Goal: Information Seeking & Learning: Learn about a topic

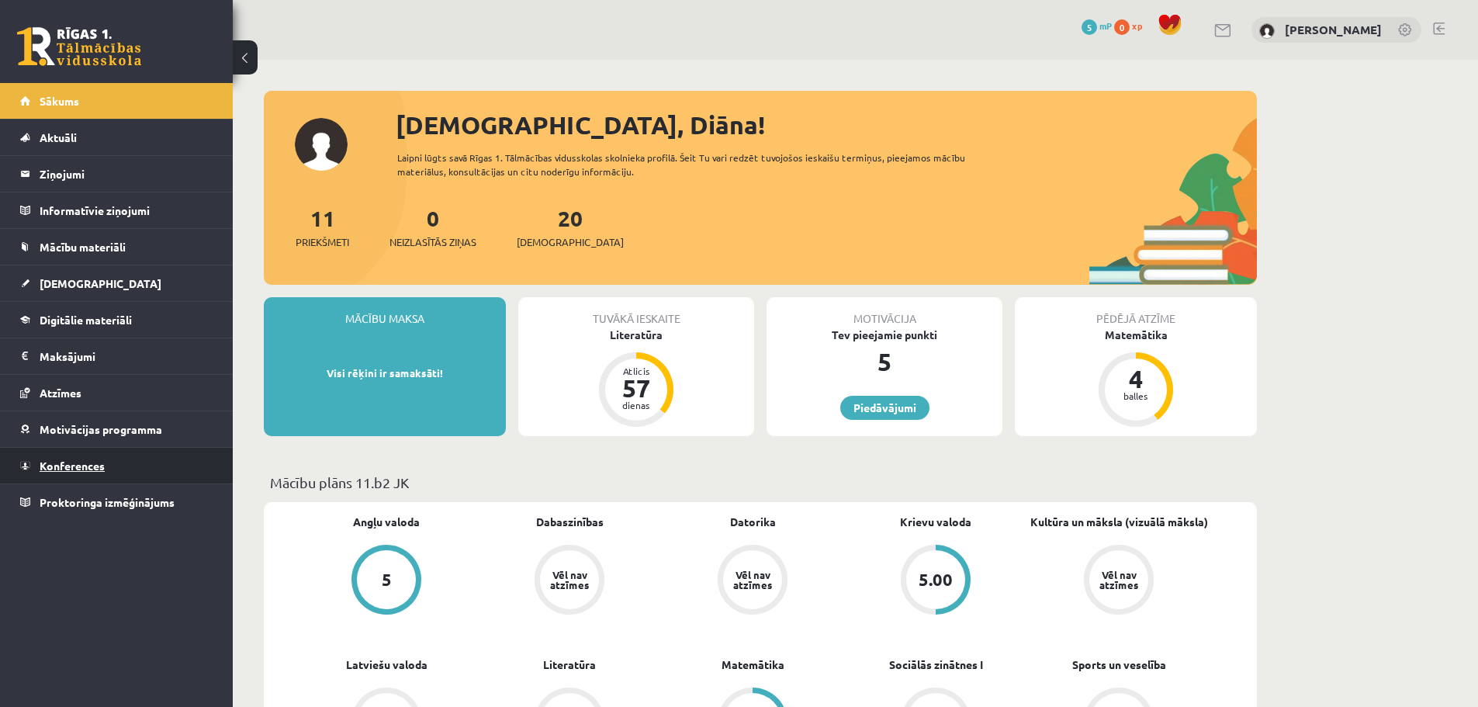
click at [92, 464] on span "Konferences" at bounding box center [72, 465] width 65 height 14
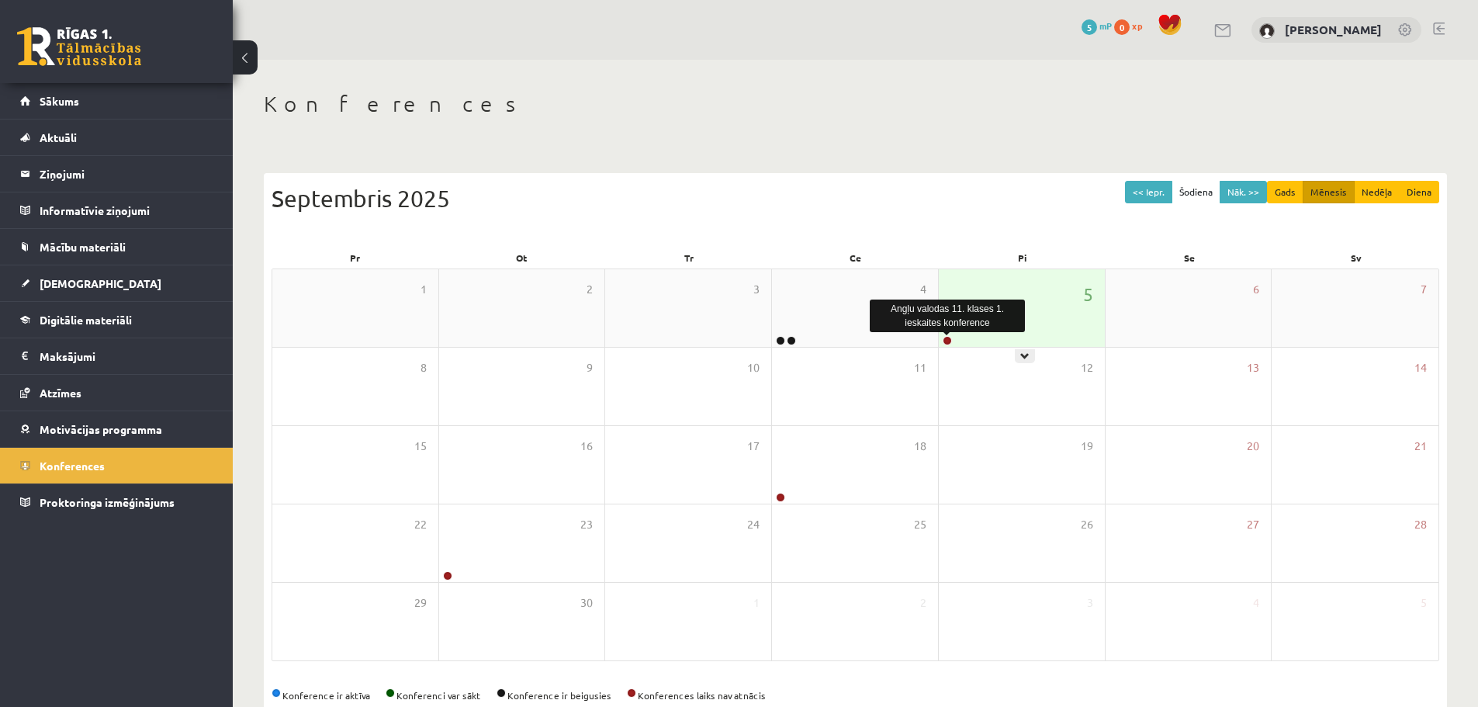
click at [944, 340] on link at bounding box center [947, 340] width 9 height 9
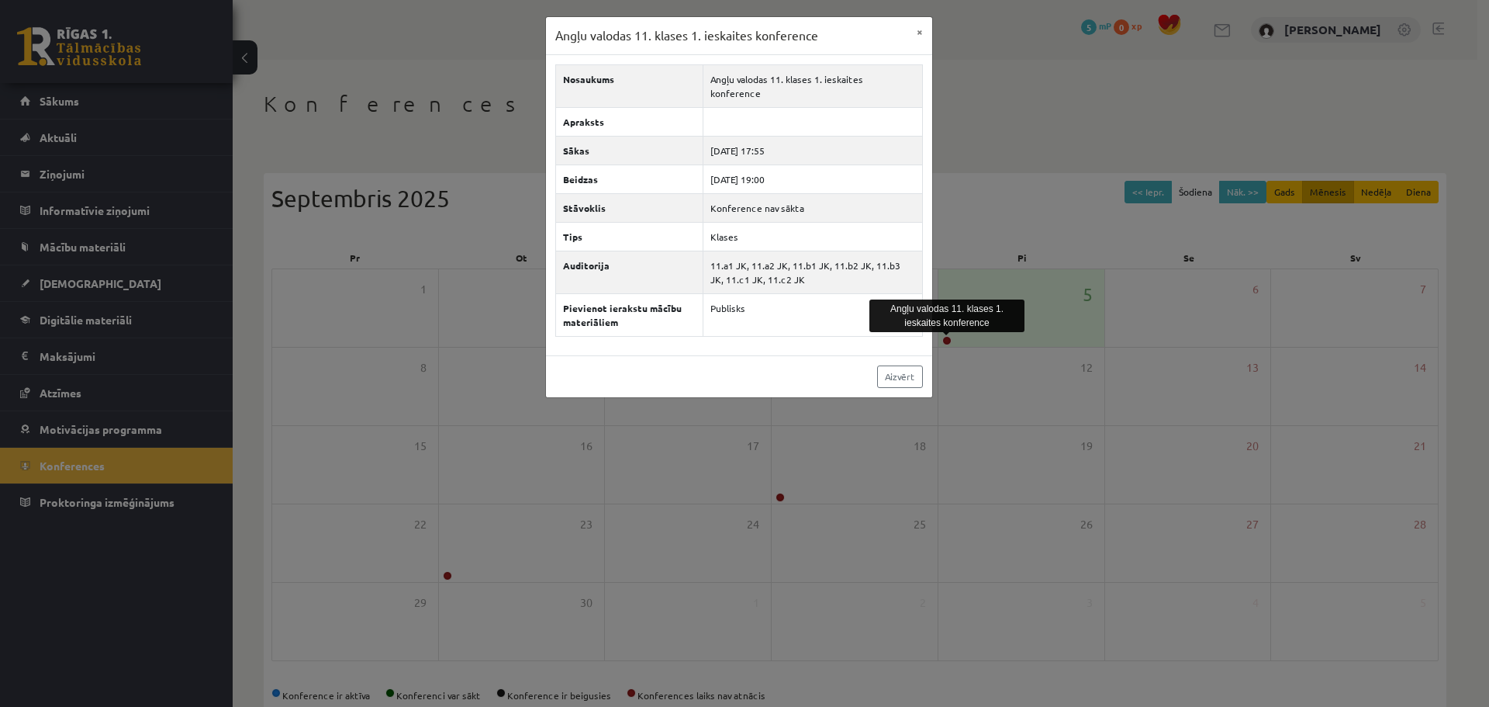
click at [997, 121] on div "Angļu valodas 11. klases 1. ieskaites konference × Nosaukums Angļu valodas 11. …" at bounding box center [744, 353] width 1489 height 707
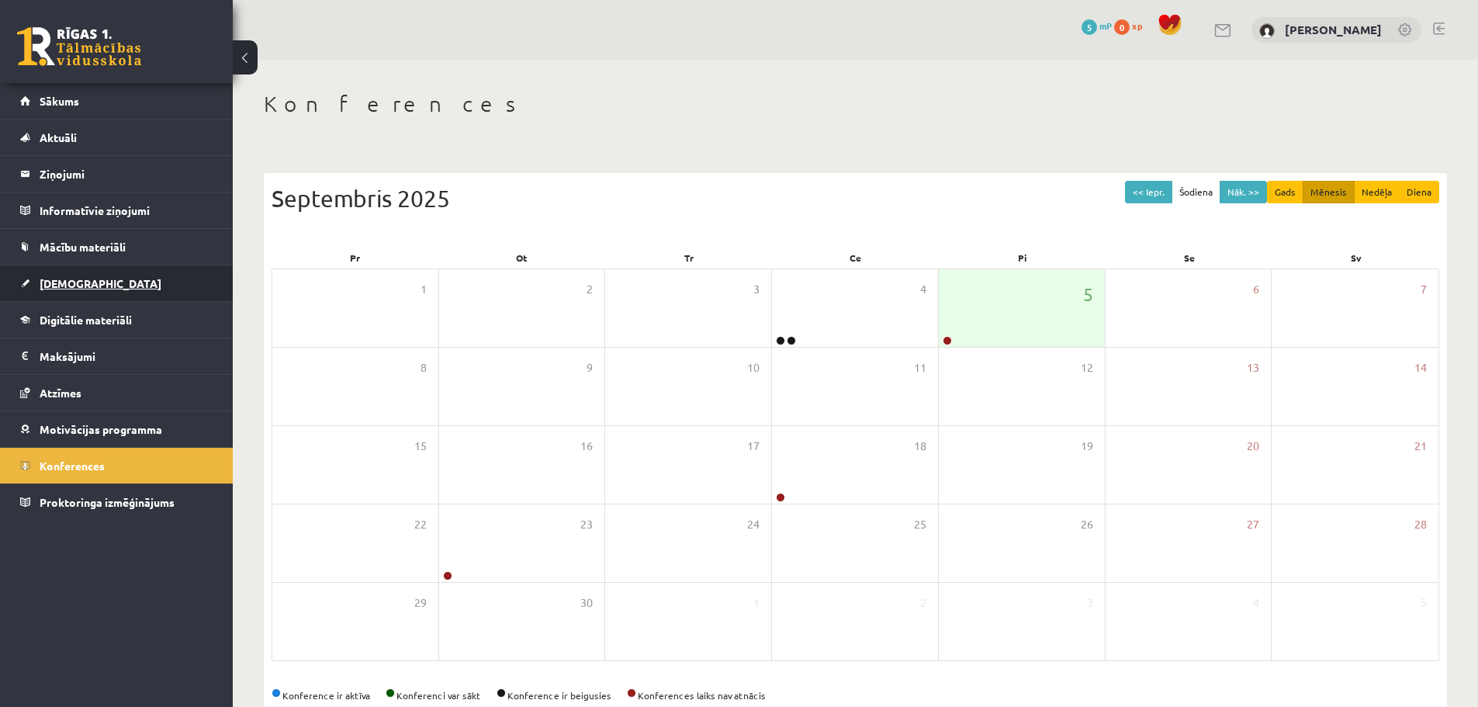
click at [109, 282] on link "[DEMOGRAPHIC_DATA]" at bounding box center [116, 283] width 193 height 36
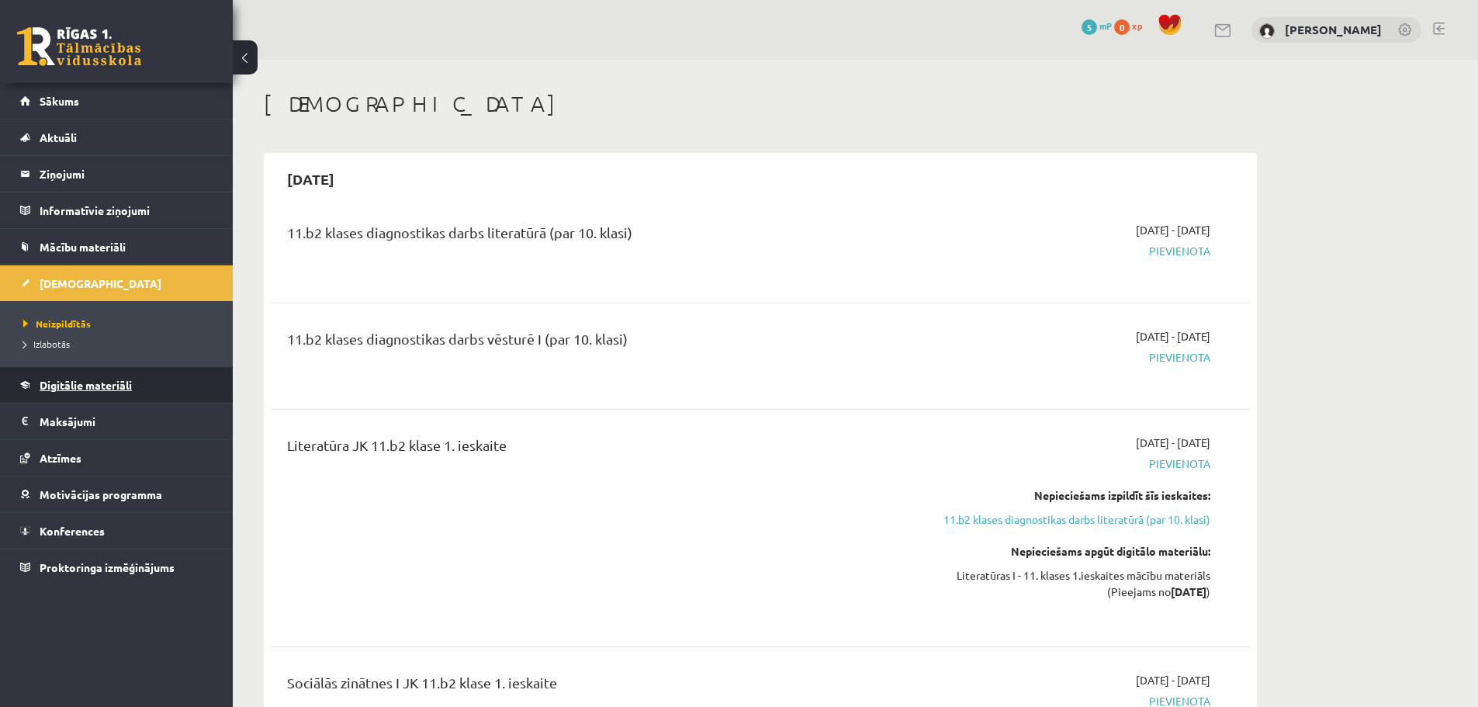
click at [99, 386] on span "Digitālie materiāli" at bounding box center [86, 385] width 92 height 14
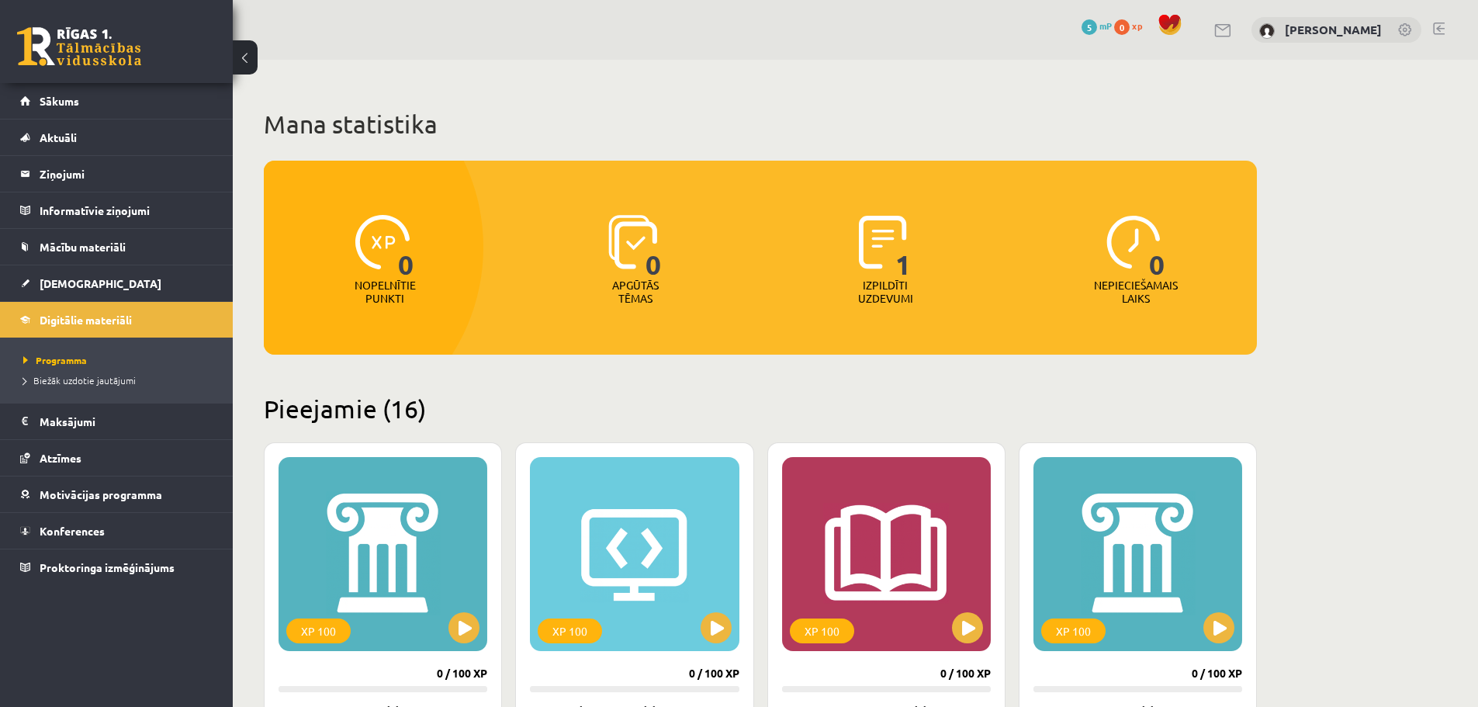
scroll to position [78, 0]
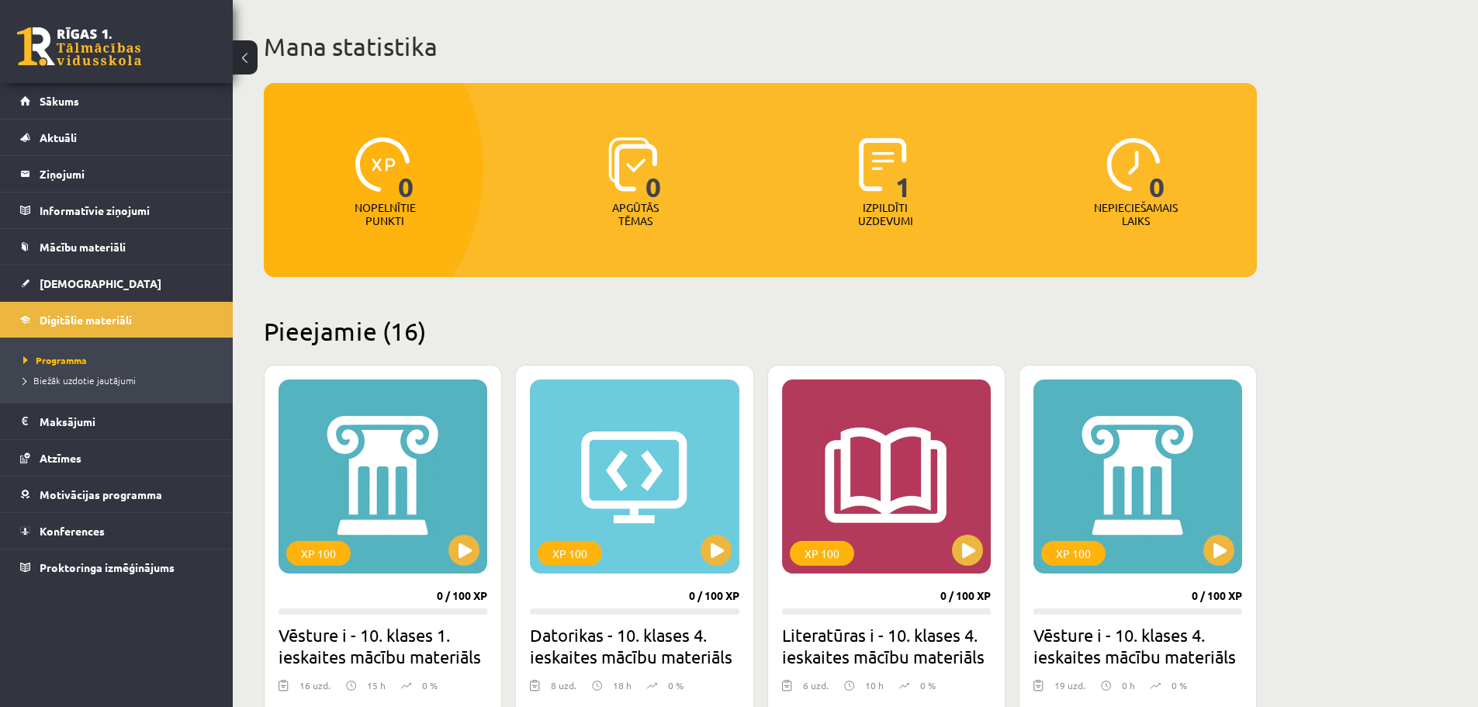
click at [876, 207] on p "Izpildīti uzdevumi" at bounding box center [885, 214] width 61 height 26
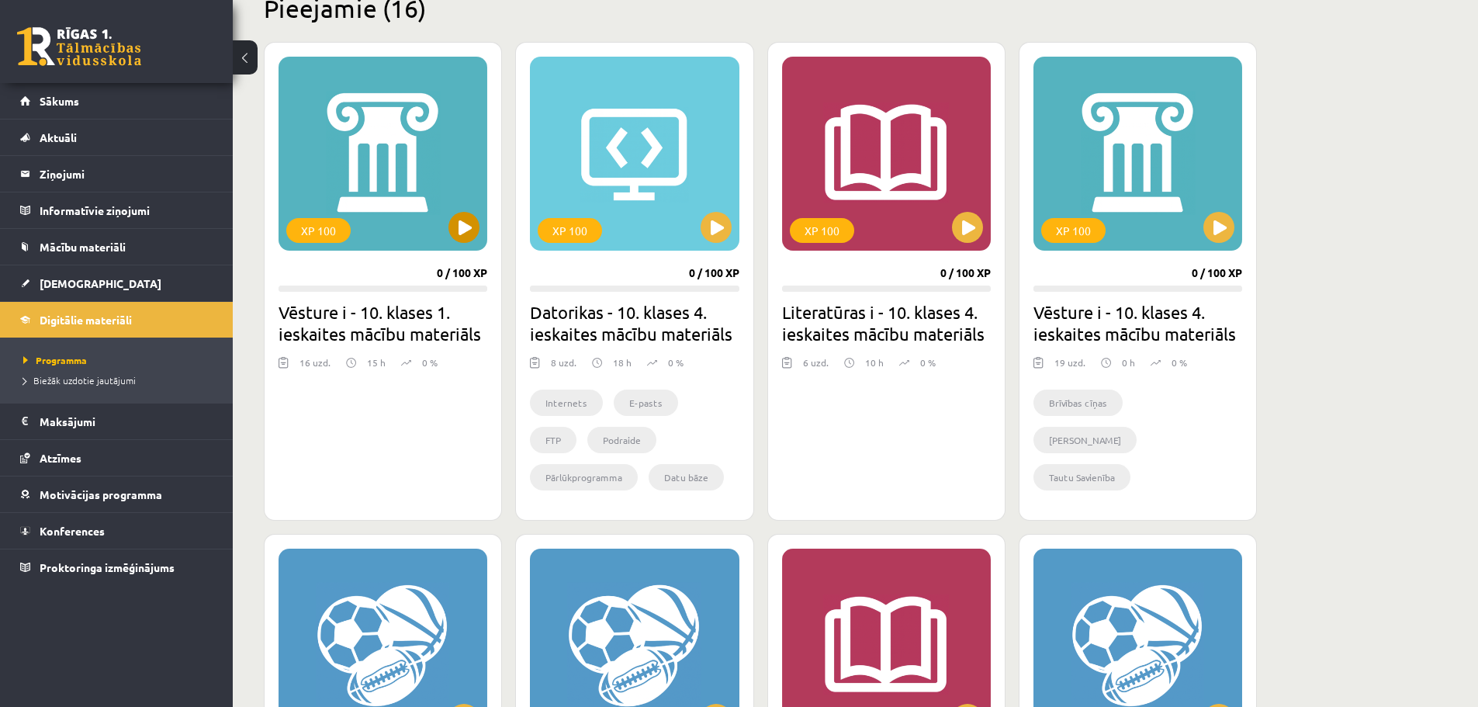
scroll to position [233, 0]
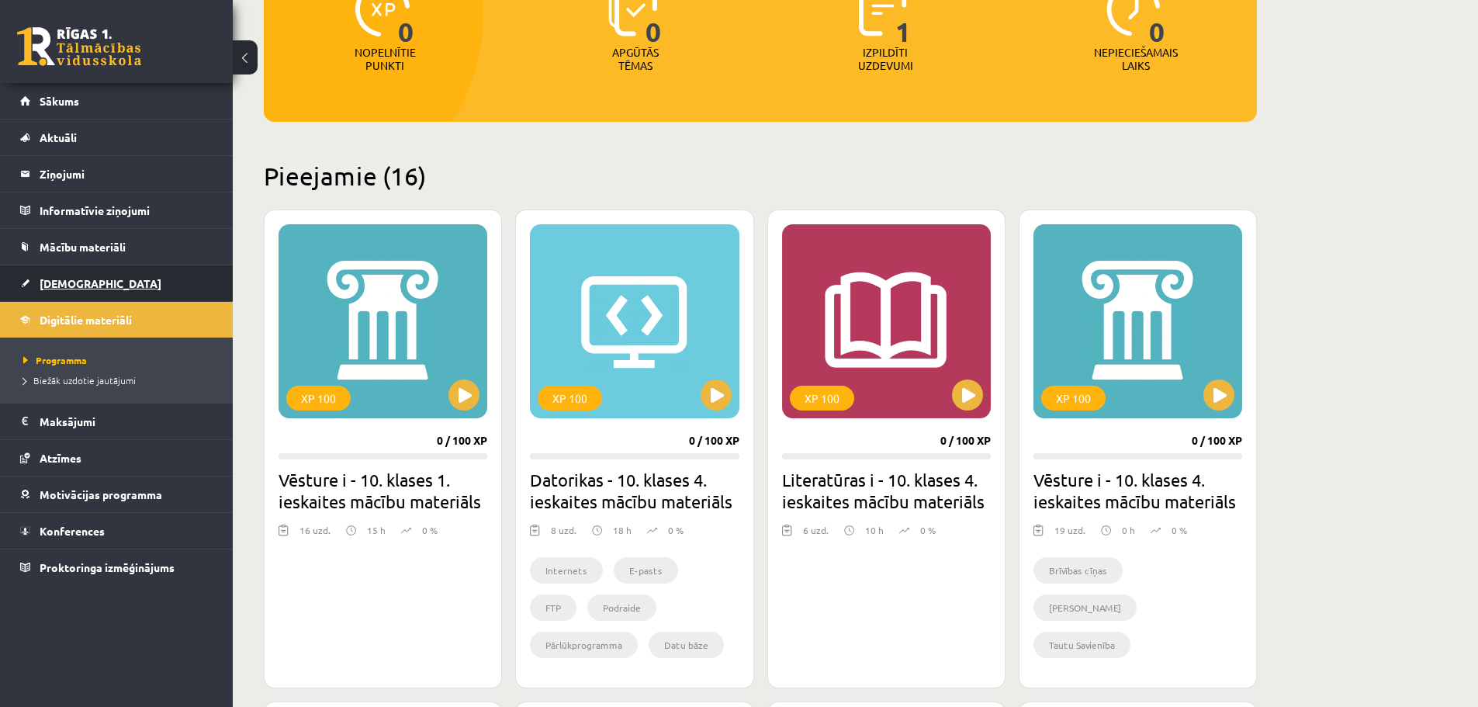
click at [120, 279] on link "[DEMOGRAPHIC_DATA]" at bounding box center [116, 283] width 193 height 36
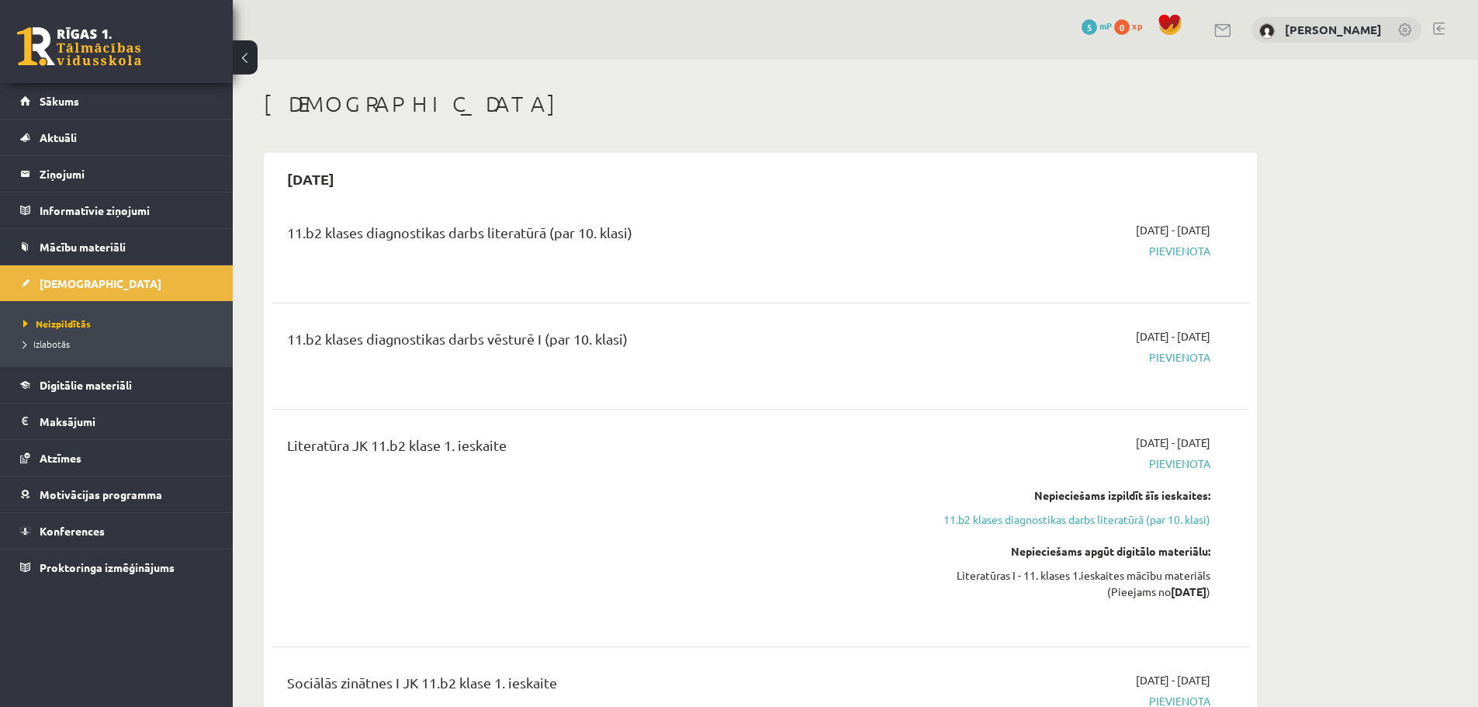
scroll to position [78, 0]
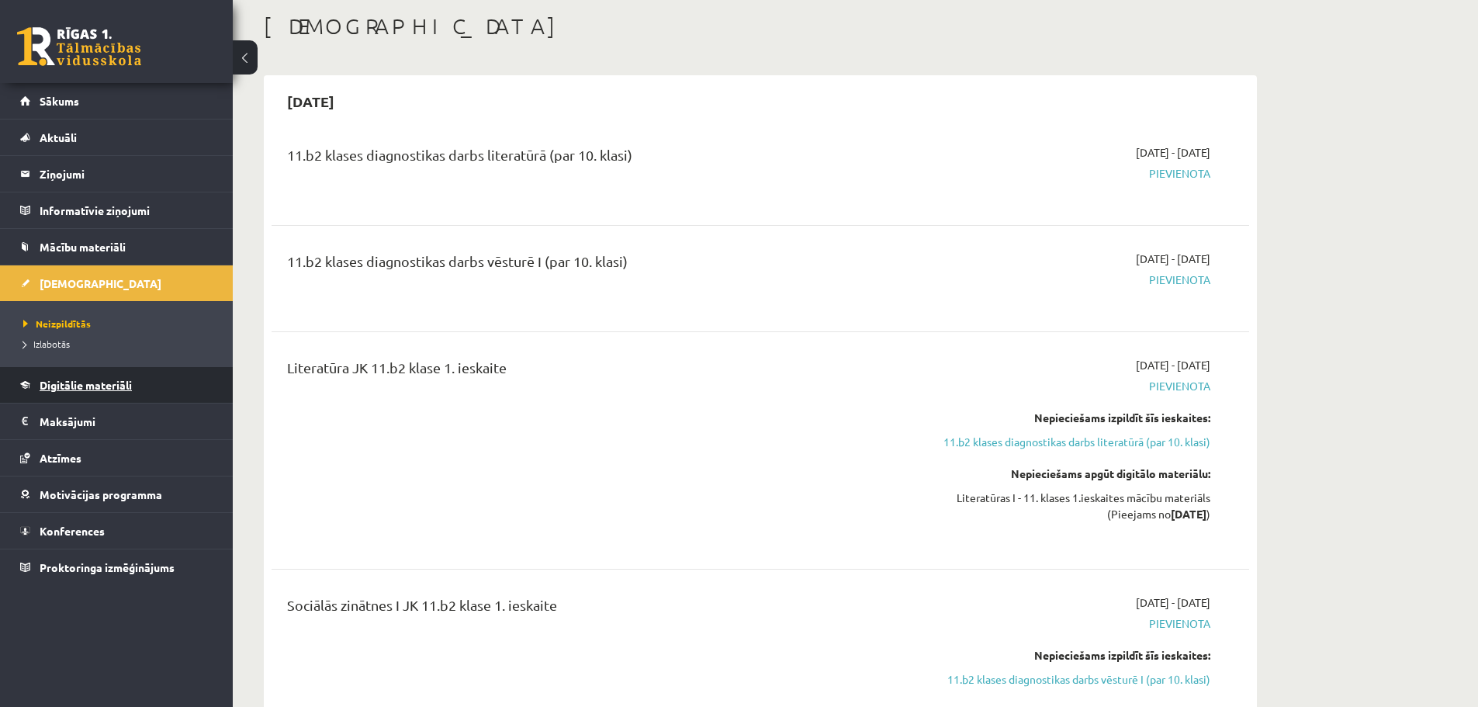
click at [87, 391] on link "Digitālie materiāli" at bounding box center [116, 385] width 193 height 36
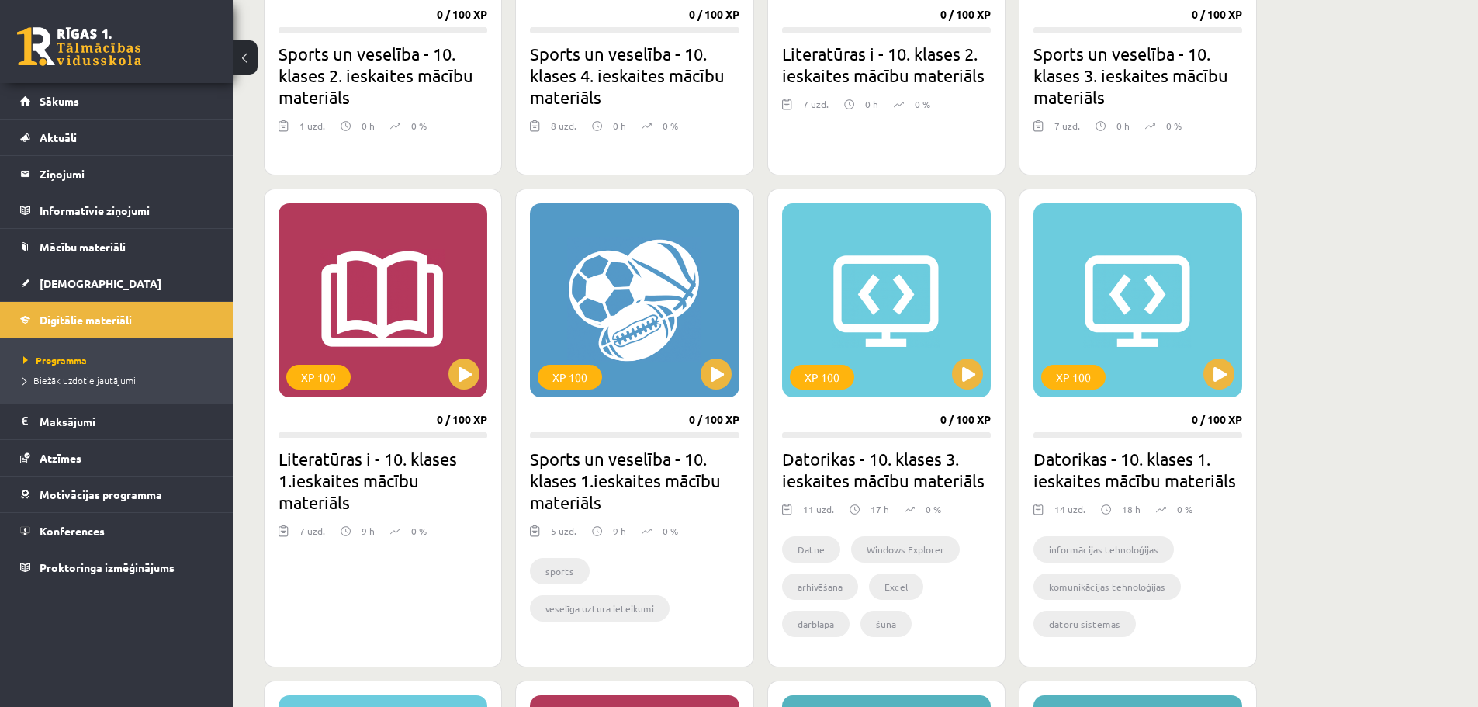
scroll to position [1164, 0]
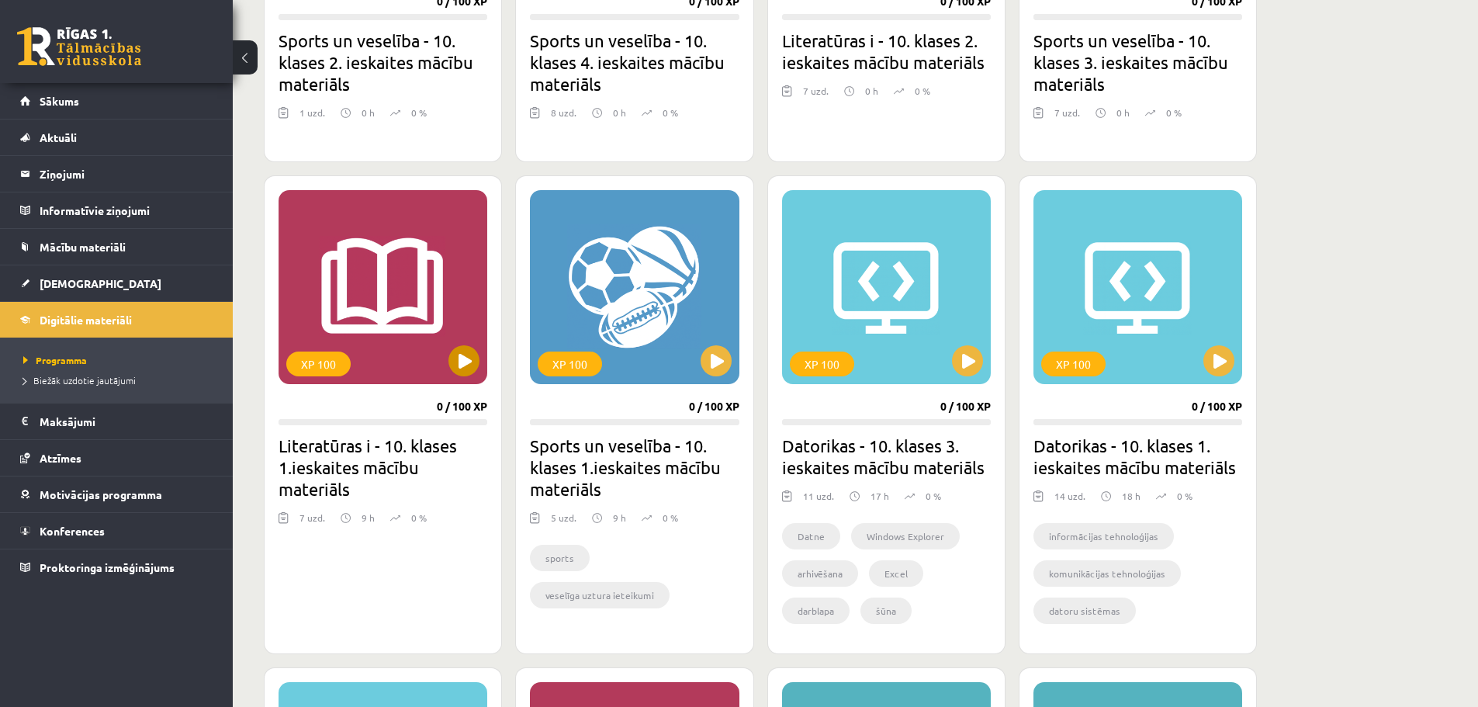
click at [448, 363] on div "XP 100" at bounding box center [382, 287] width 209 height 194
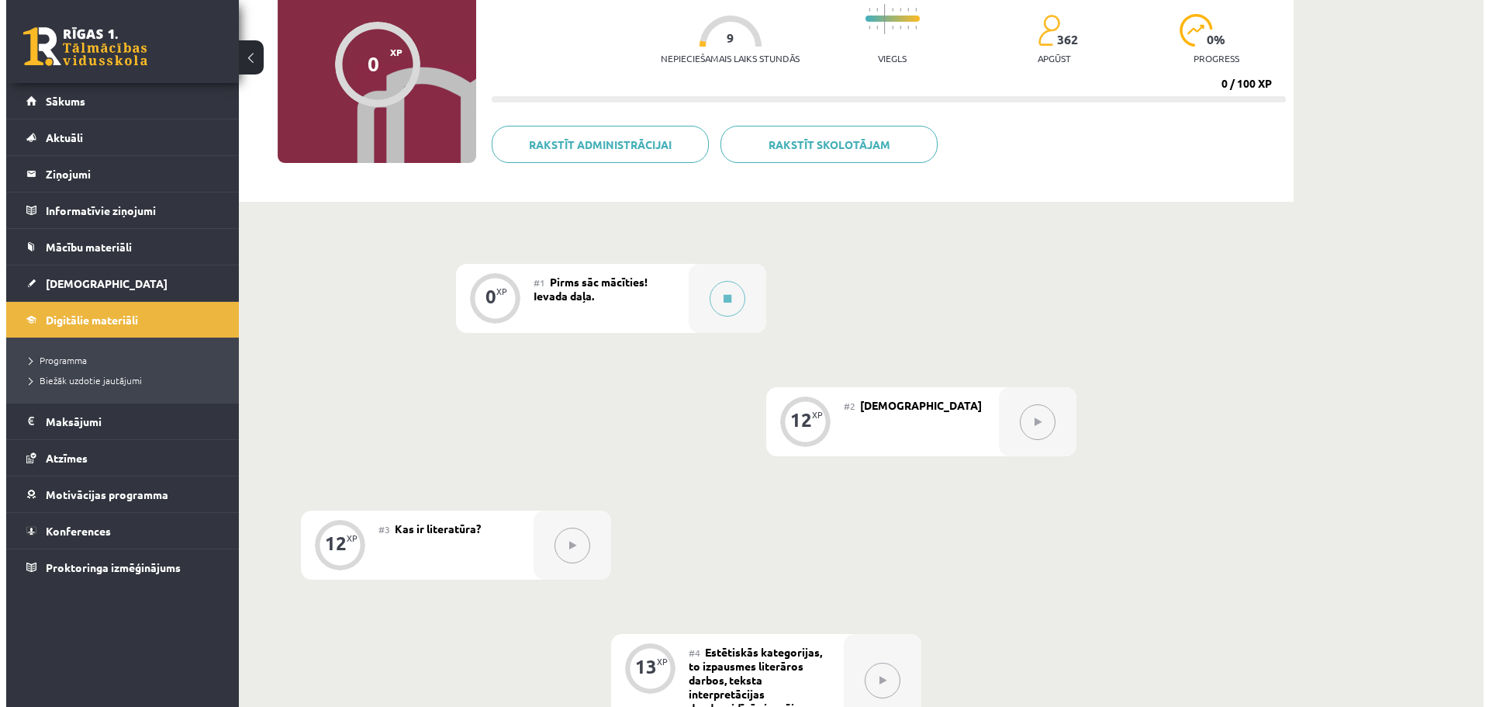
scroll to position [155, 0]
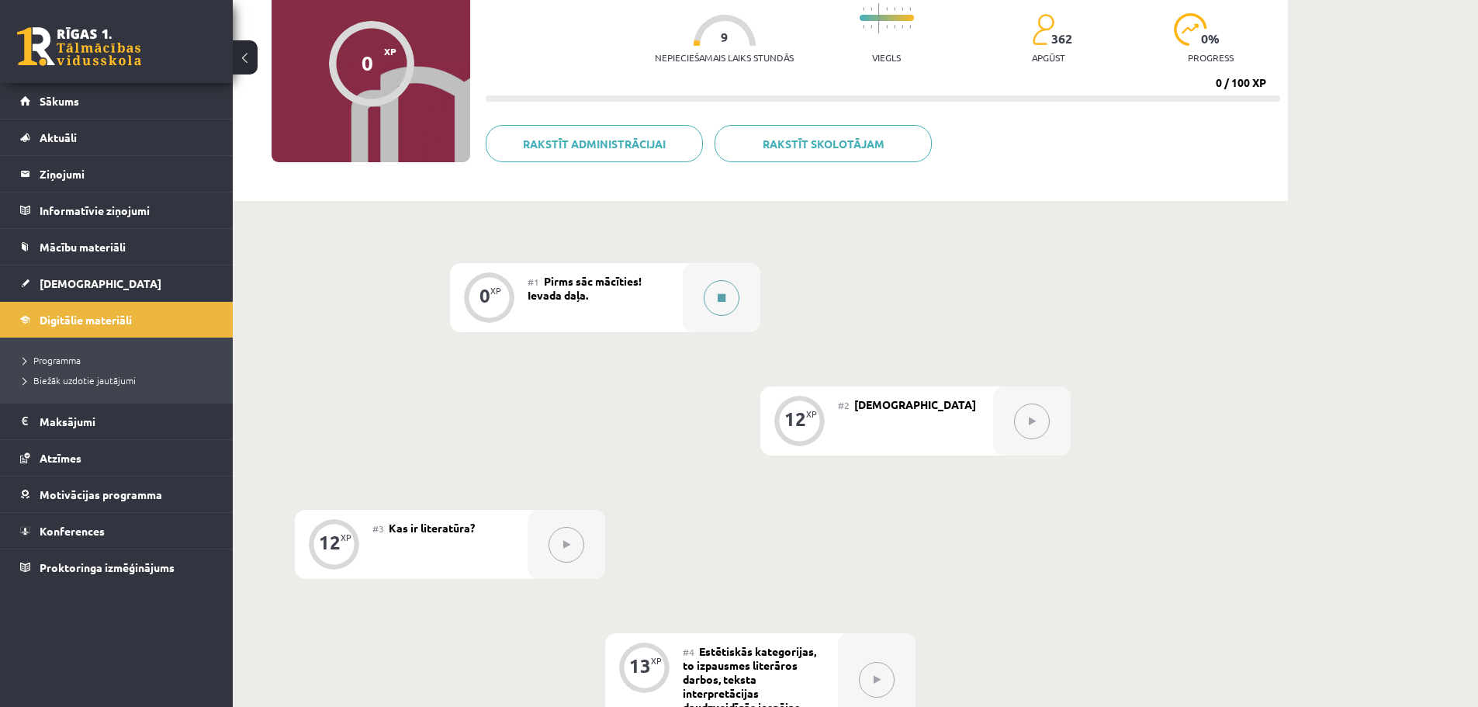
click at [721, 308] on button at bounding box center [722, 298] width 36 height 36
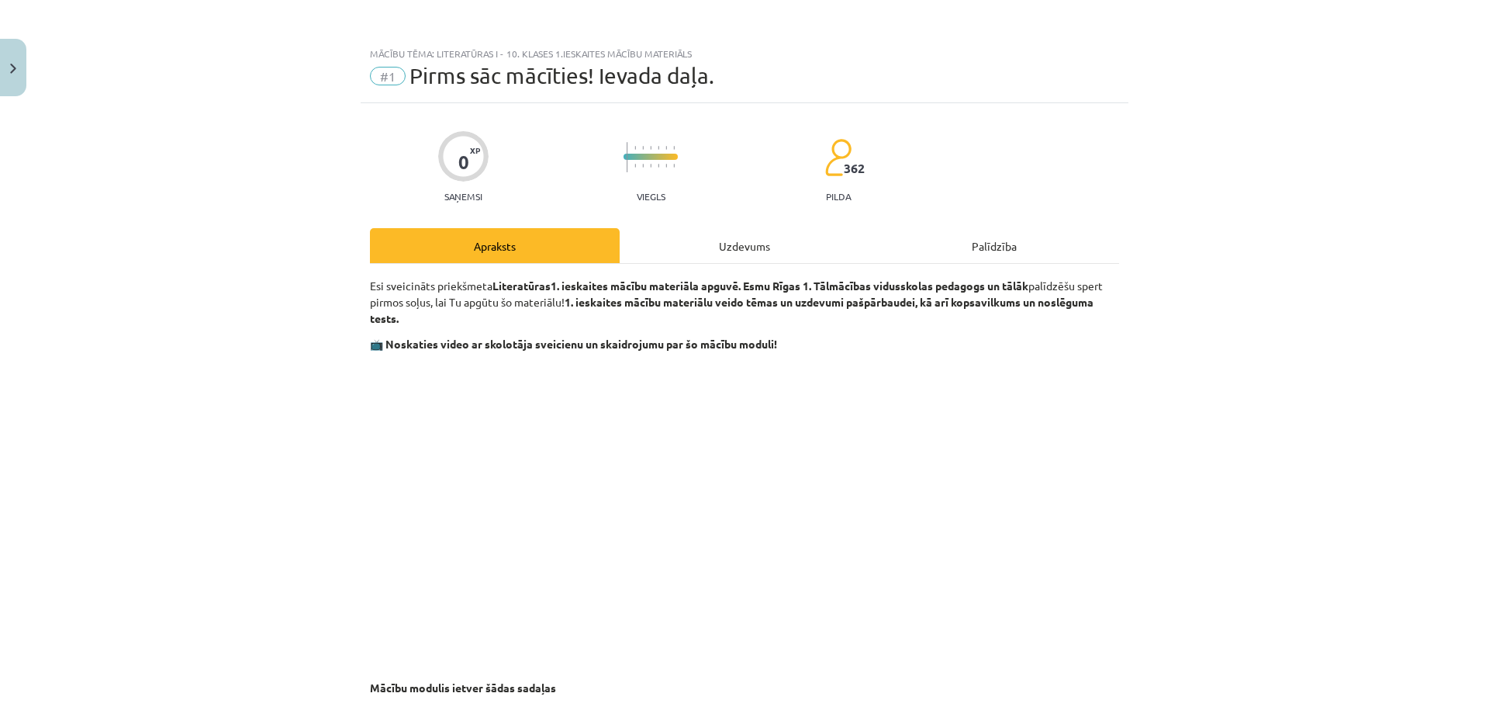
click at [731, 254] on div "Uzdevums" at bounding box center [745, 245] width 250 height 35
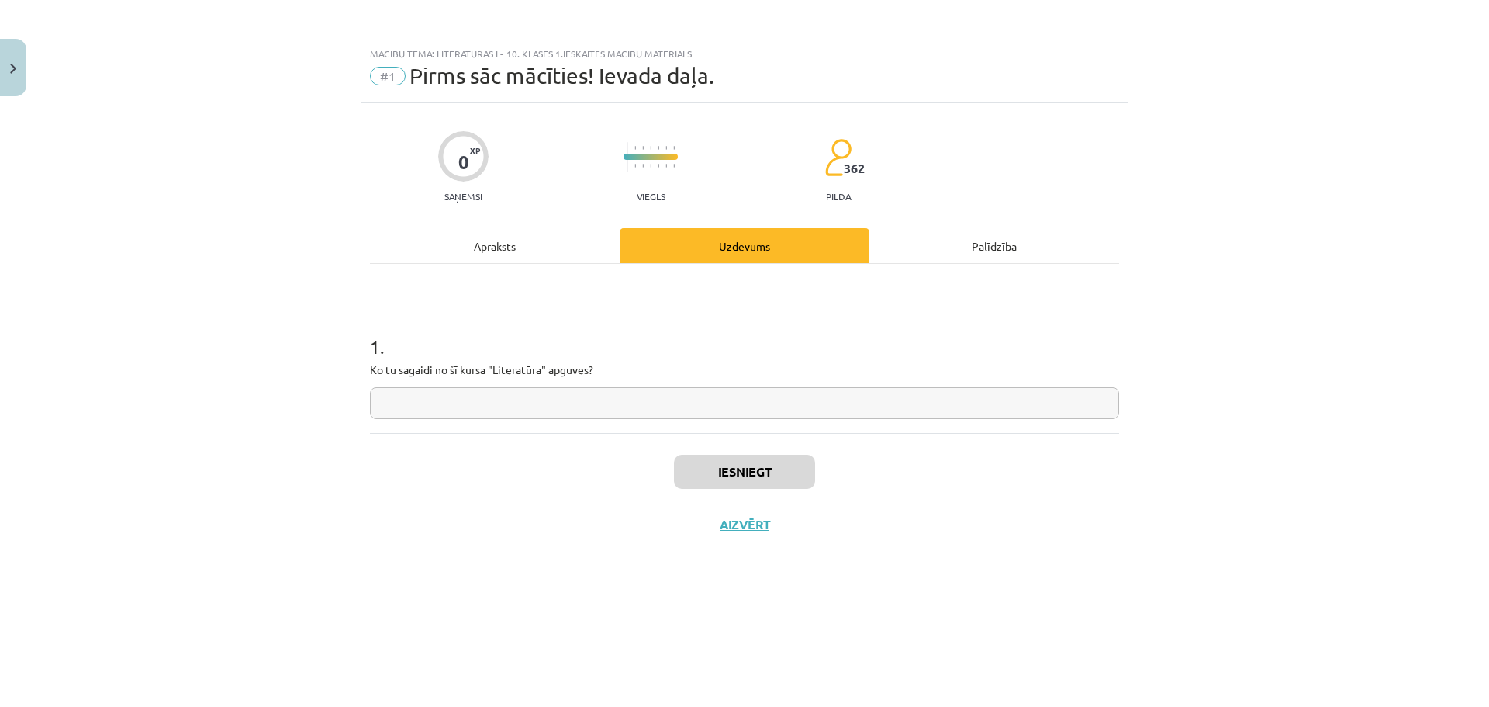
click at [1033, 240] on div "Palīdzība" at bounding box center [995, 245] width 250 height 35
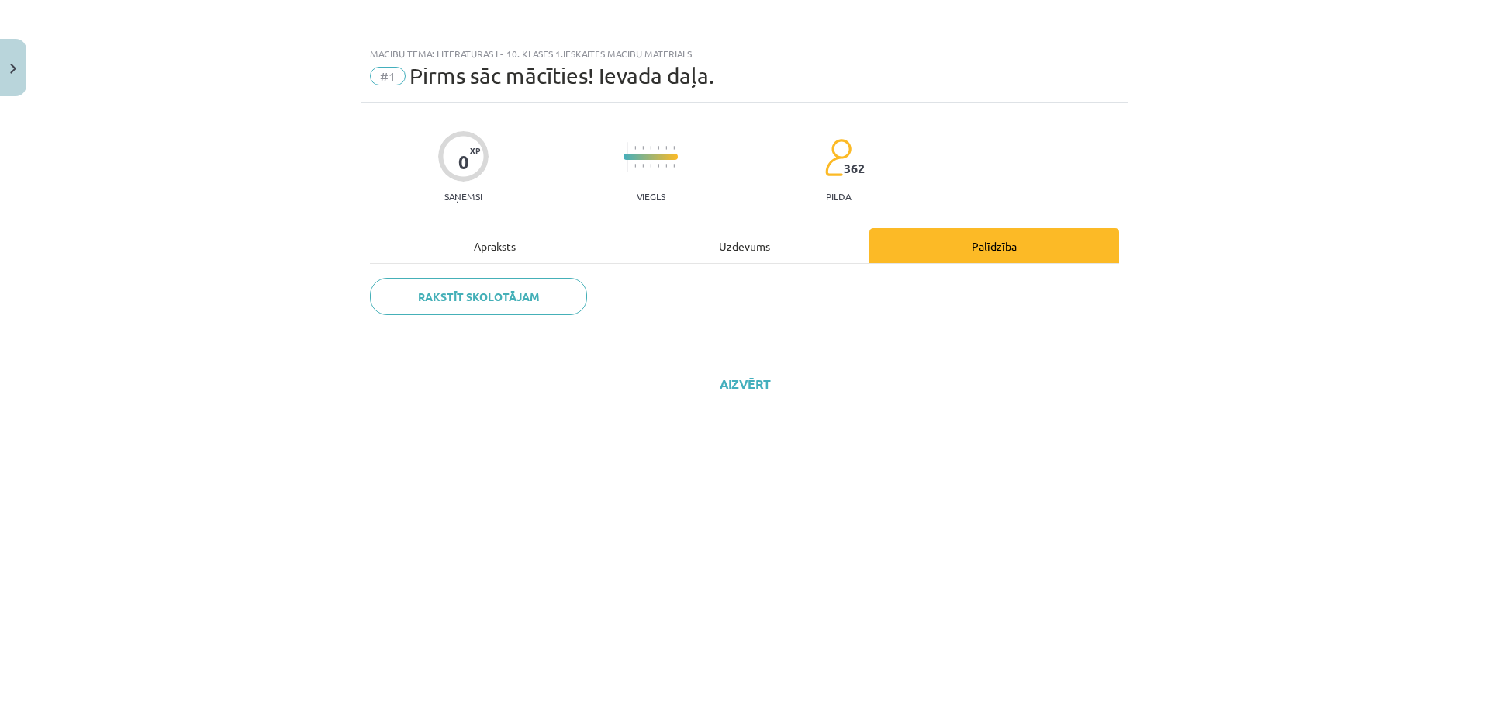
click at [739, 252] on div "Uzdevums" at bounding box center [745, 245] width 250 height 35
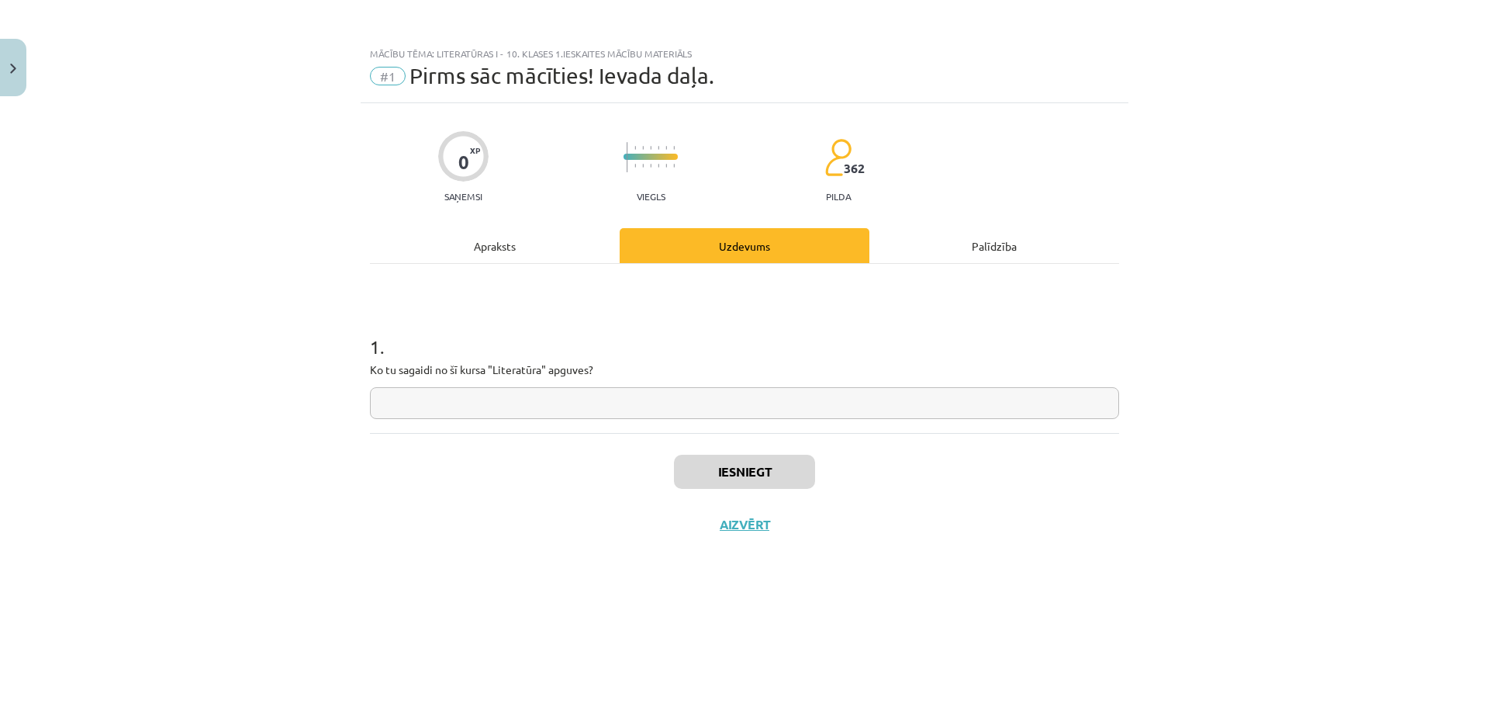
click at [767, 393] on input "text" at bounding box center [744, 403] width 749 height 32
type input "*"
type input "*****"
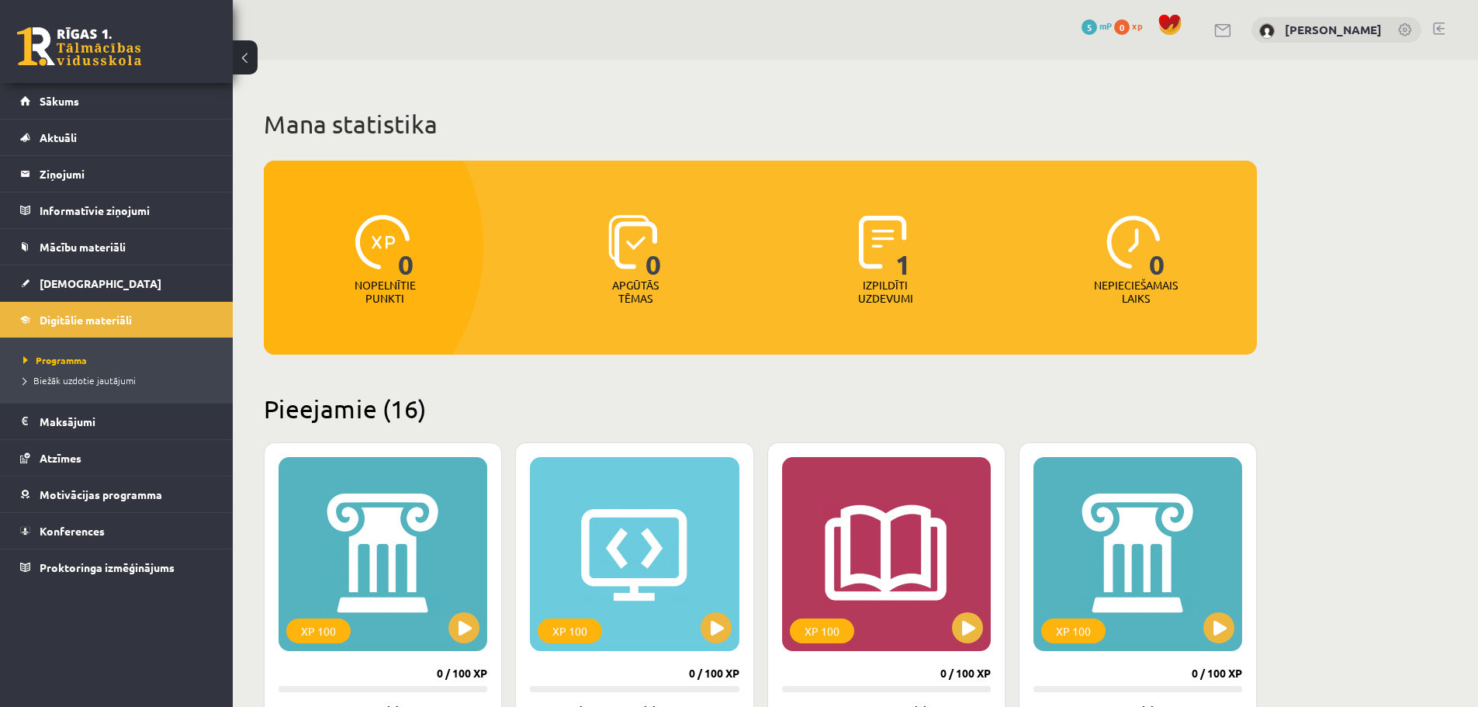
scroll to position [1164, 0]
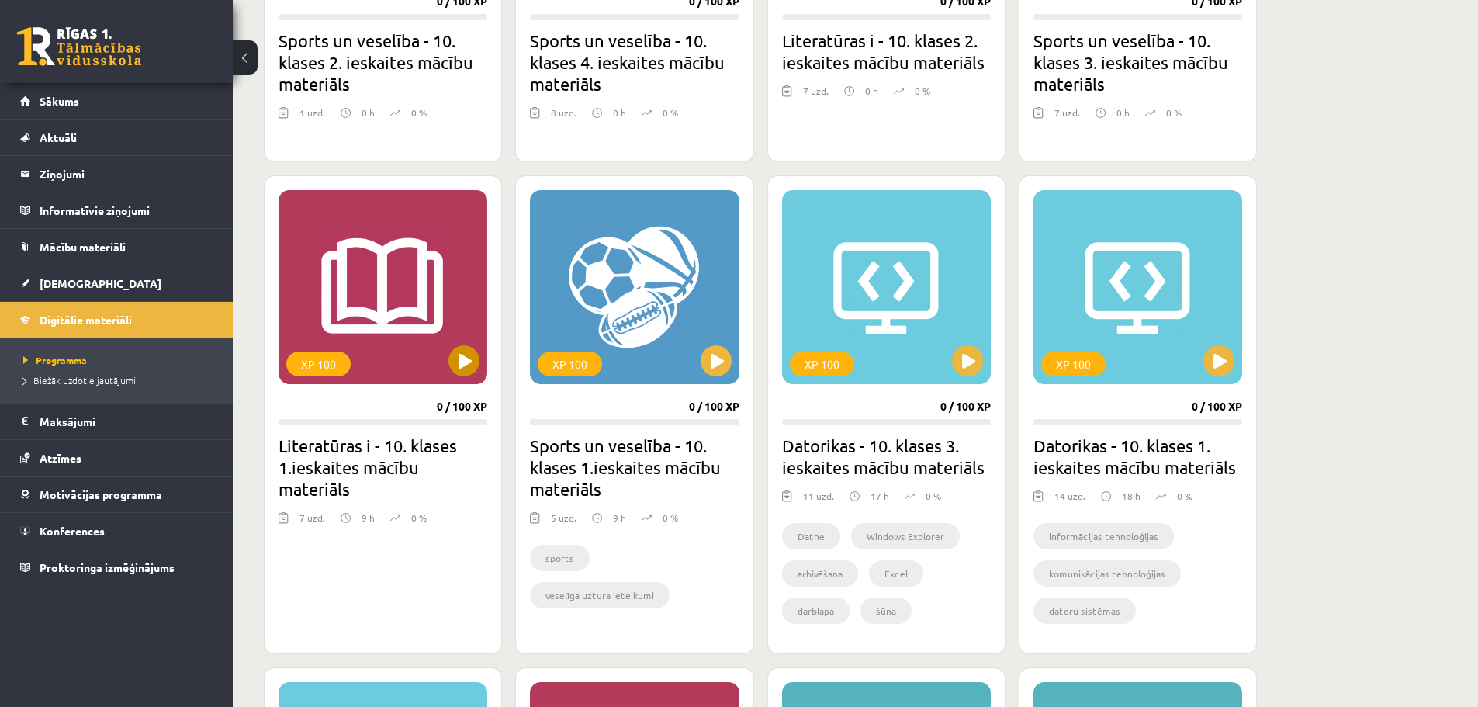
click at [462, 315] on div "XP 100" at bounding box center [382, 287] width 209 height 194
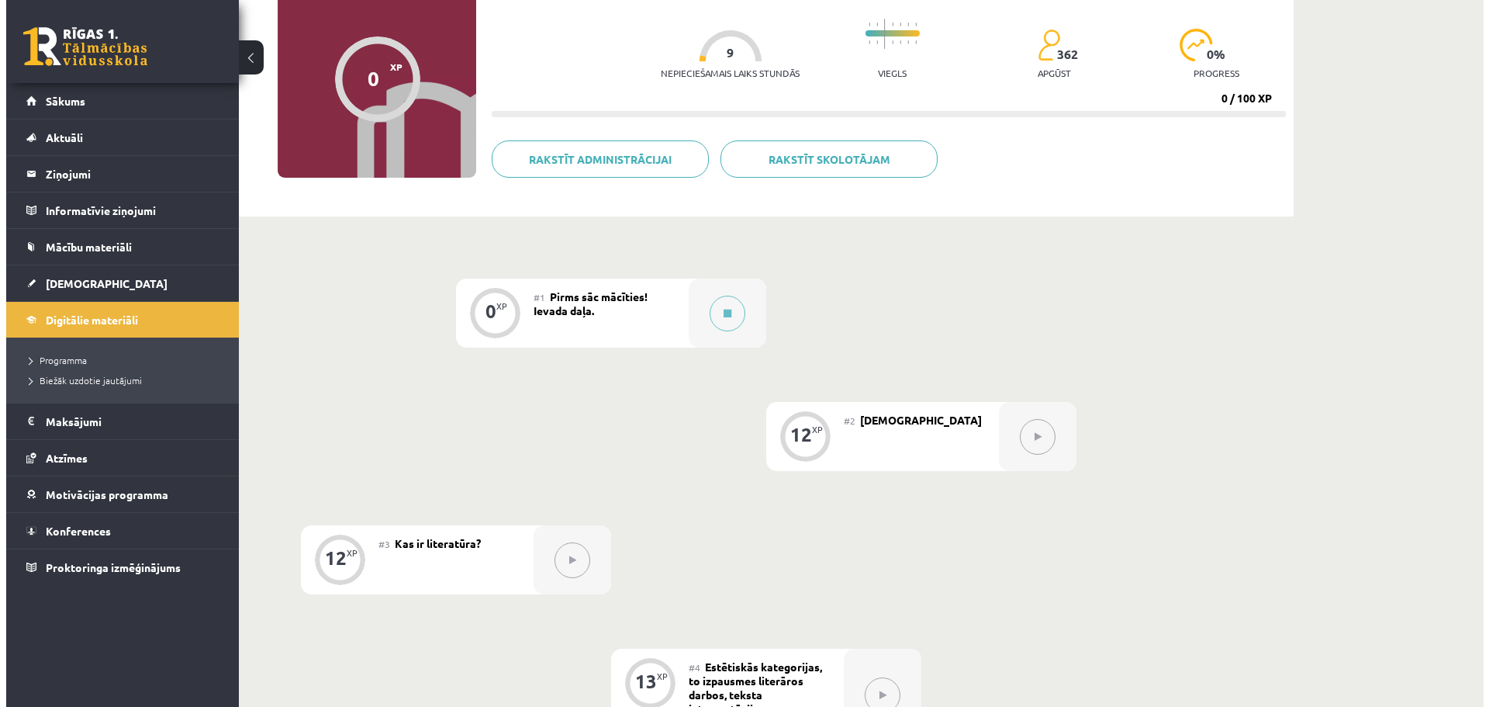
scroll to position [155, 0]
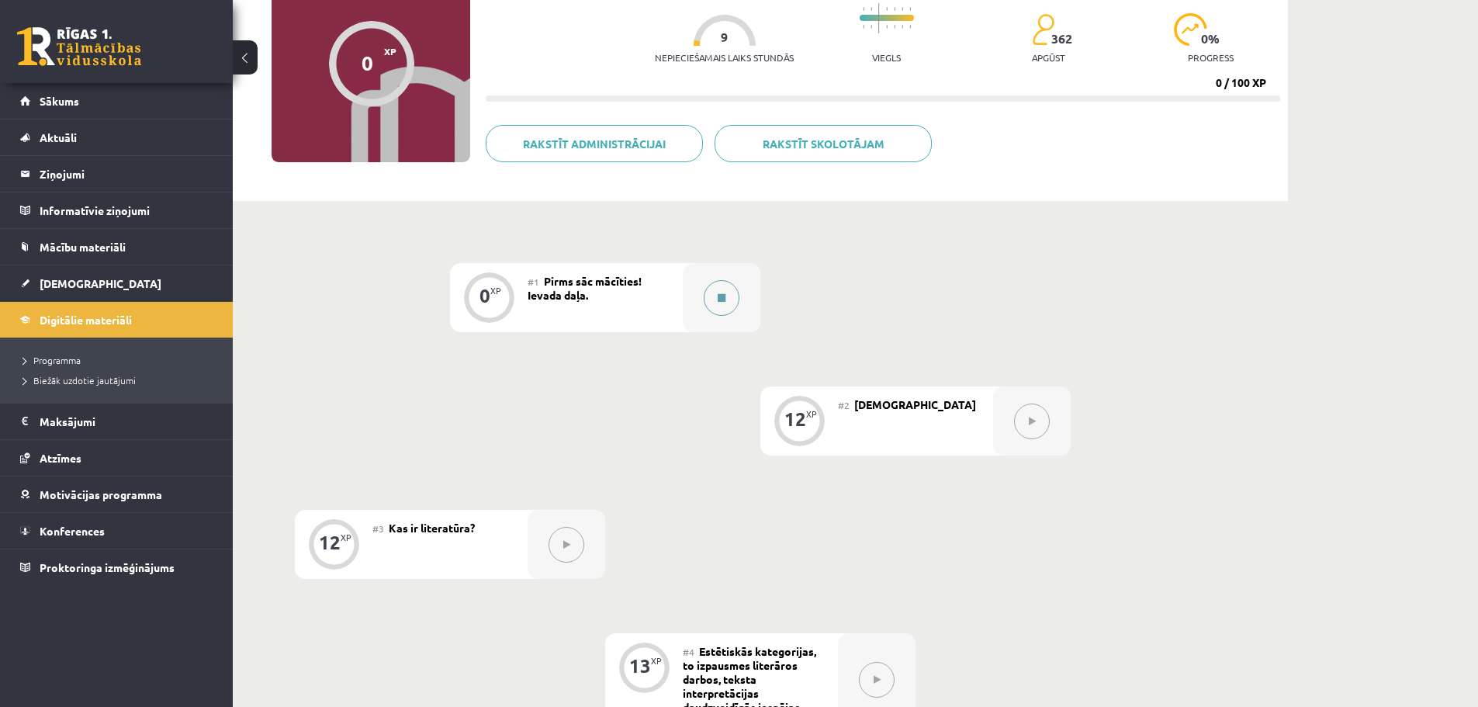
click at [718, 295] on icon at bounding box center [722, 297] width 8 height 9
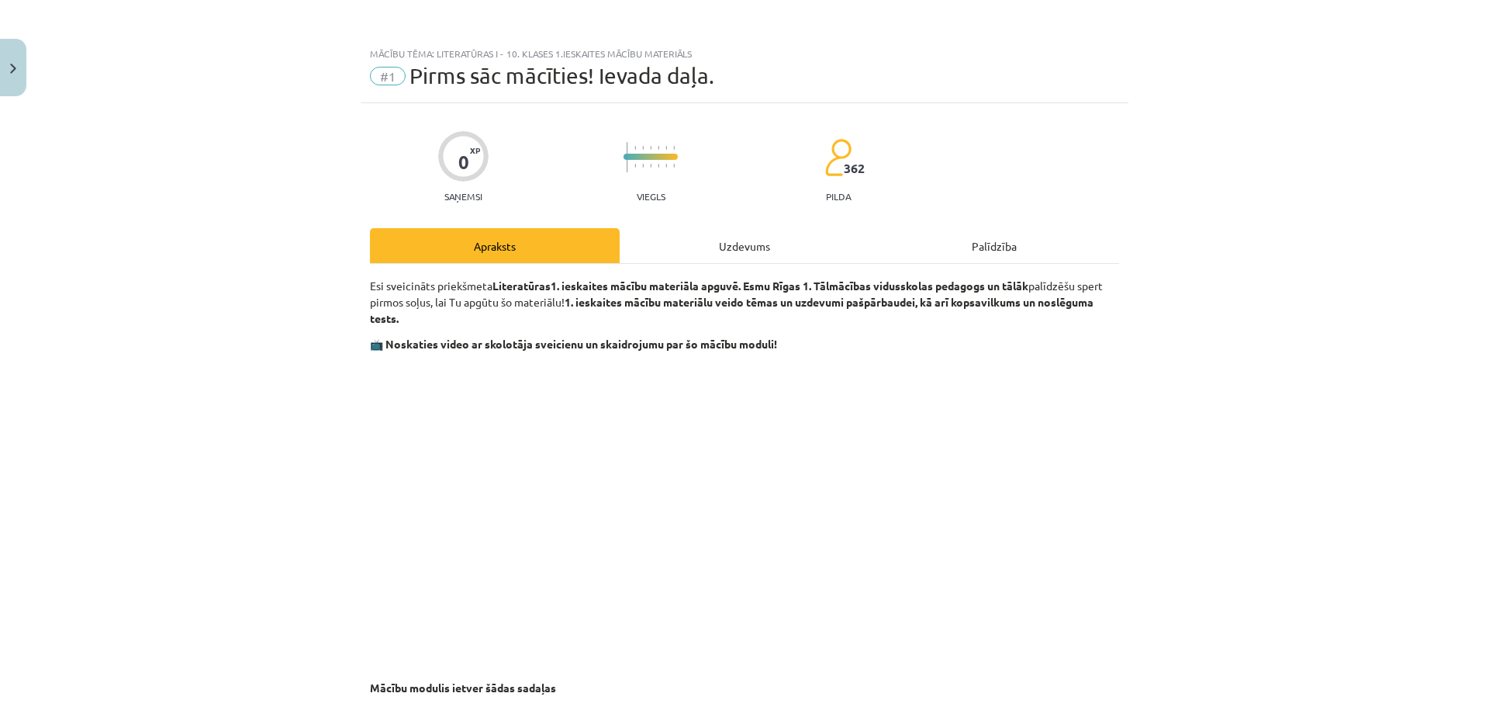
click at [730, 250] on div "Uzdevums" at bounding box center [745, 245] width 250 height 35
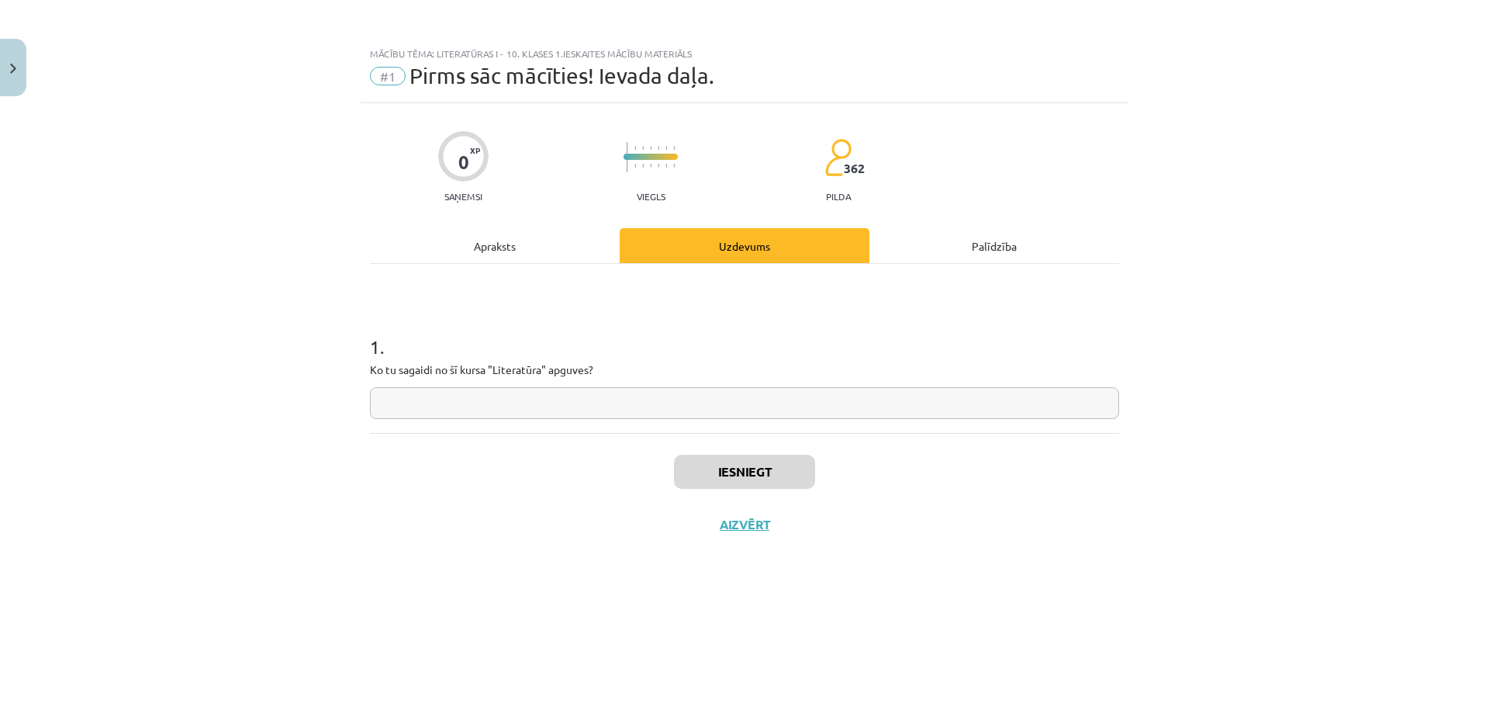
click at [462, 410] on input "text" at bounding box center [744, 403] width 749 height 32
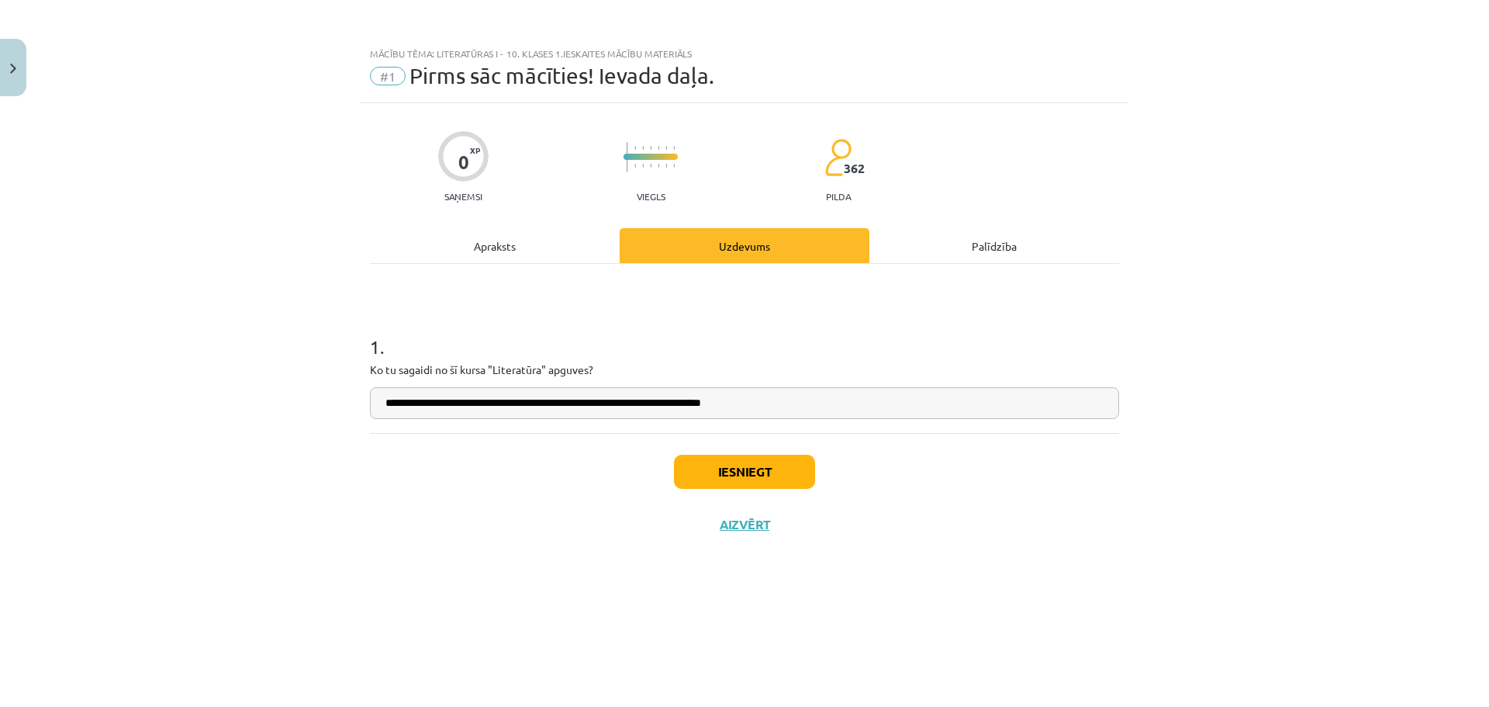
type input "**********"
click at [779, 466] on button "Iesniegt" at bounding box center [744, 472] width 141 height 34
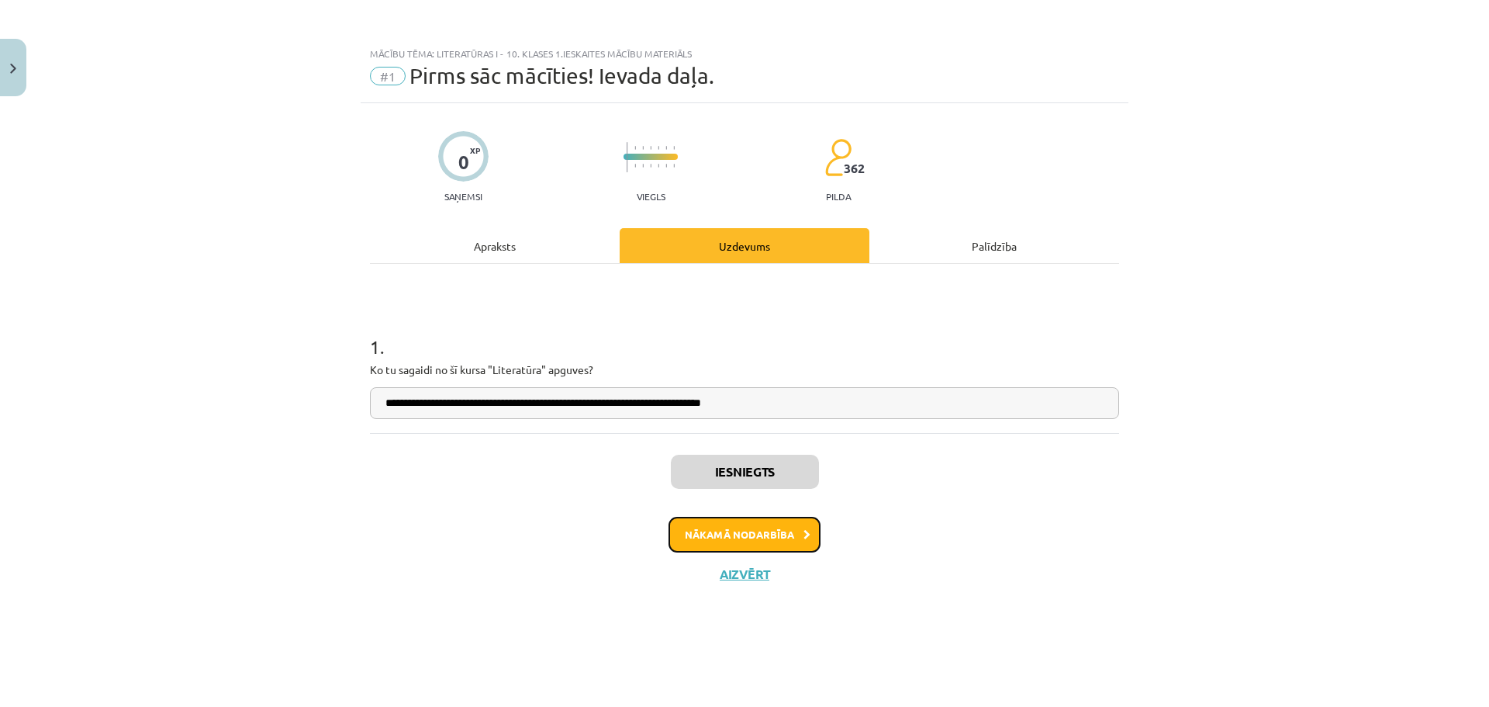
click at [787, 541] on button "Nākamā nodarbība" at bounding box center [745, 535] width 152 height 36
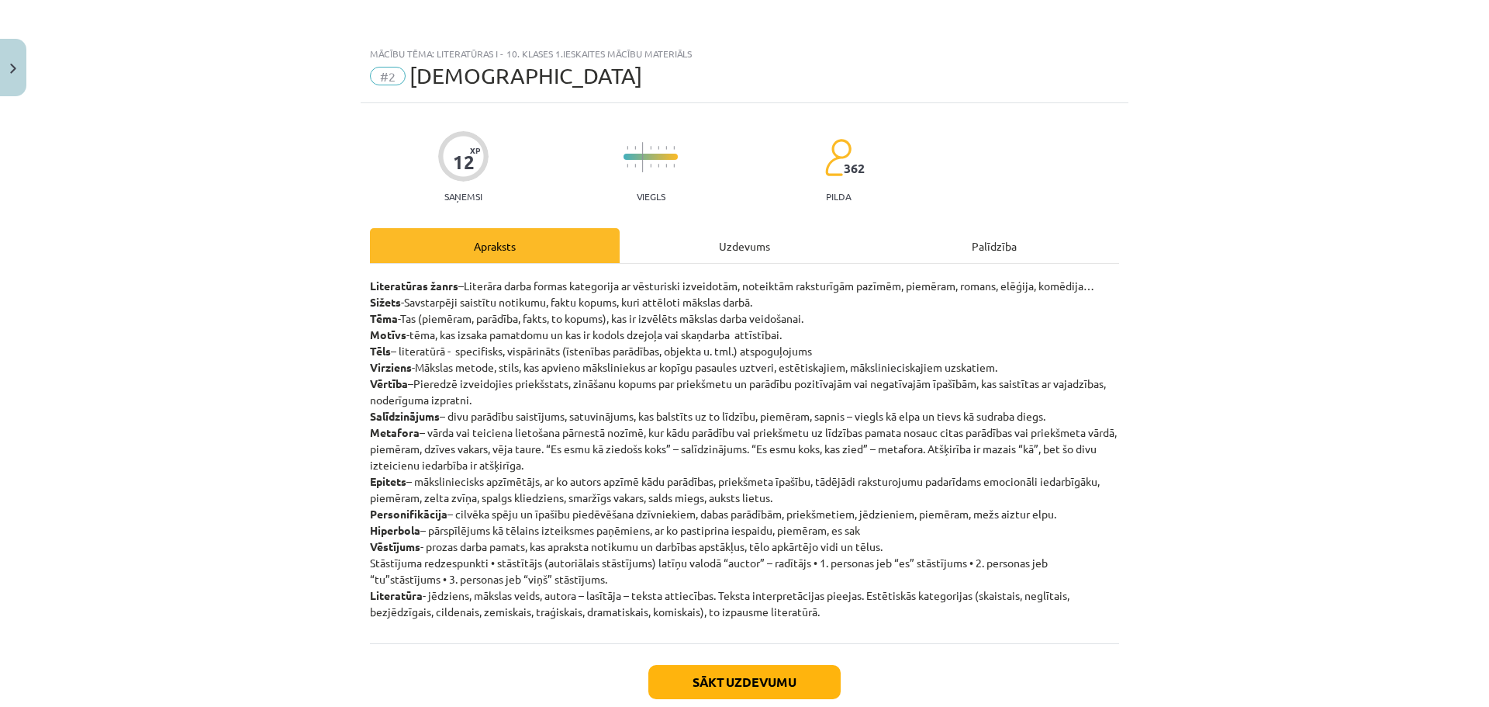
click at [751, 251] on div "Uzdevums" at bounding box center [745, 245] width 250 height 35
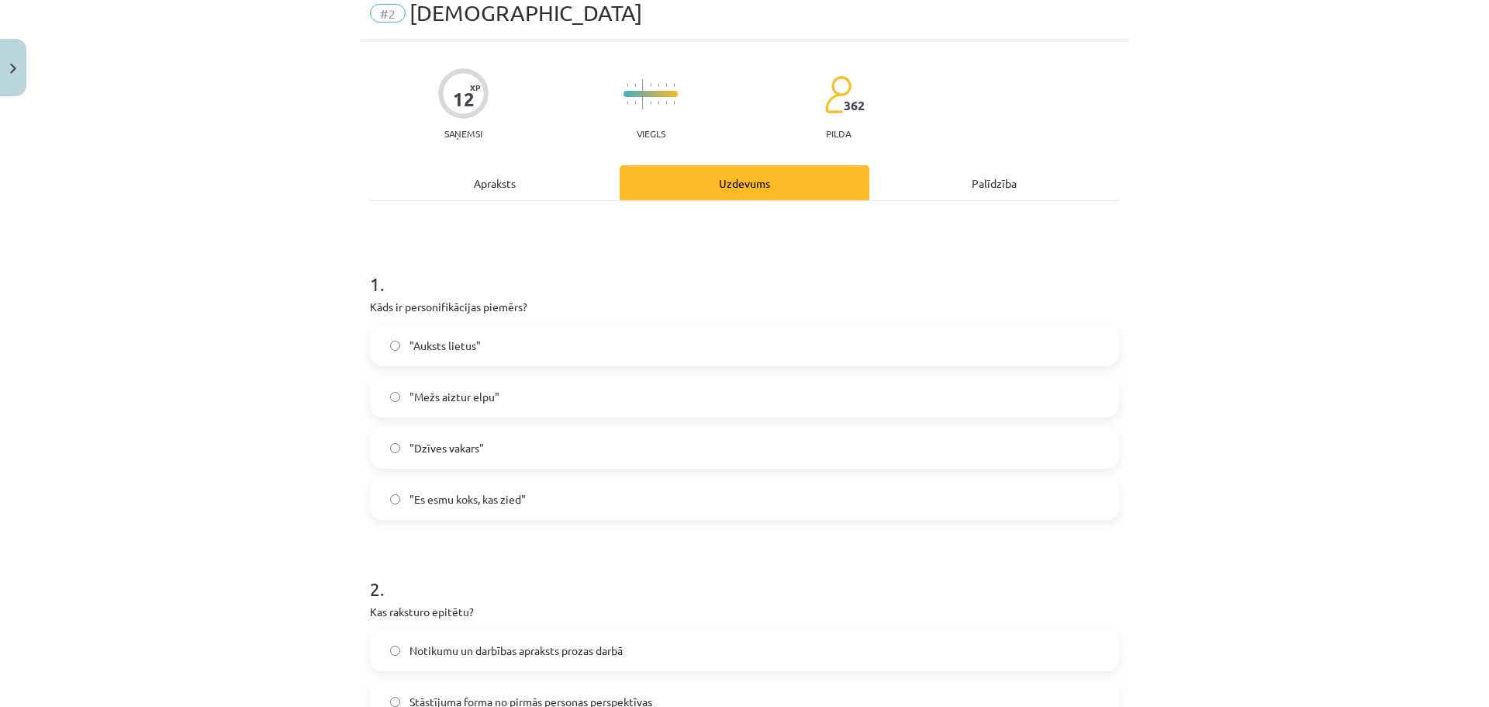
scroll to position [0, 0]
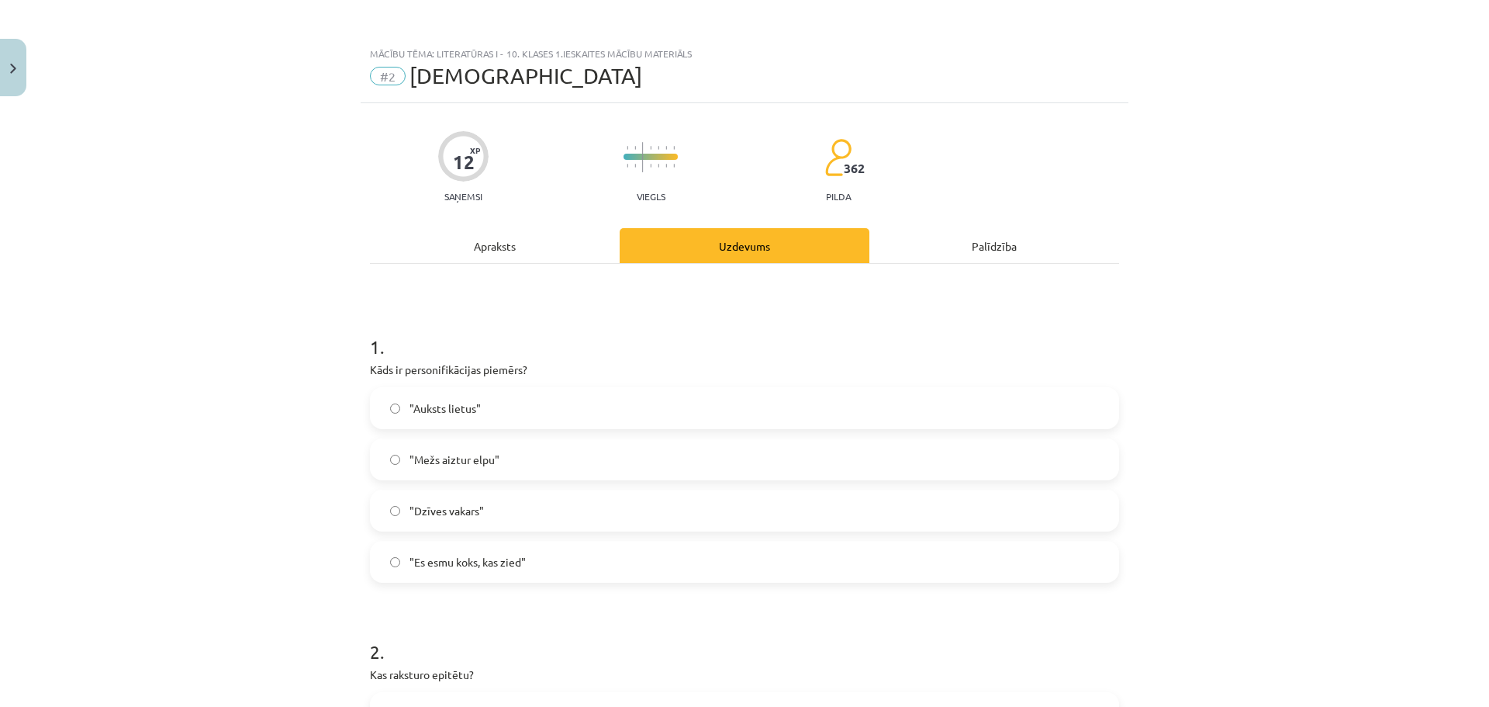
click at [1000, 251] on div "Palīdzība" at bounding box center [995, 245] width 250 height 35
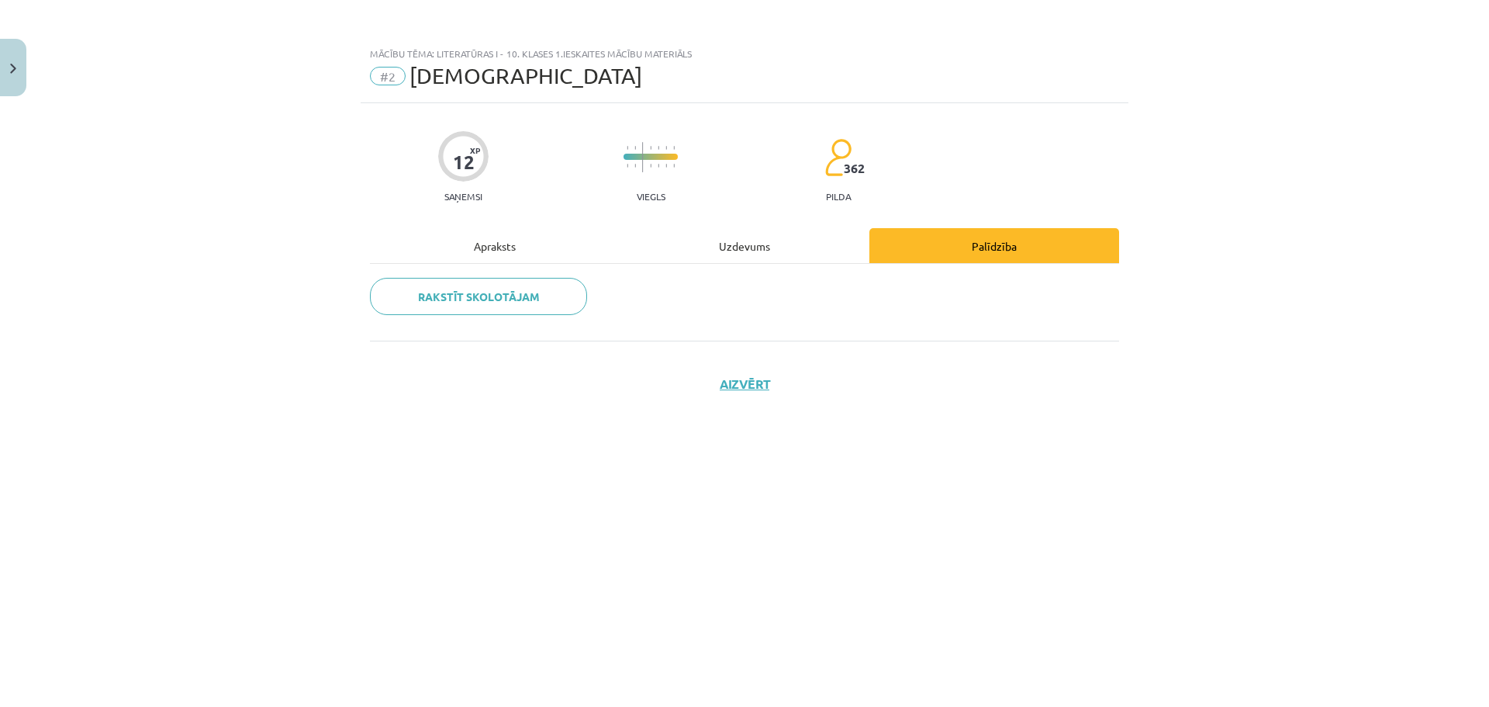
click at [790, 252] on div "Uzdevums" at bounding box center [745, 245] width 250 height 35
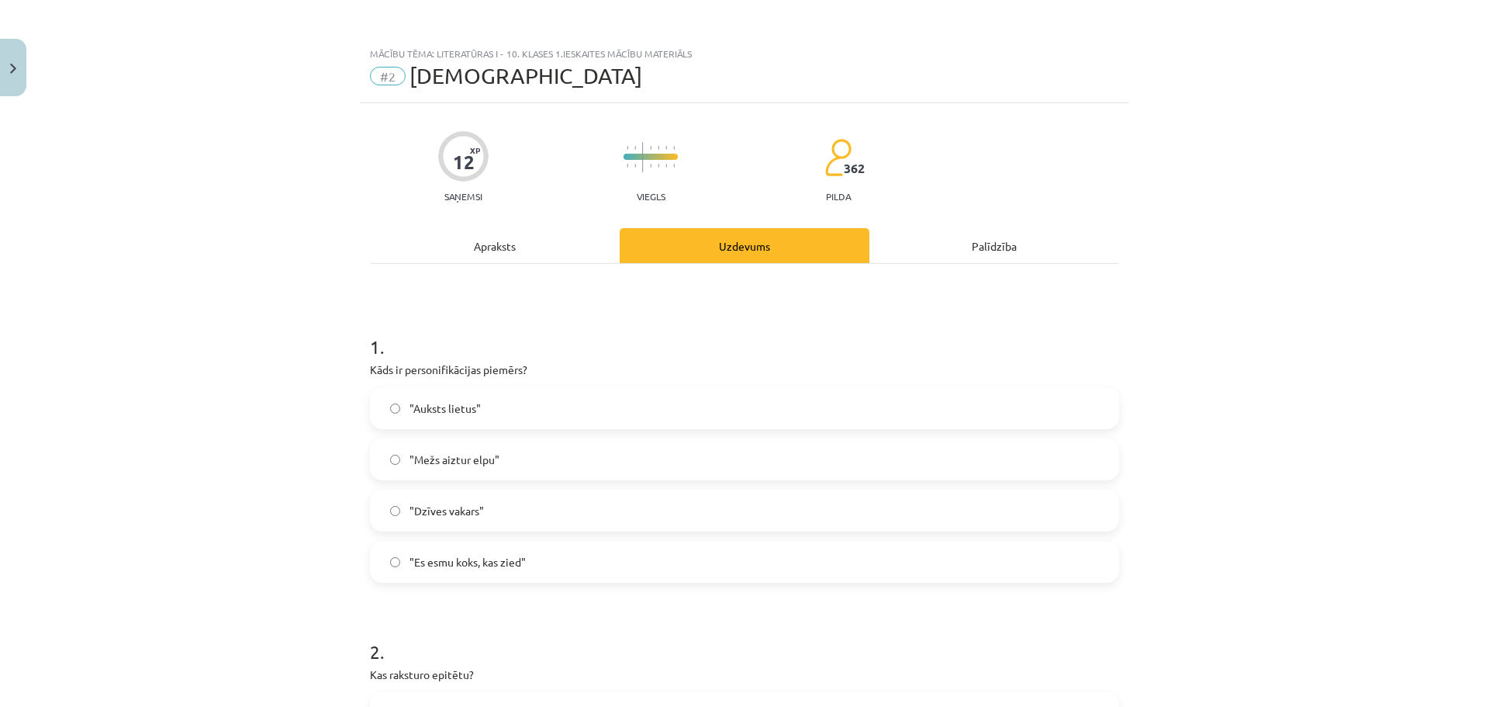
click at [502, 253] on div "Apraksts" at bounding box center [495, 245] width 250 height 35
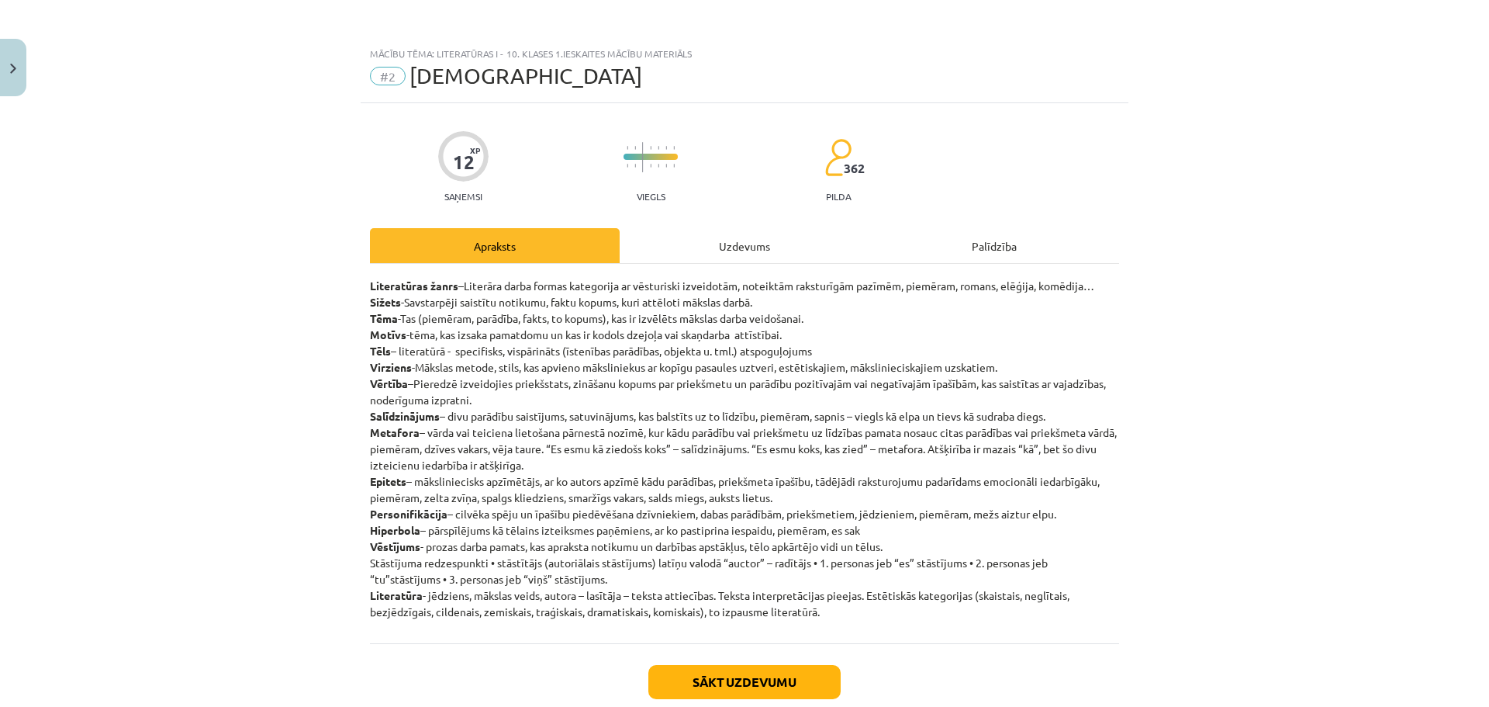
click at [721, 245] on div "Uzdevums" at bounding box center [745, 245] width 250 height 35
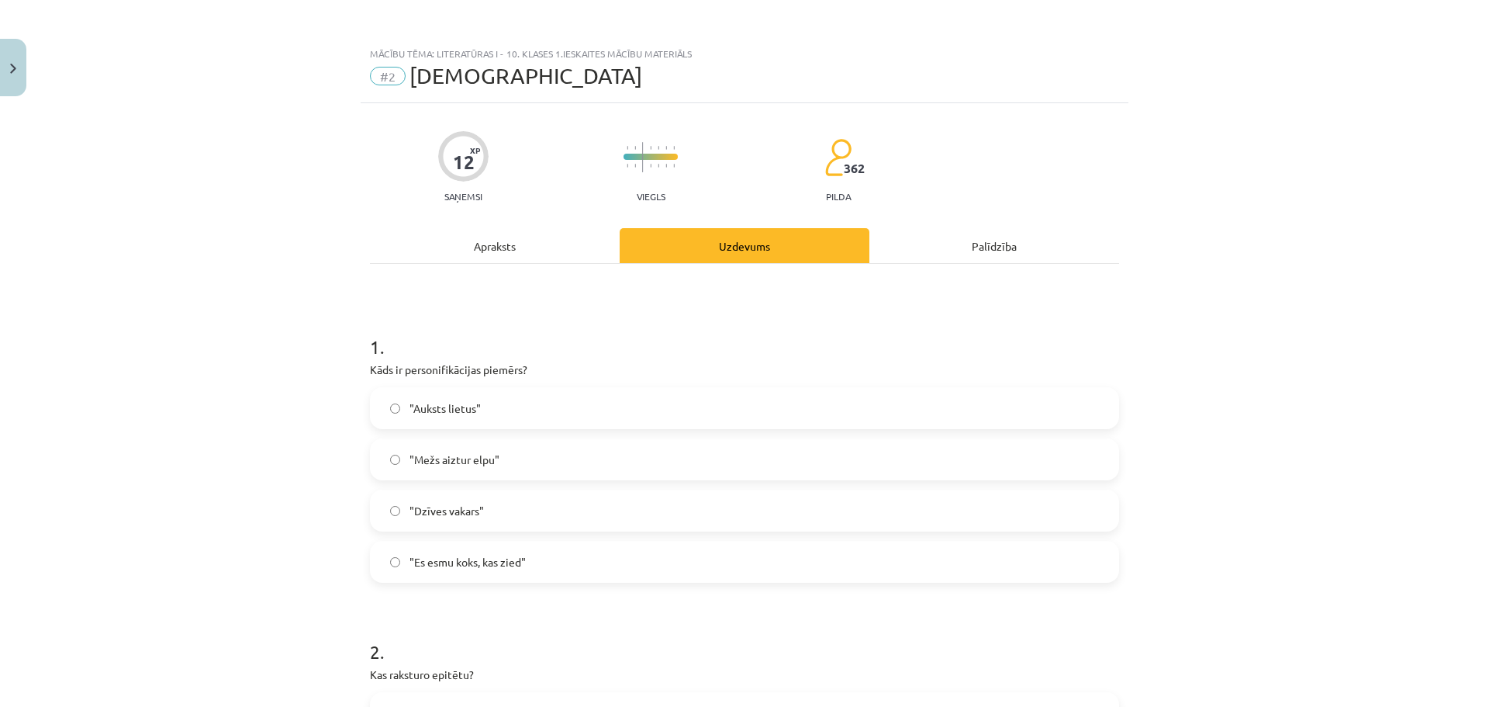
click at [538, 255] on div "Apraksts" at bounding box center [495, 245] width 250 height 35
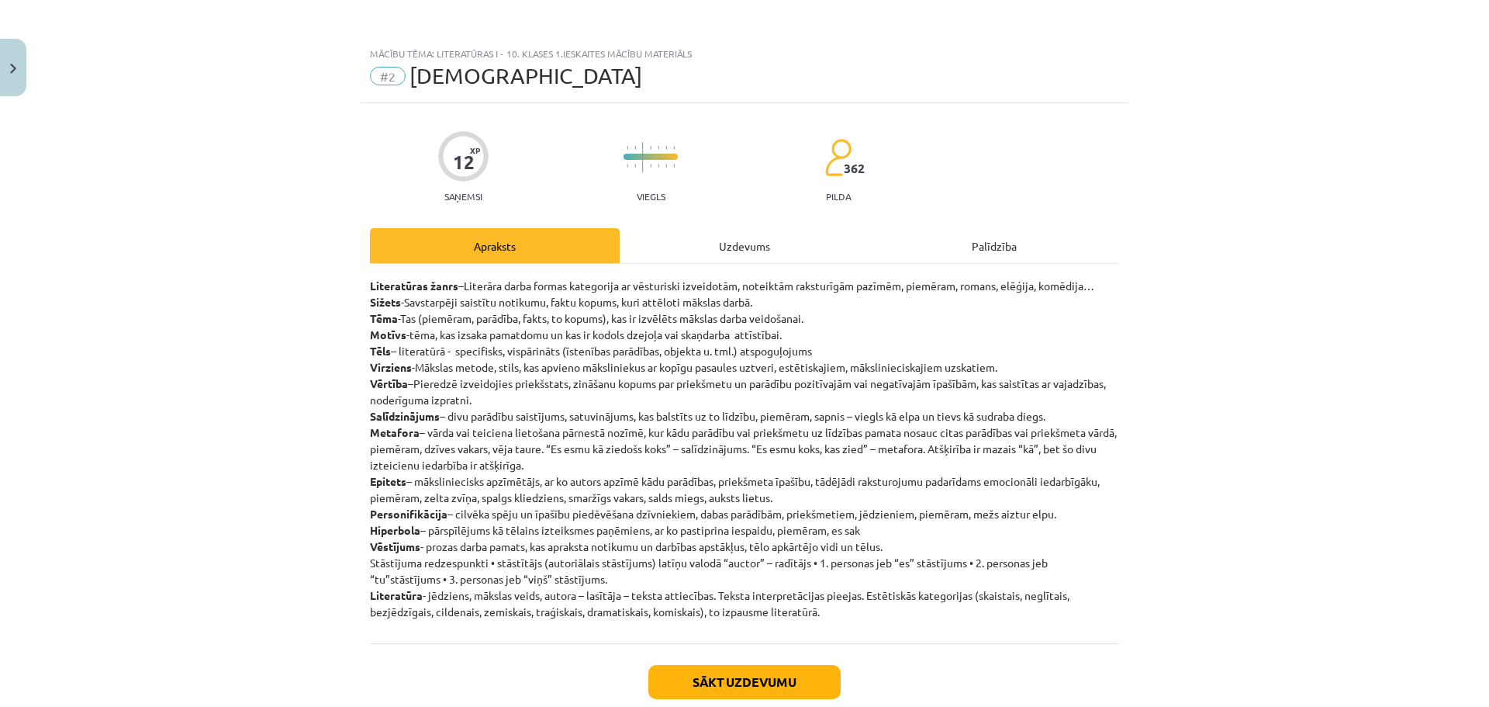
scroll to position [39, 0]
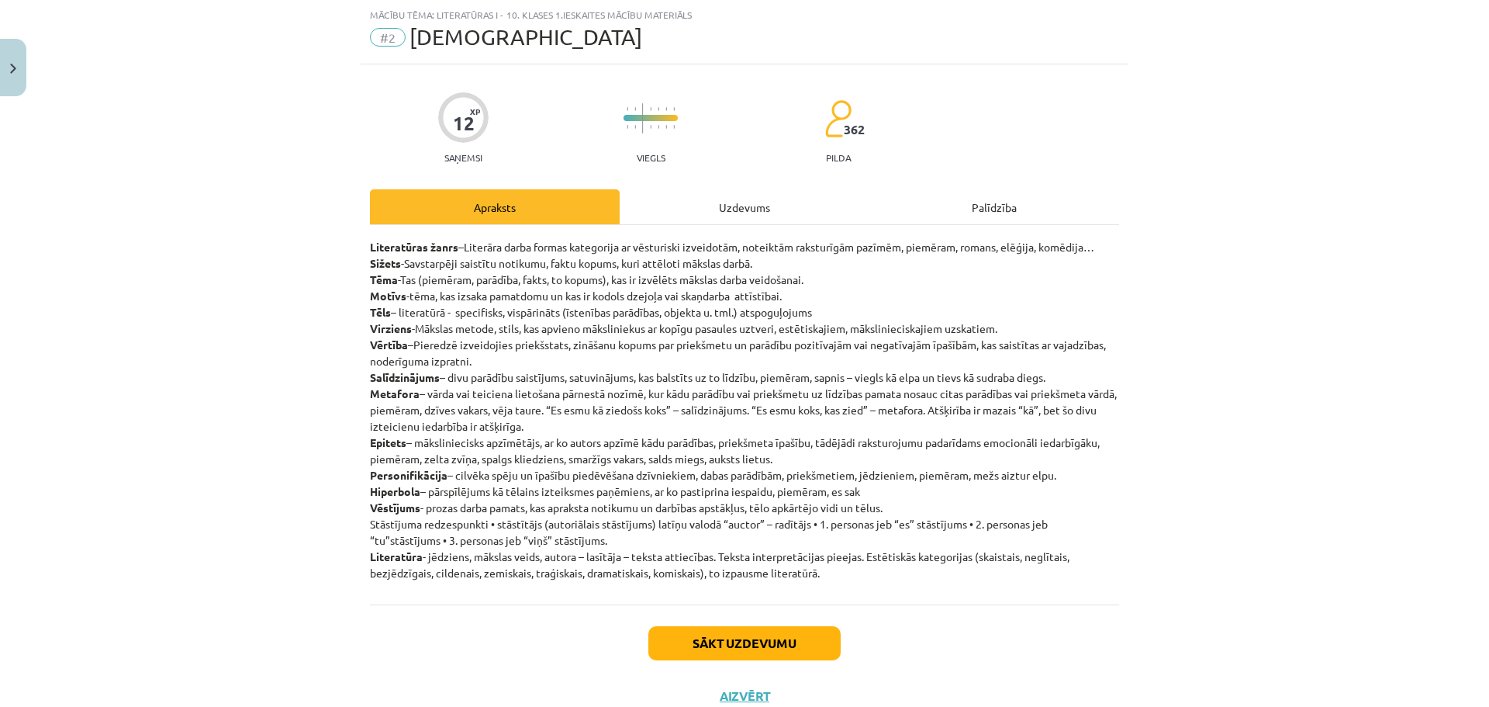
click at [745, 199] on div "Uzdevums" at bounding box center [745, 206] width 250 height 35
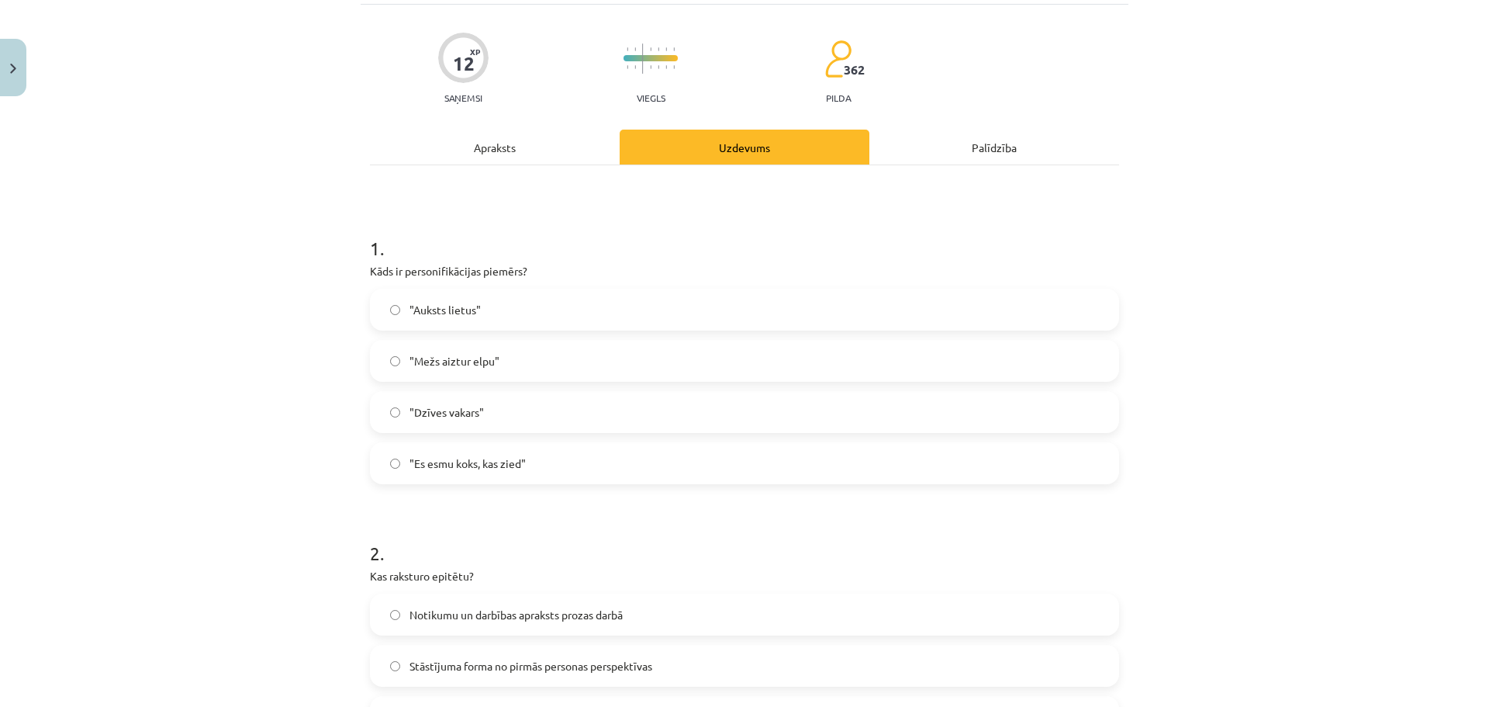
scroll to position [0, 0]
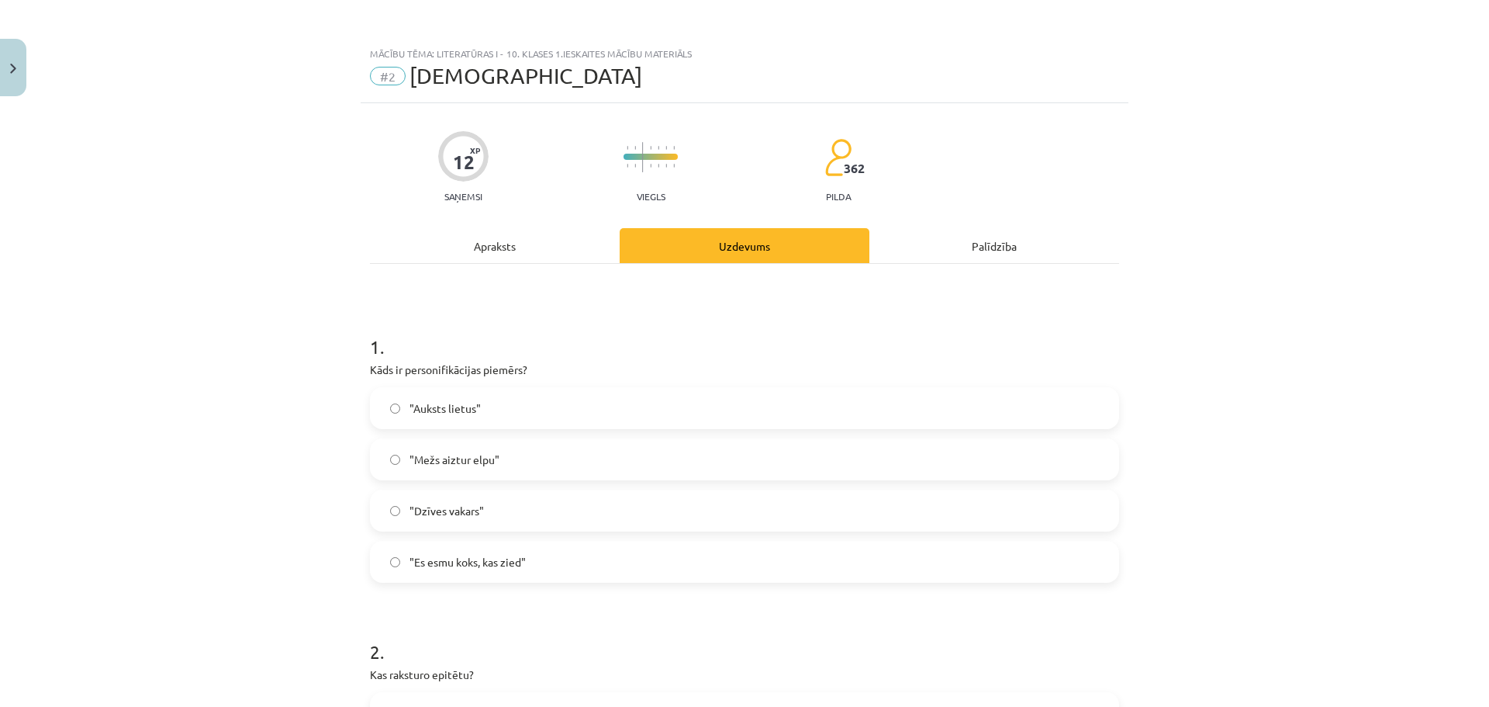
click at [489, 249] on div "Apraksts" at bounding box center [495, 245] width 250 height 35
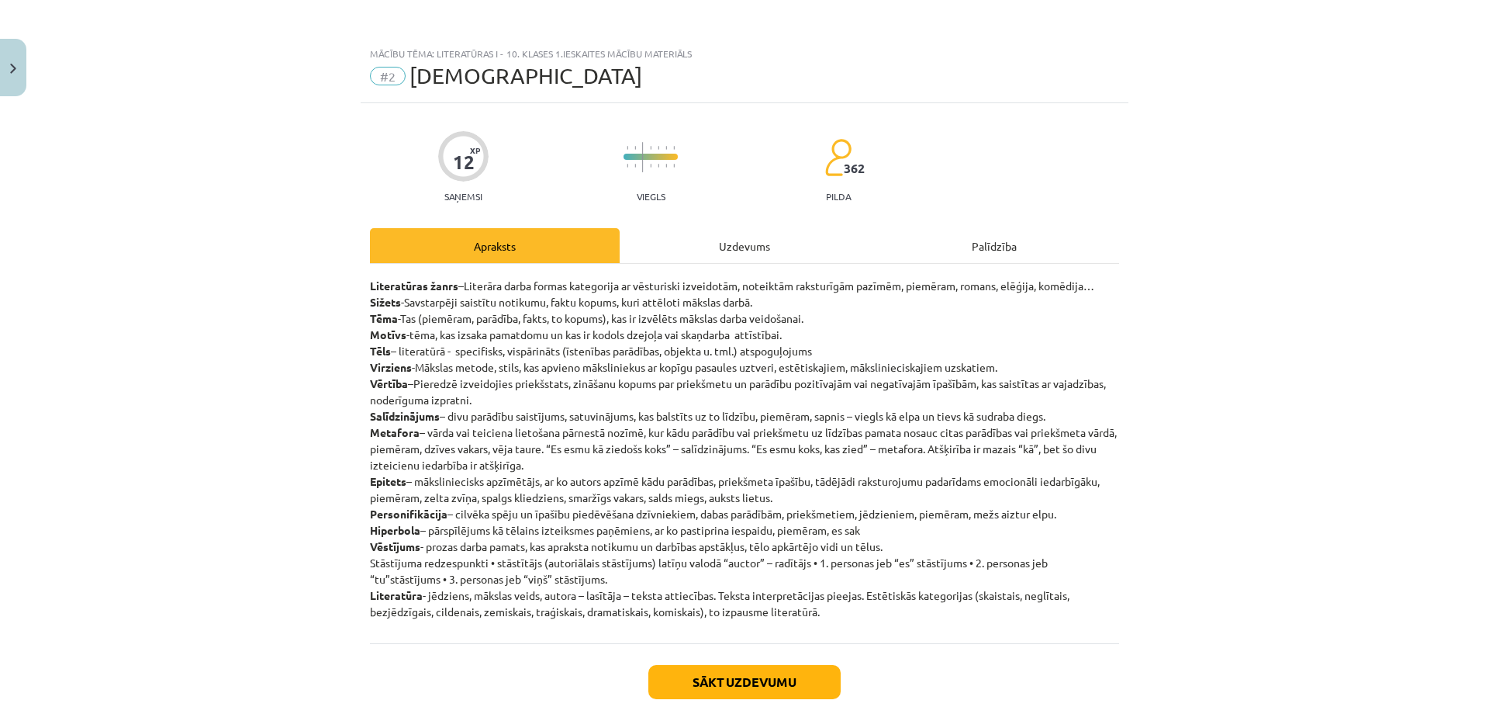
scroll to position [39, 0]
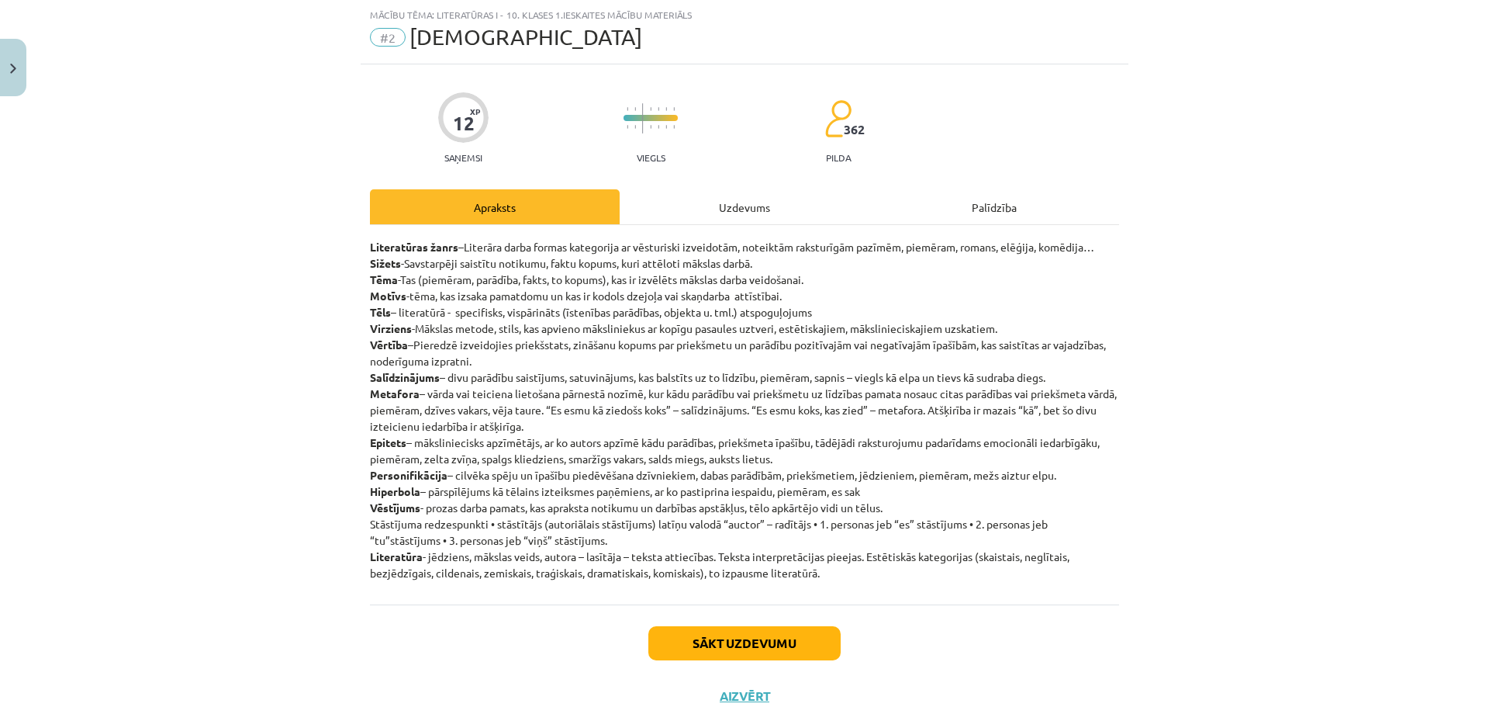
click at [719, 216] on div "Uzdevums" at bounding box center [745, 206] width 250 height 35
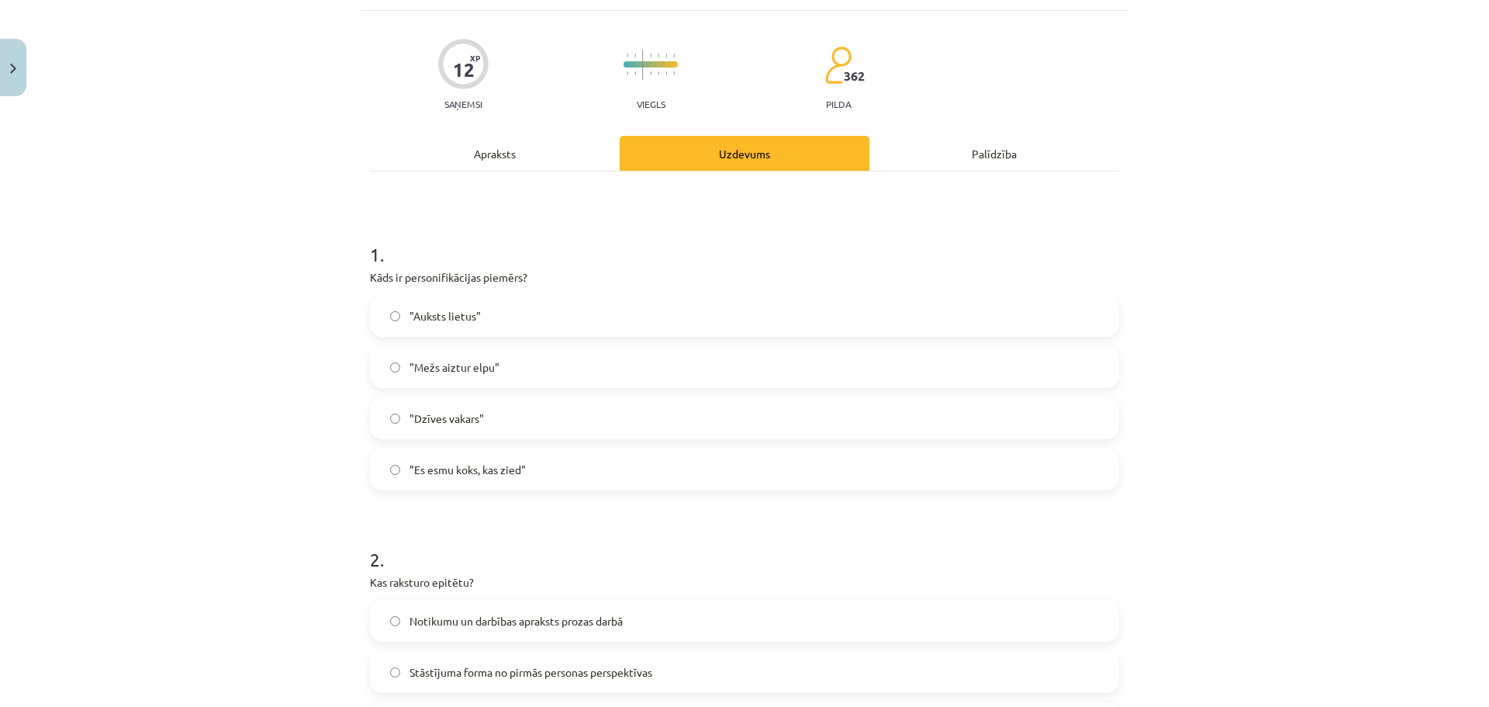
scroll to position [116, 0]
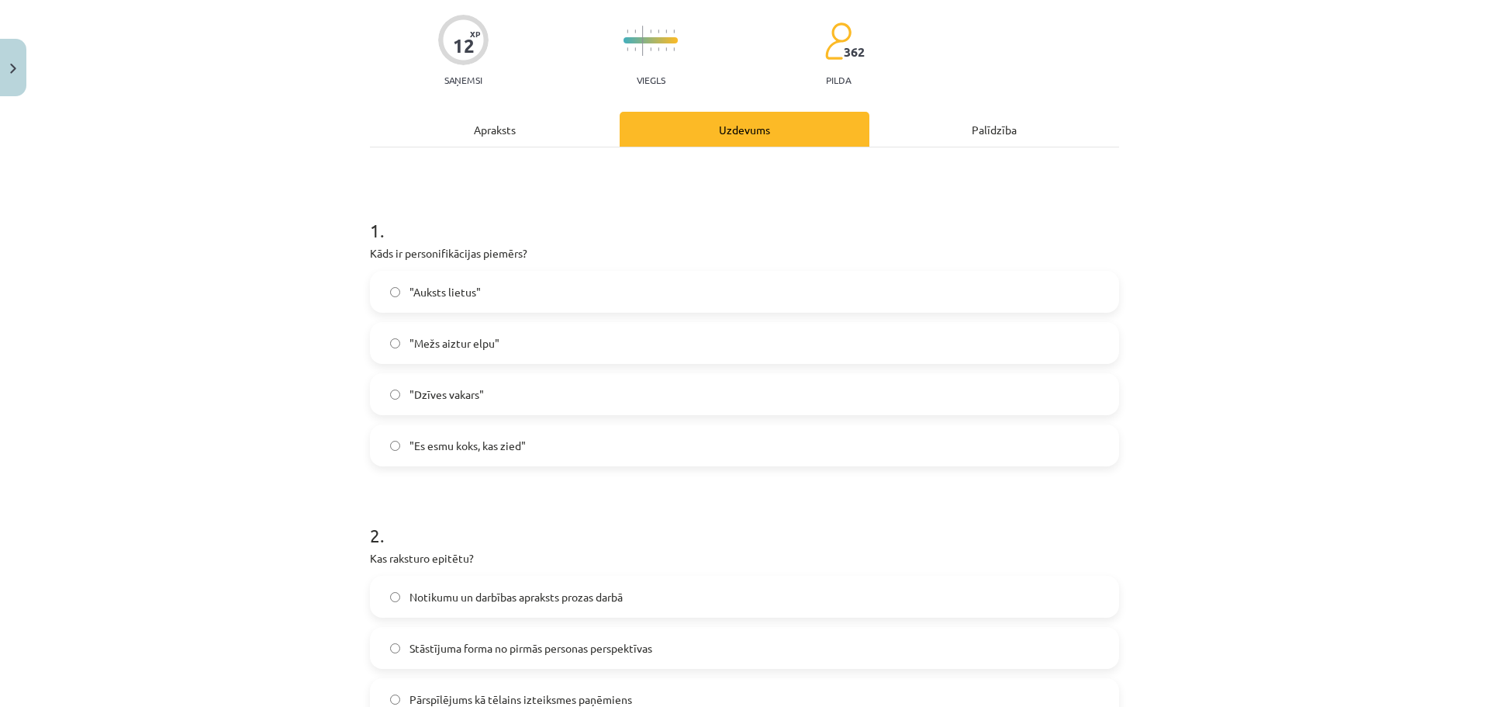
click at [520, 117] on div "Apraksts" at bounding box center [495, 129] width 250 height 35
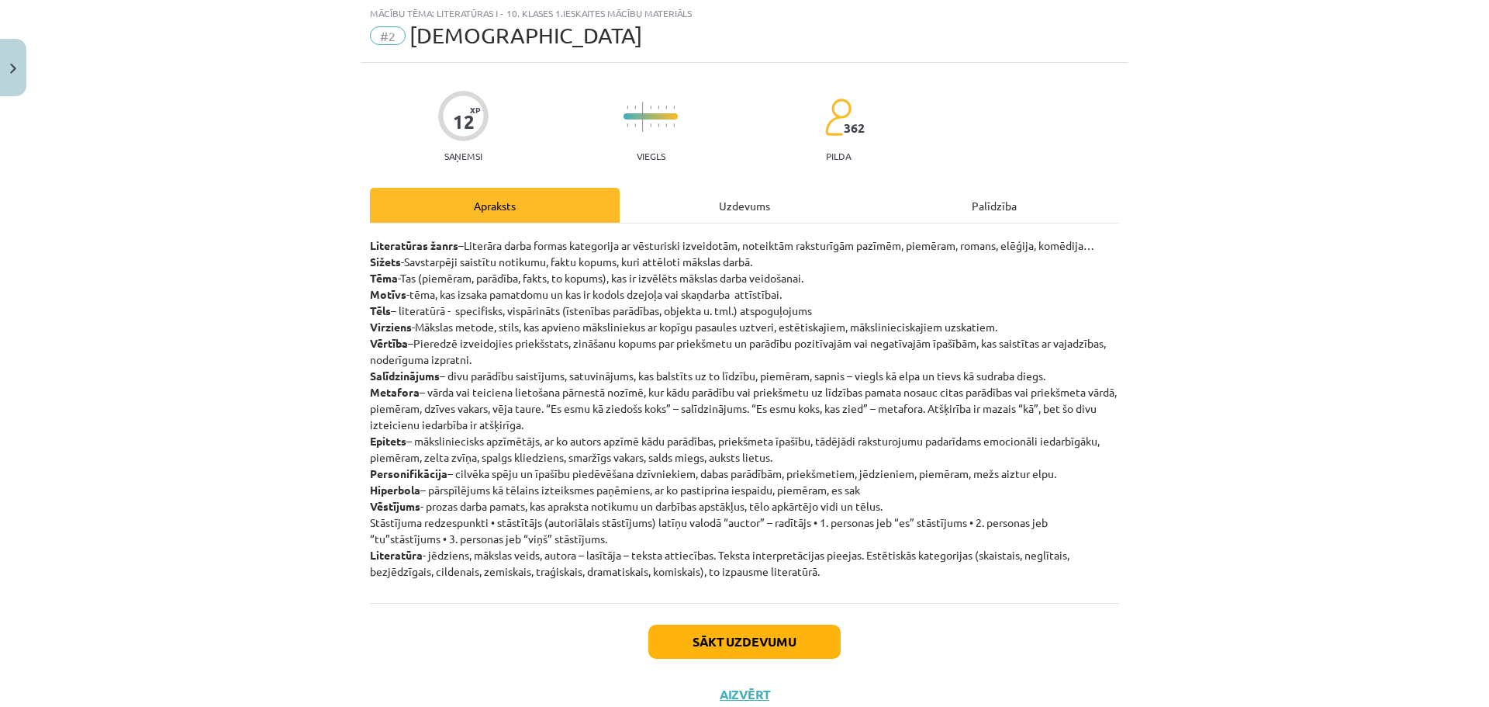
scroll to position [39, 0]
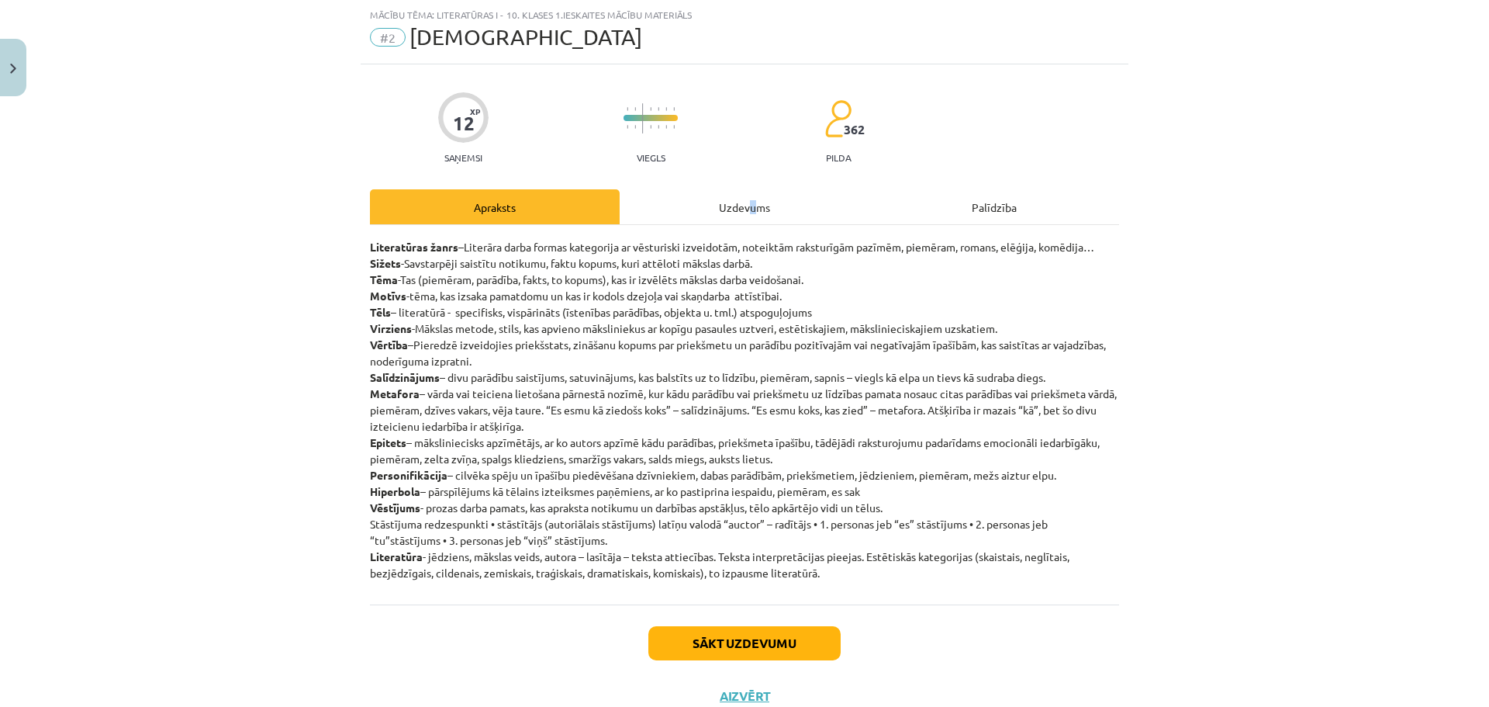
click at [741, 199] on div "Uzdevums" at bounding box center [745, 206] width 250 height 35
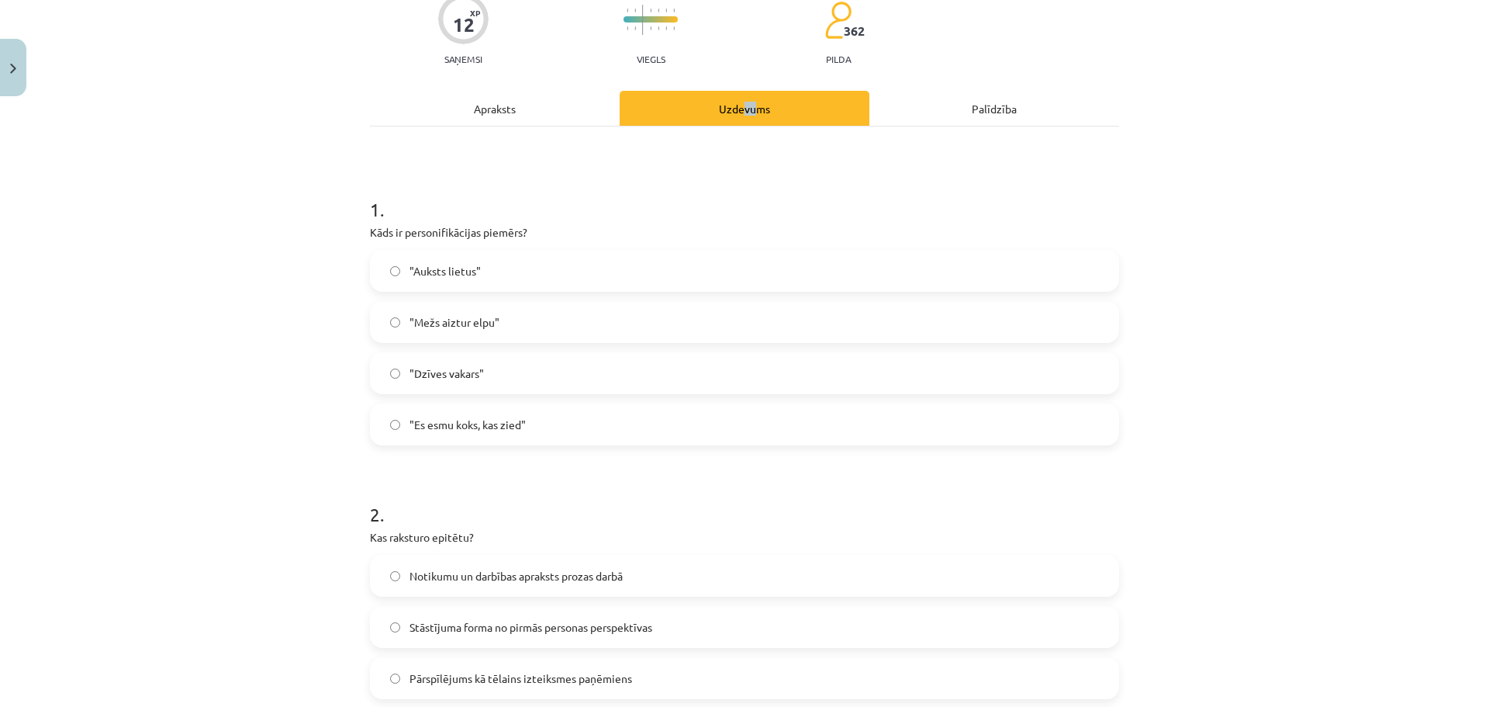
scroll to position [0, 0]
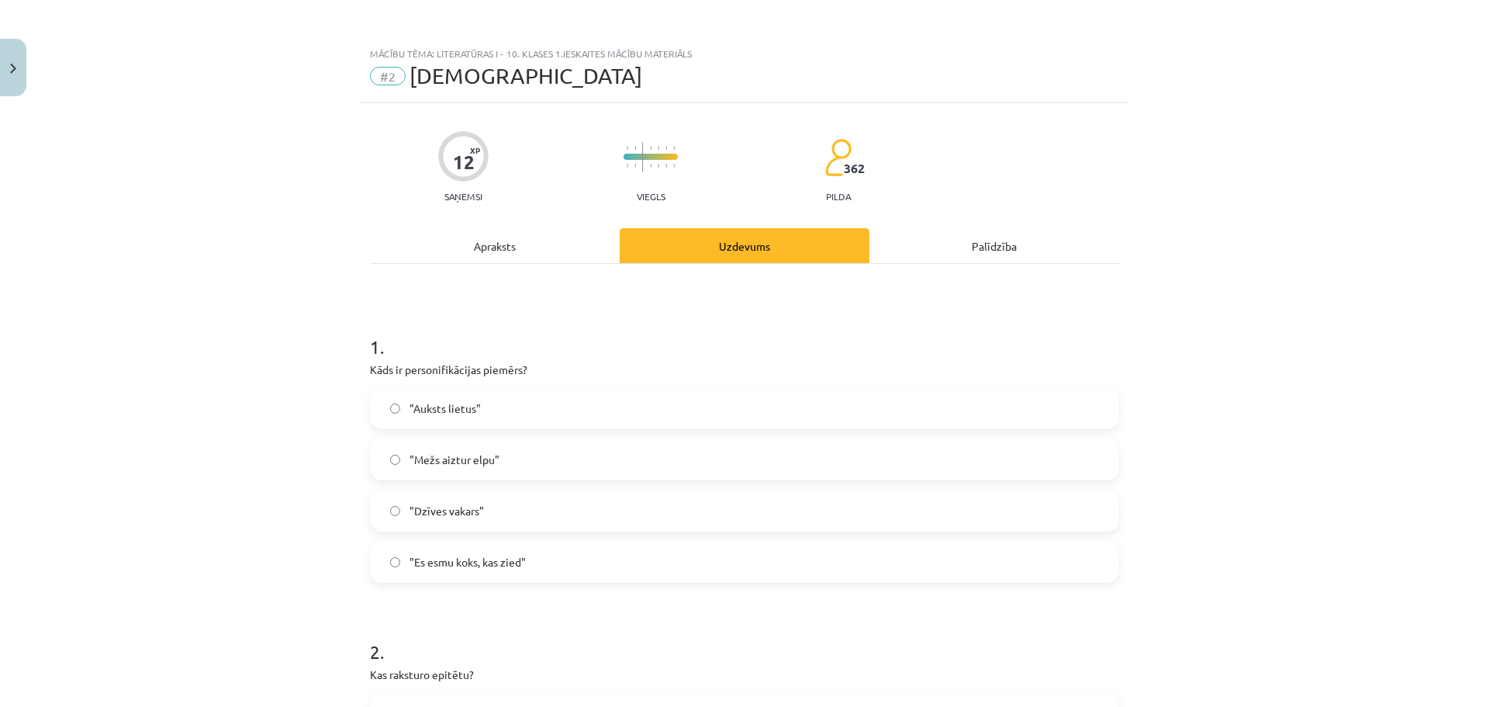
click at [536, 238] on div "Apraksts" at bounding box center [495, 245] width 250 height 35
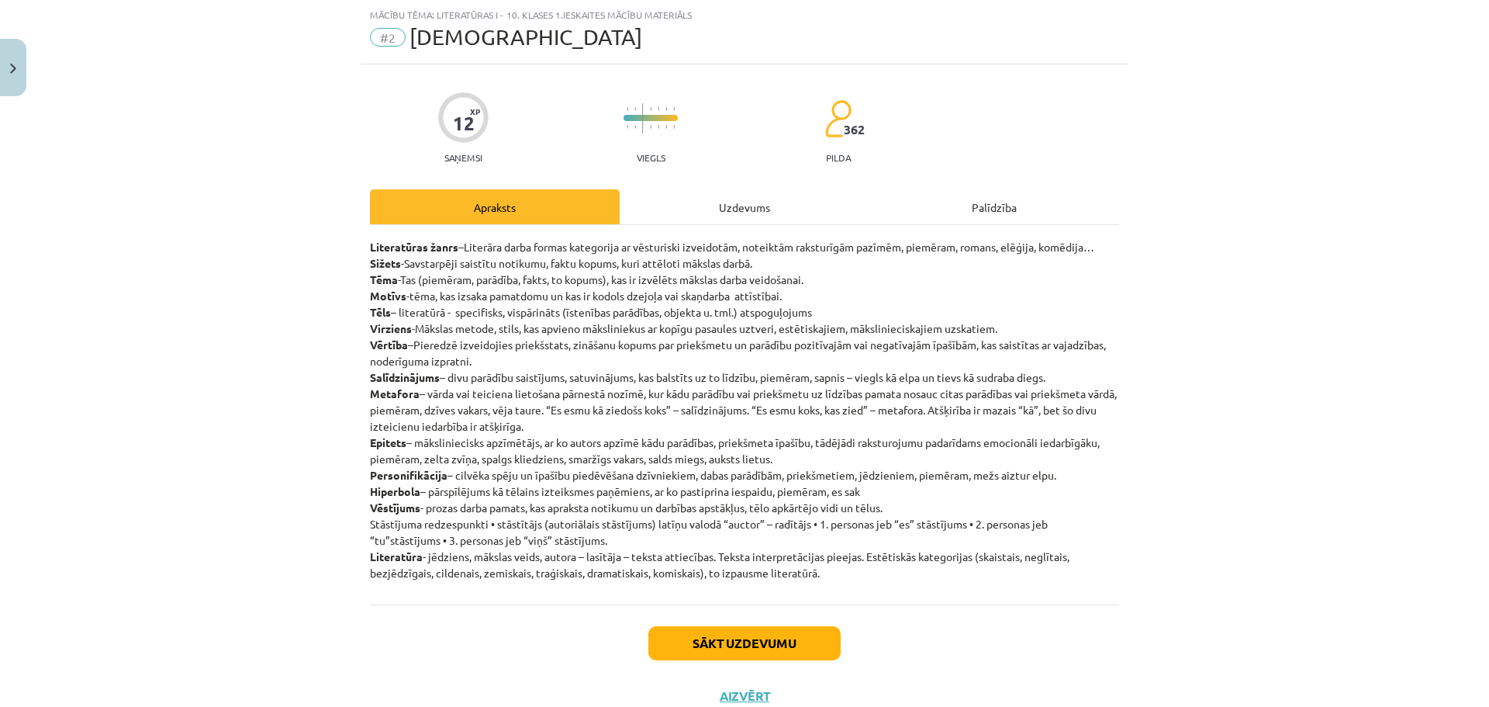
click at [780, 206] on div "Uzdevums" at bounding box center [745, 206] width 250 height 35
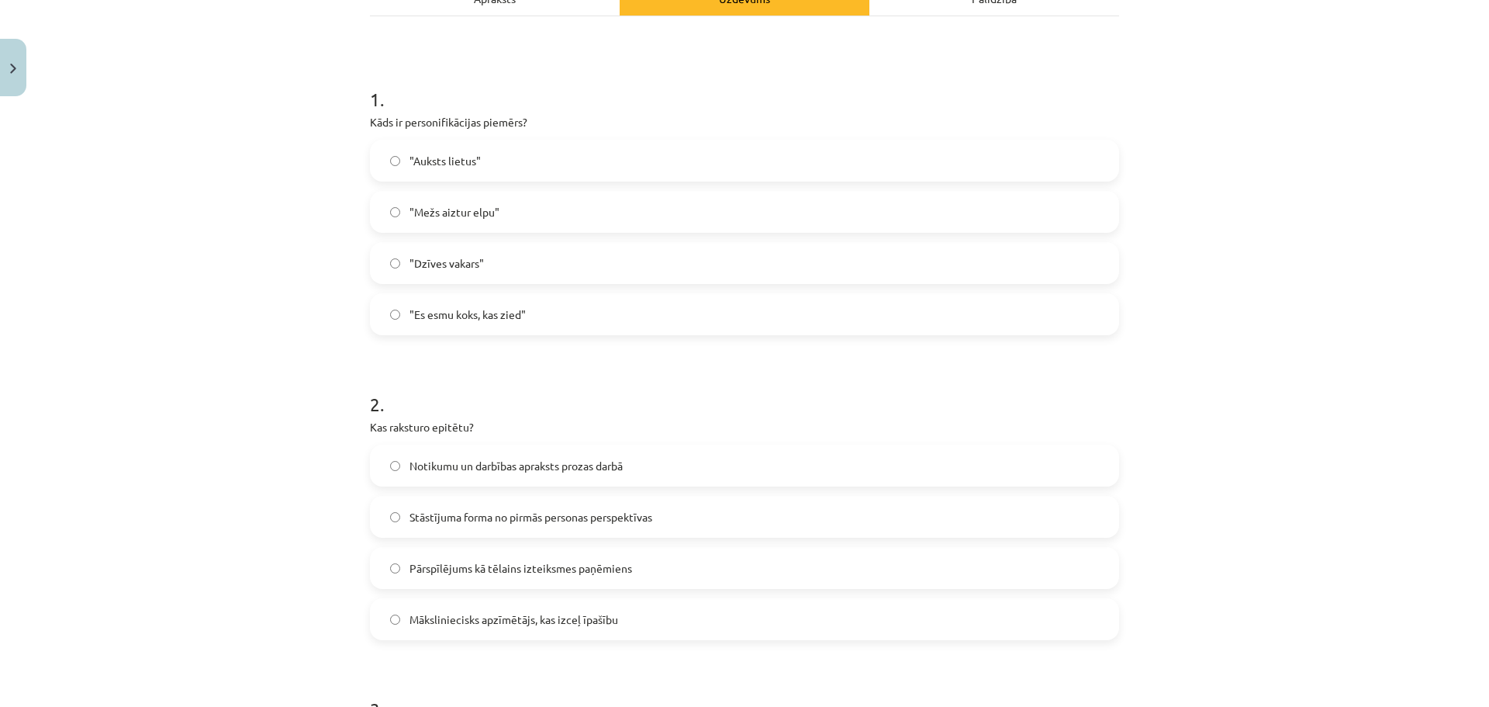
scroll to position [272, 0]
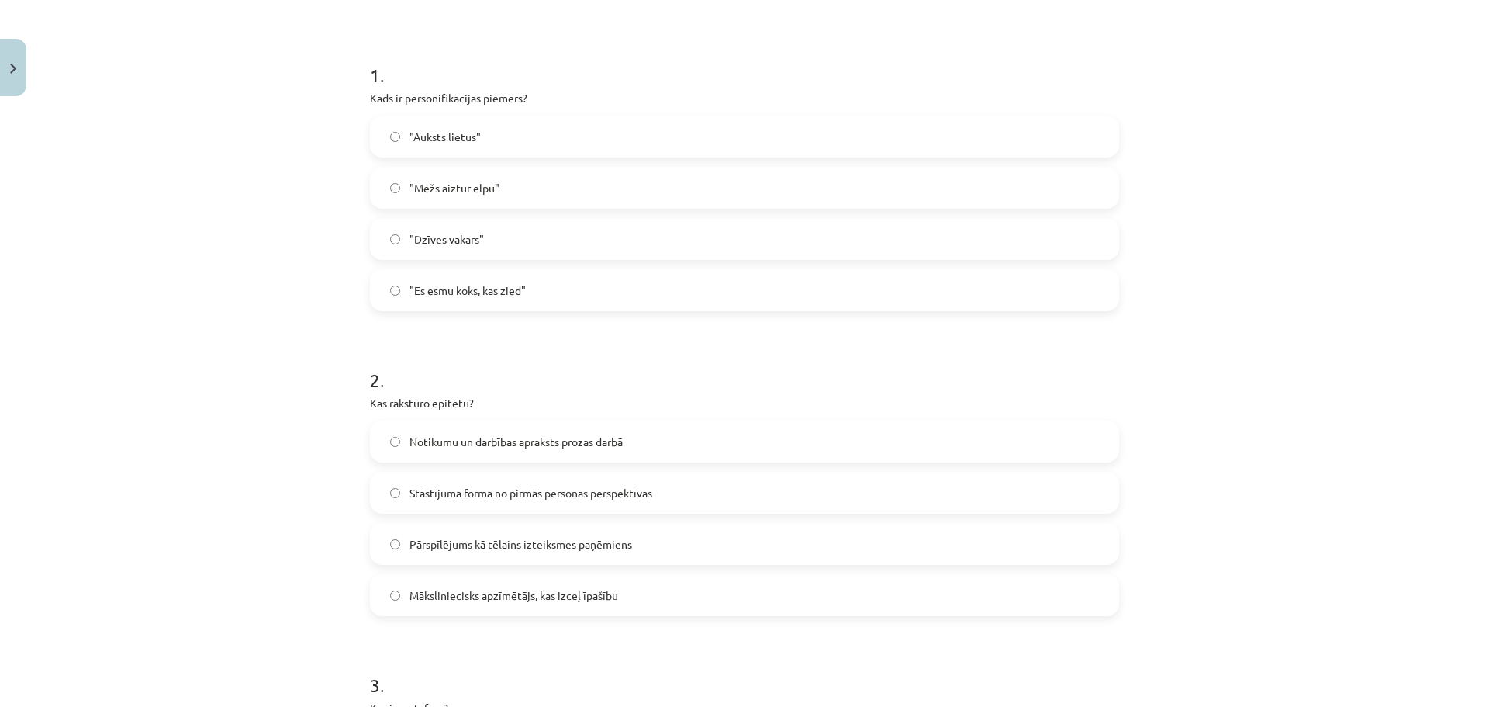
click at [396, 601] on label "Māksliniecisks apzīmētājs, kas izceļ īpašību" at bounding box center [745, 595] width 746 height 39
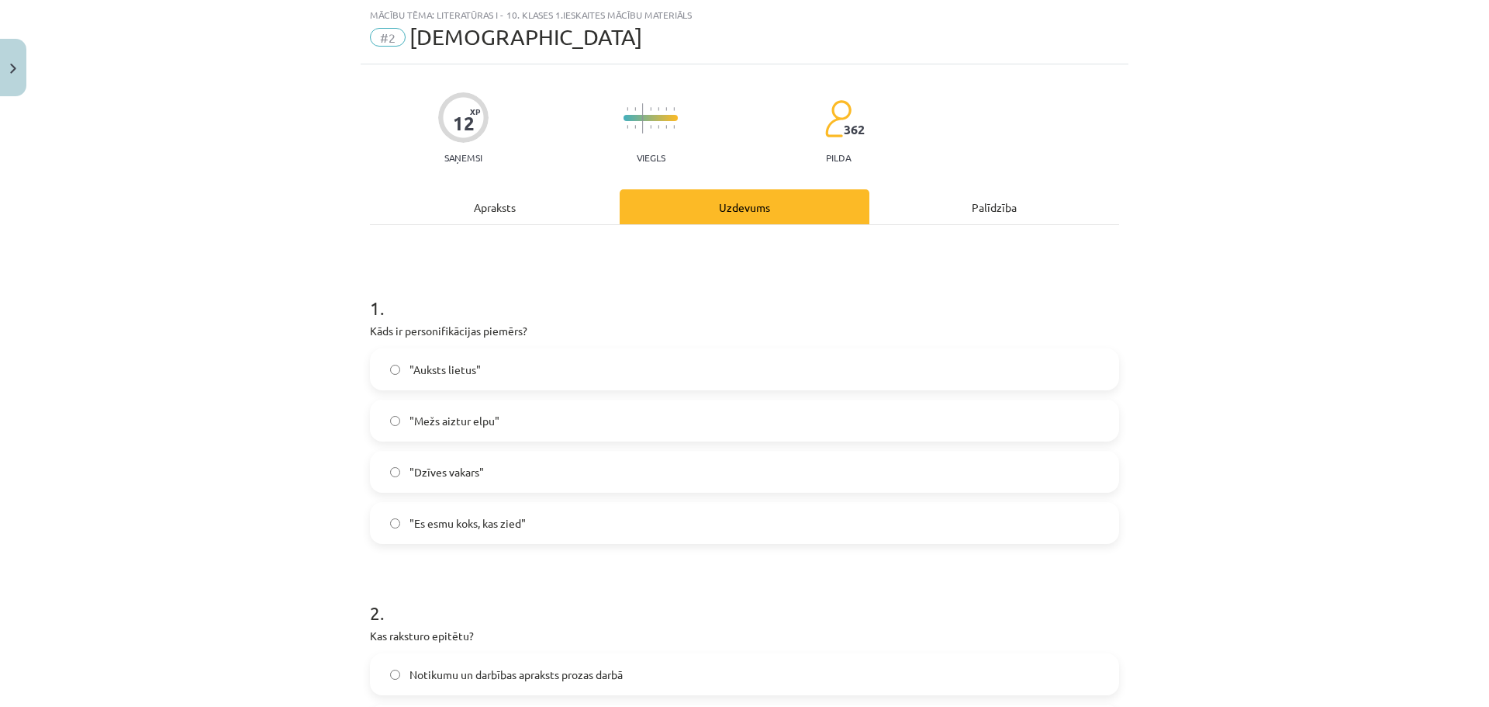
scroll to position [0, 0]
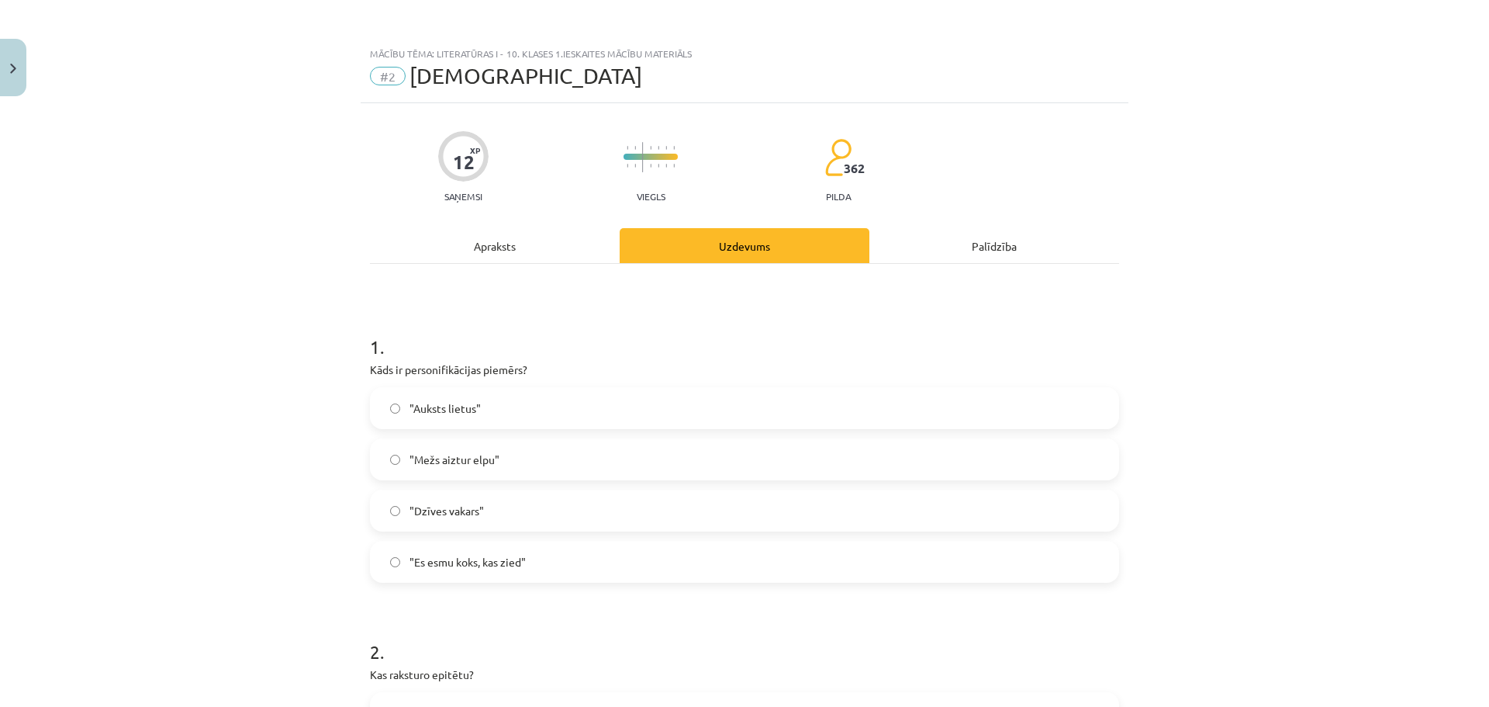
click at [492, 261] on div "Apraksts" at bounding box center [495, 245] width 250 height 35
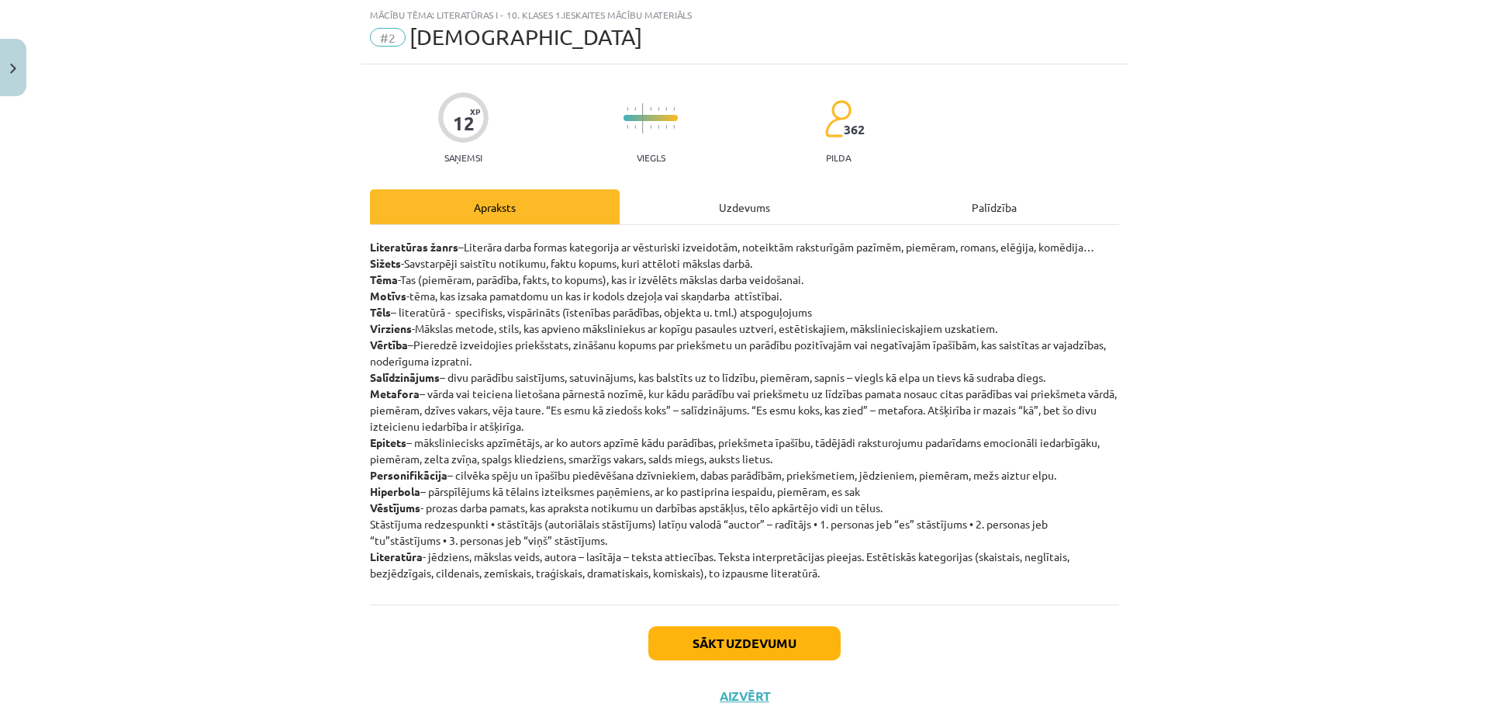
click at [768, 213] on div "Uzdevums" at bounding box center [745, 206] width 250 height 35
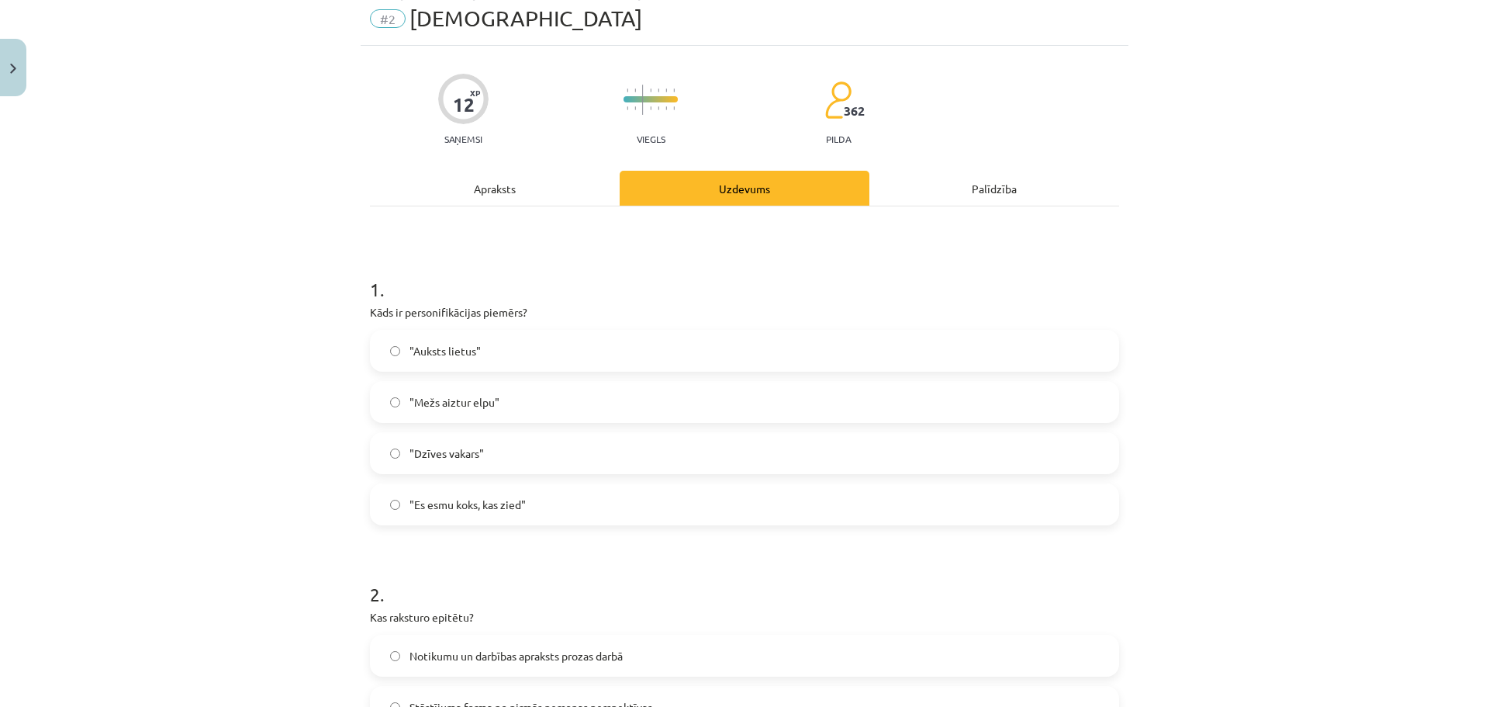
scroll to position [0, 0]
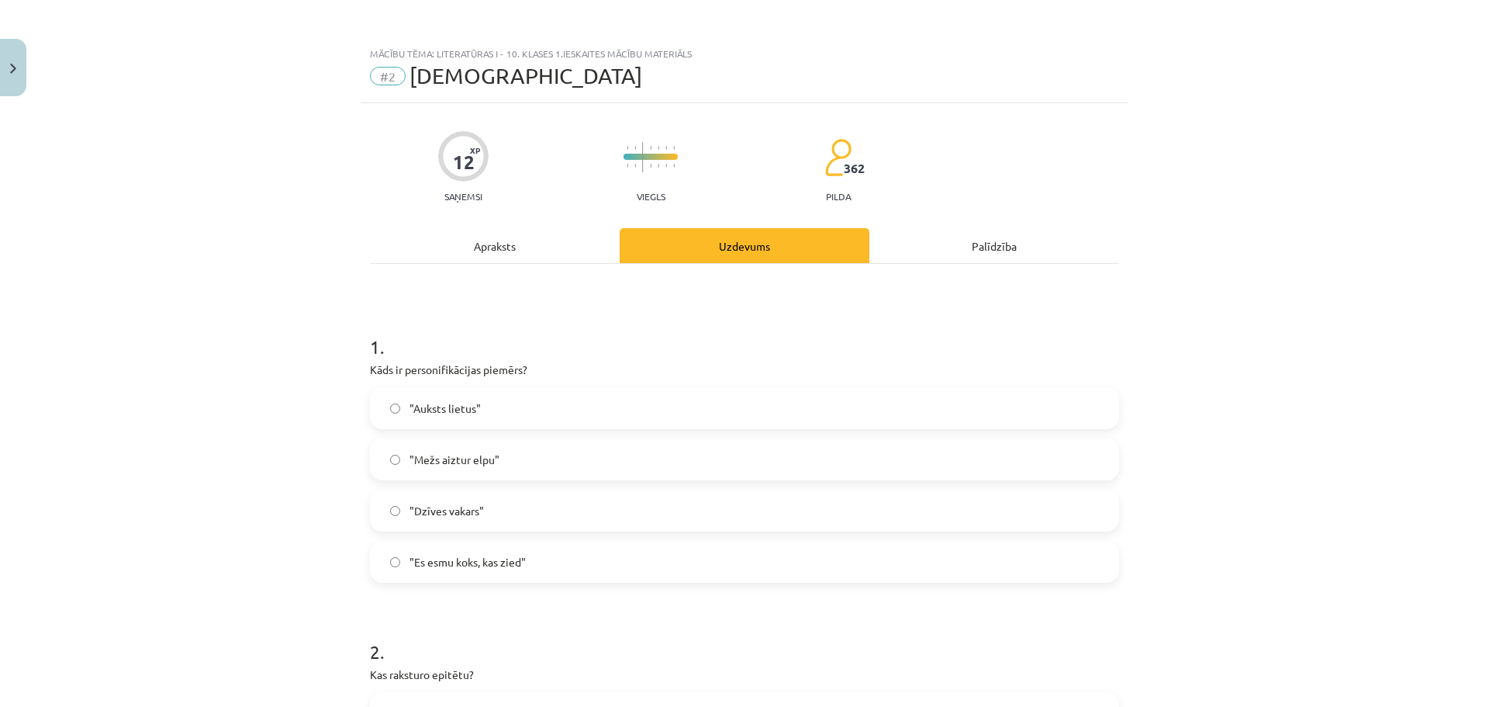
click at [509, 242] on div "Apraksts" at bounding box center [495, 245] width 250 height 35
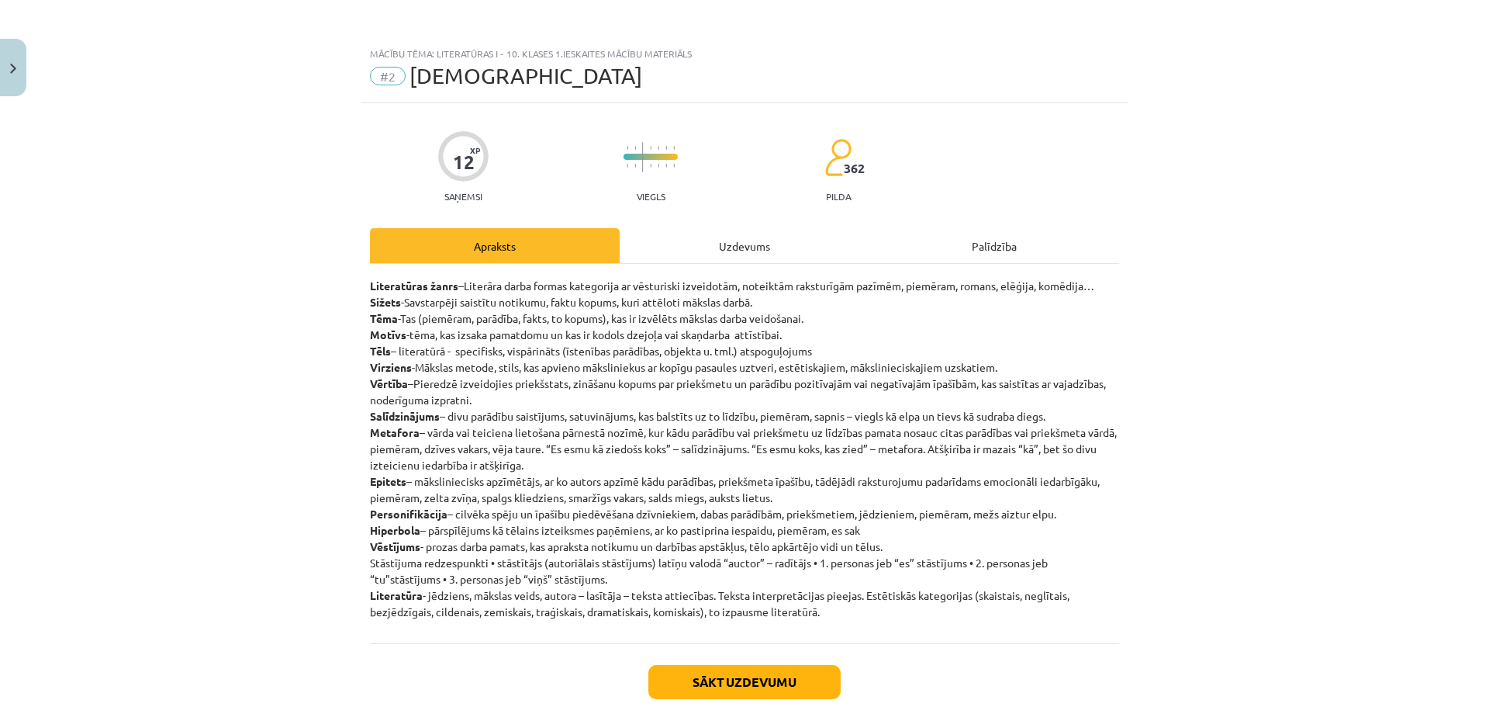
scroll to position [39, 0]
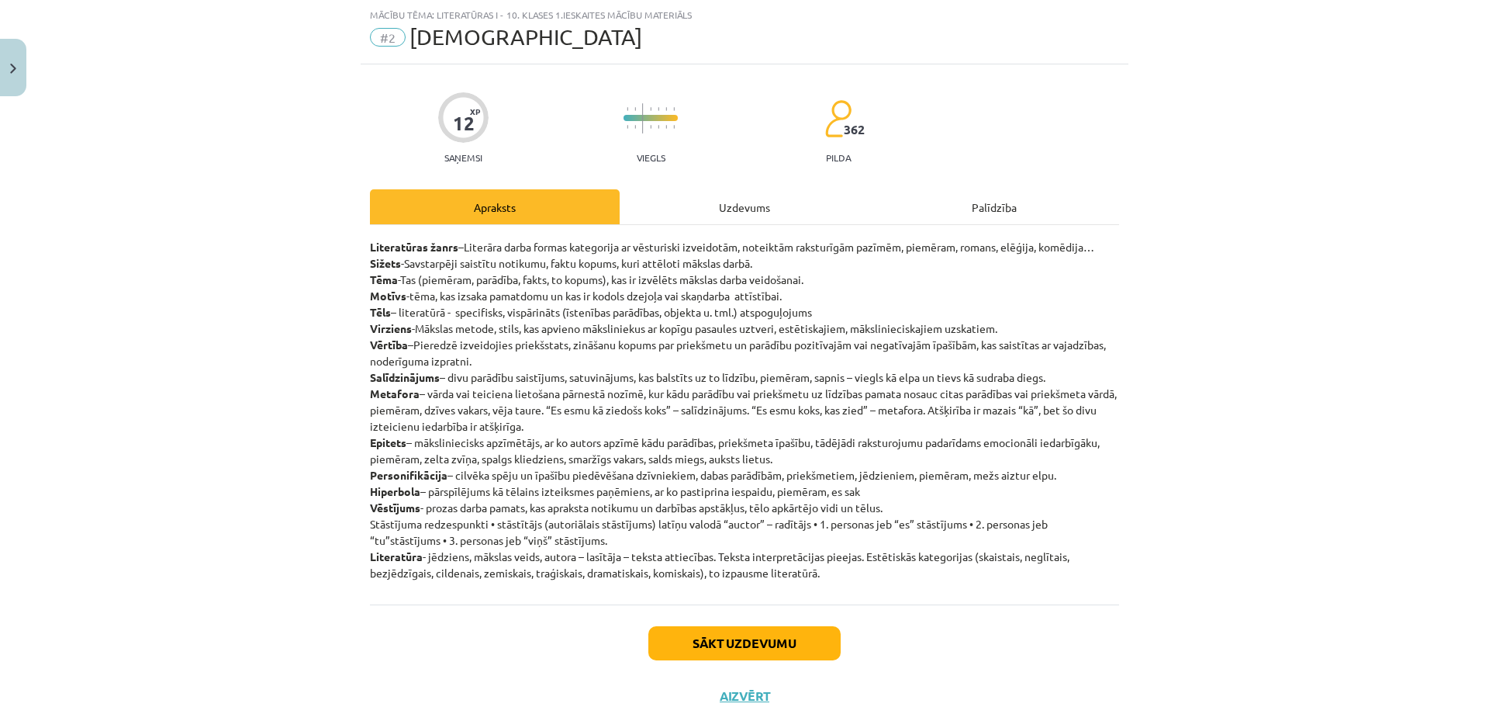
click at [741, 184] on div "12 XP Saņemsi Viegls 362 pilda Apraksts Uzdevums Palīdzība Literatūras žanrs –L…" at bounding box center [745, 393] width 768 height 658
click at [745, 206] on div "Uzdevums" at bounding box center [745, 206] width 250 height 35
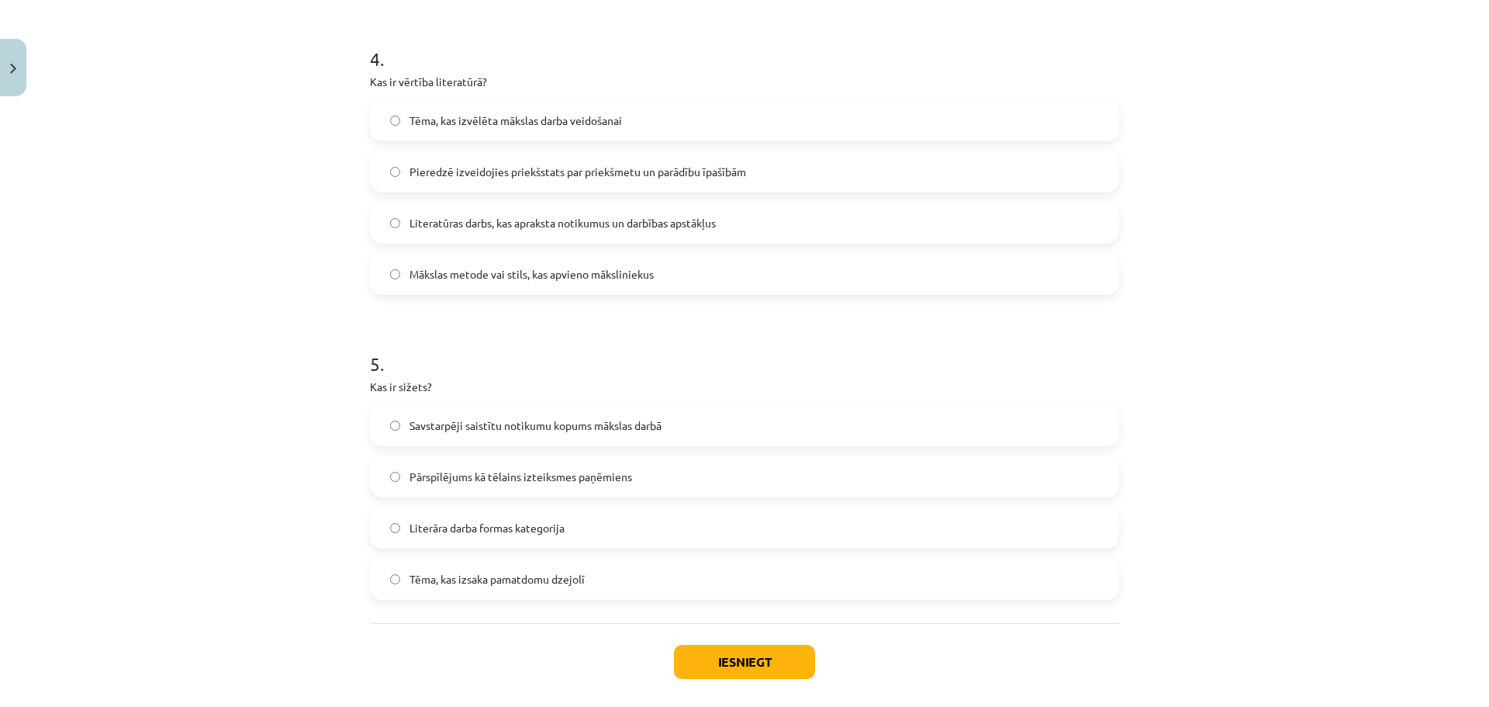
scroll to position [1275, 0]
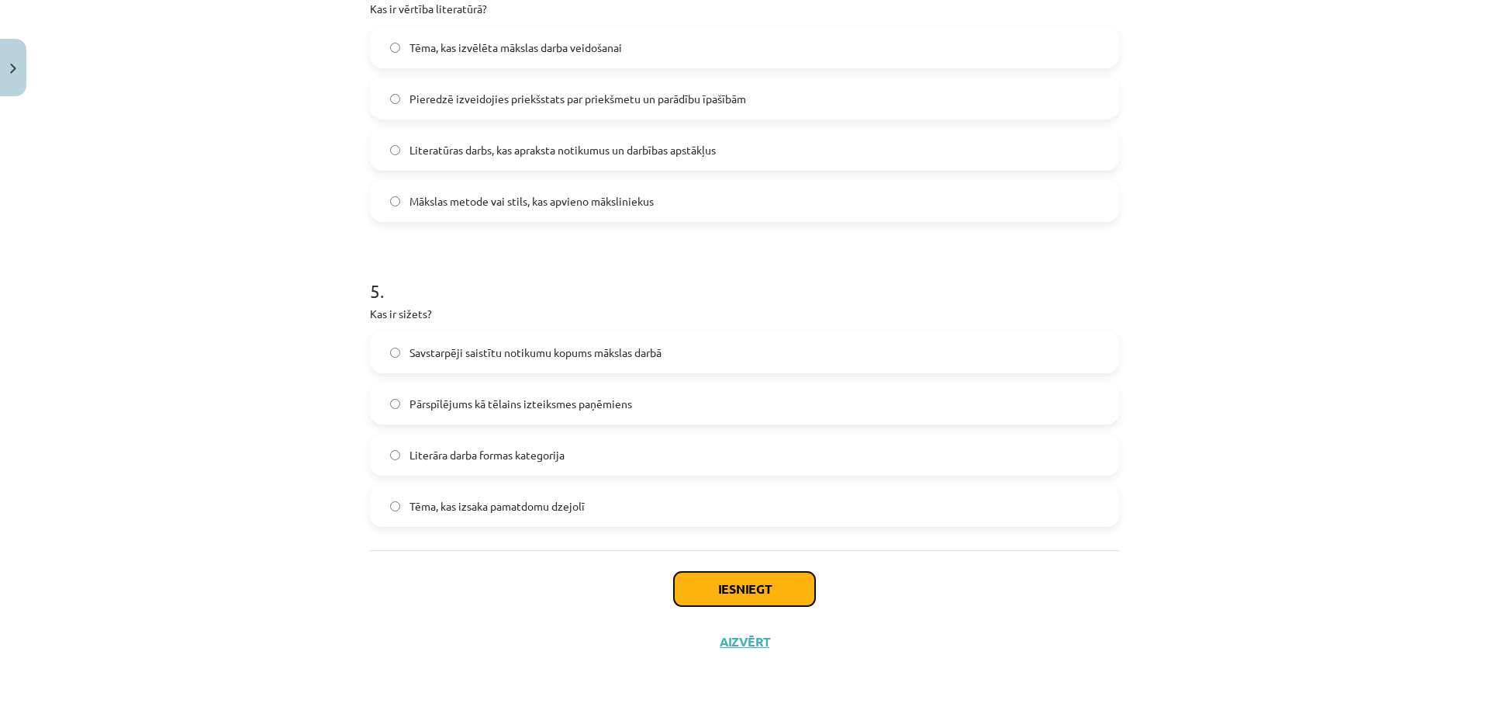
click at [806, 592] on button "Iesniegt" at bounding box center [744, 589] width 141 height 34
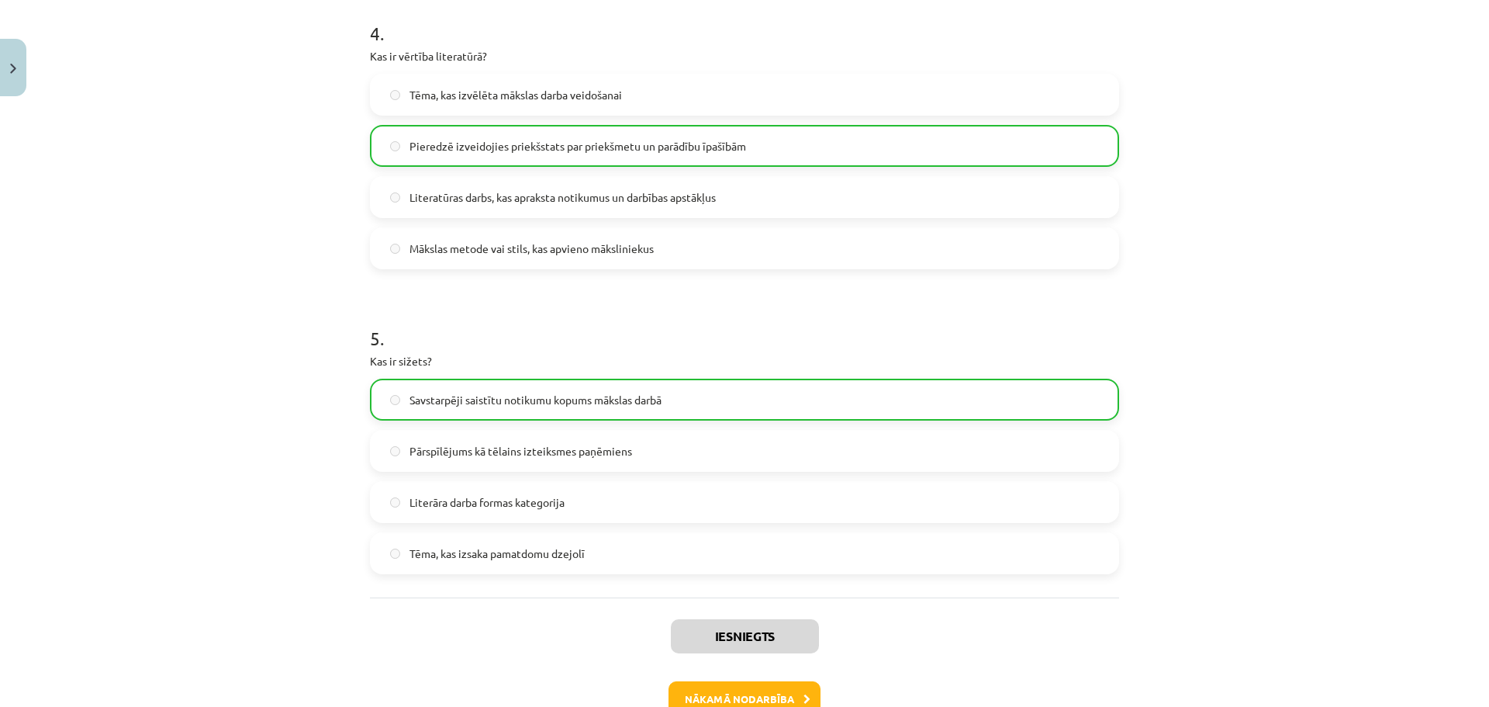
scroll to position [1325, 0]
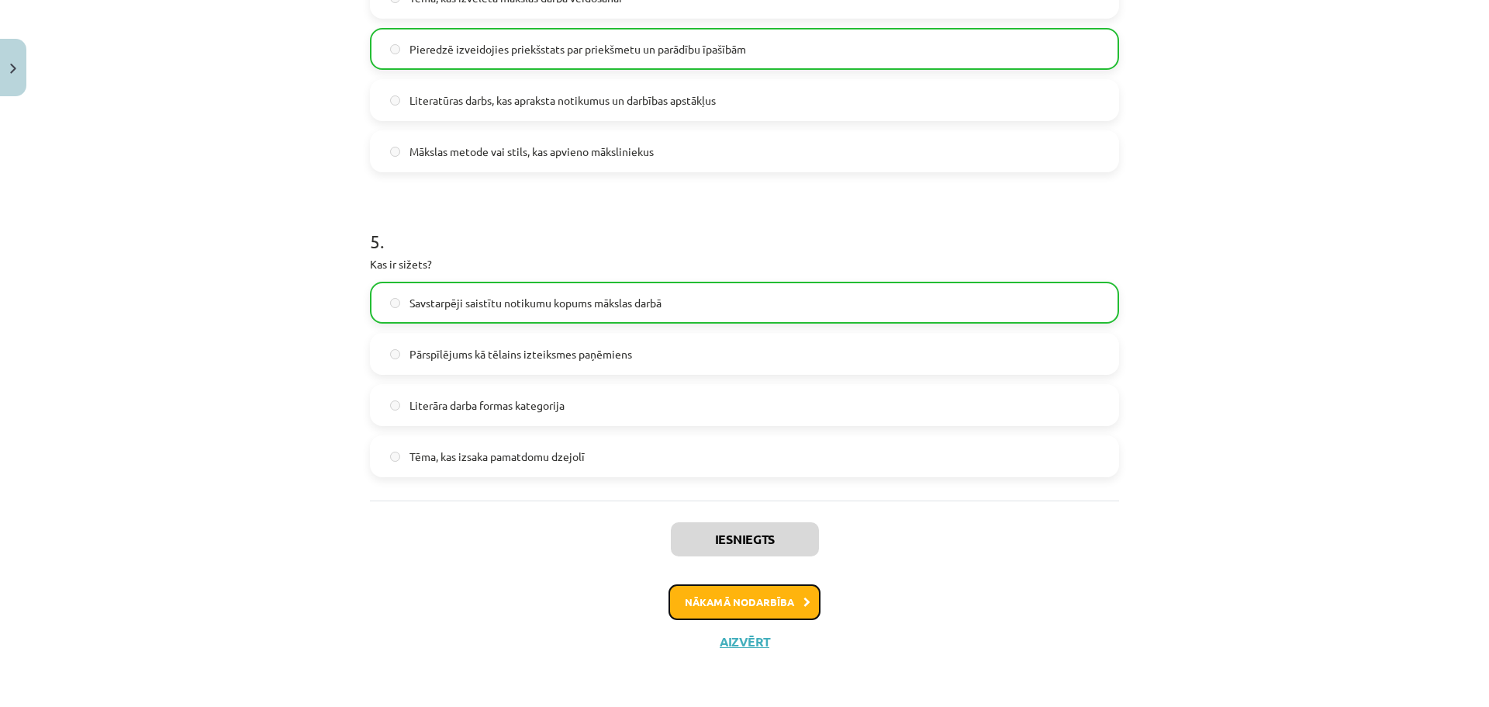
click at [732, 606] on button "Nākamā nodarbība" at bounding box center [745, 602] width 152 height 36
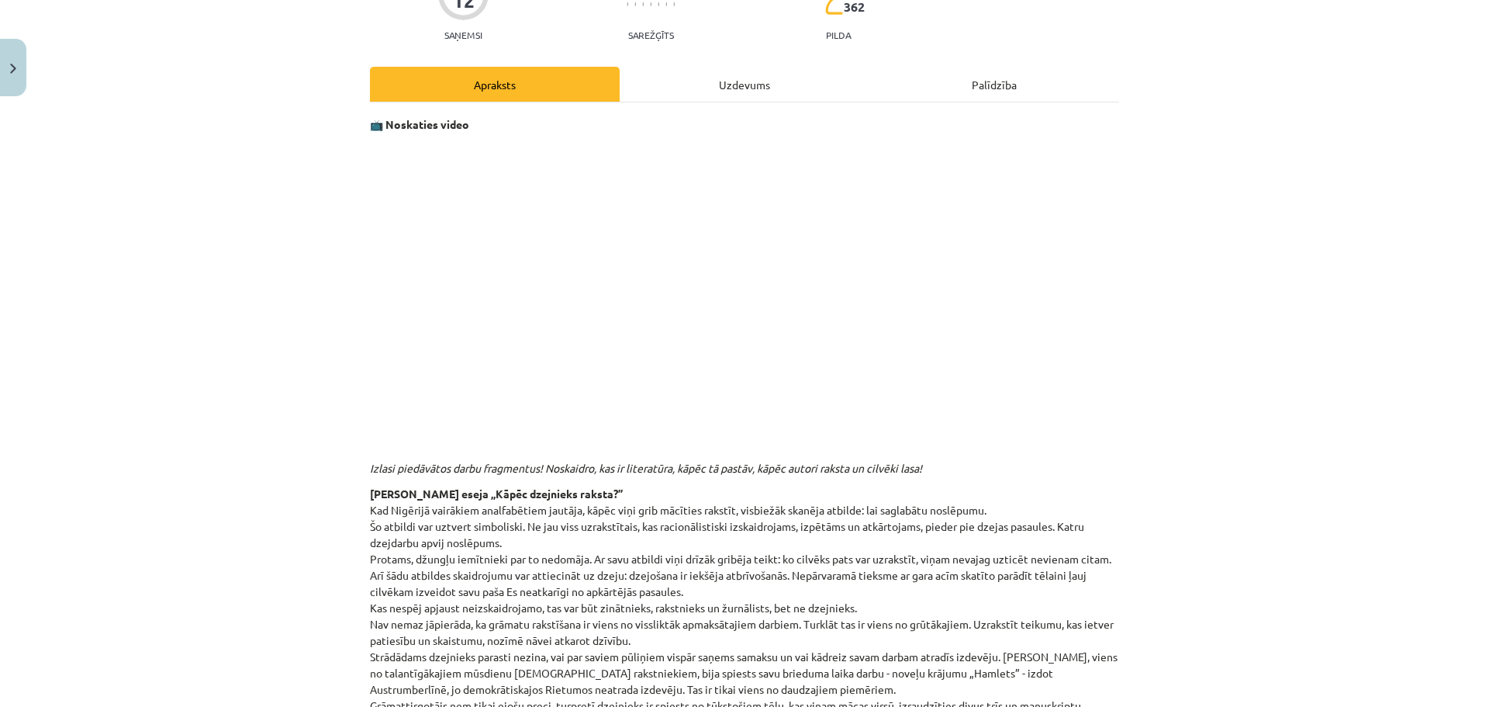
scroll to position [0, 0]
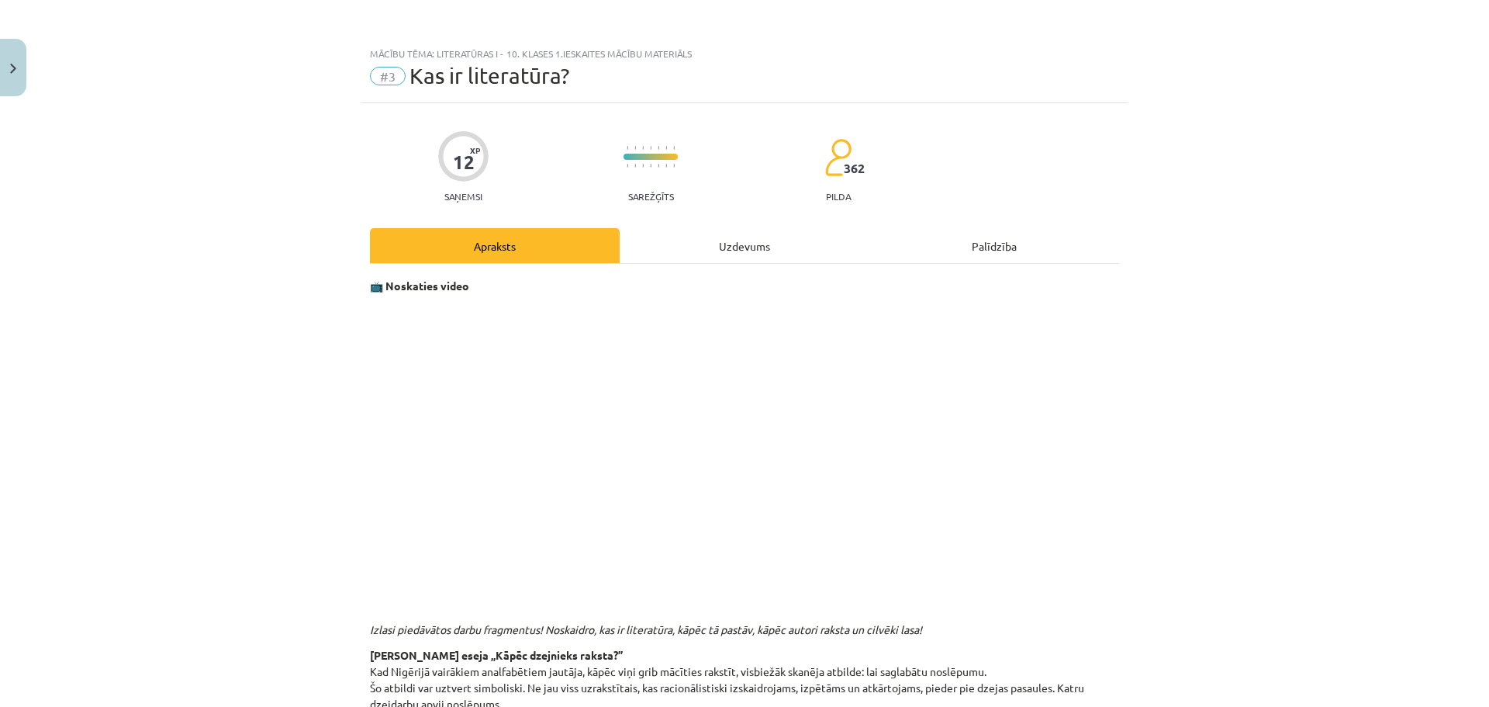
click at [751, 240] on div "Uzdevums" at bounding box center [745, 245] width 250 height 35
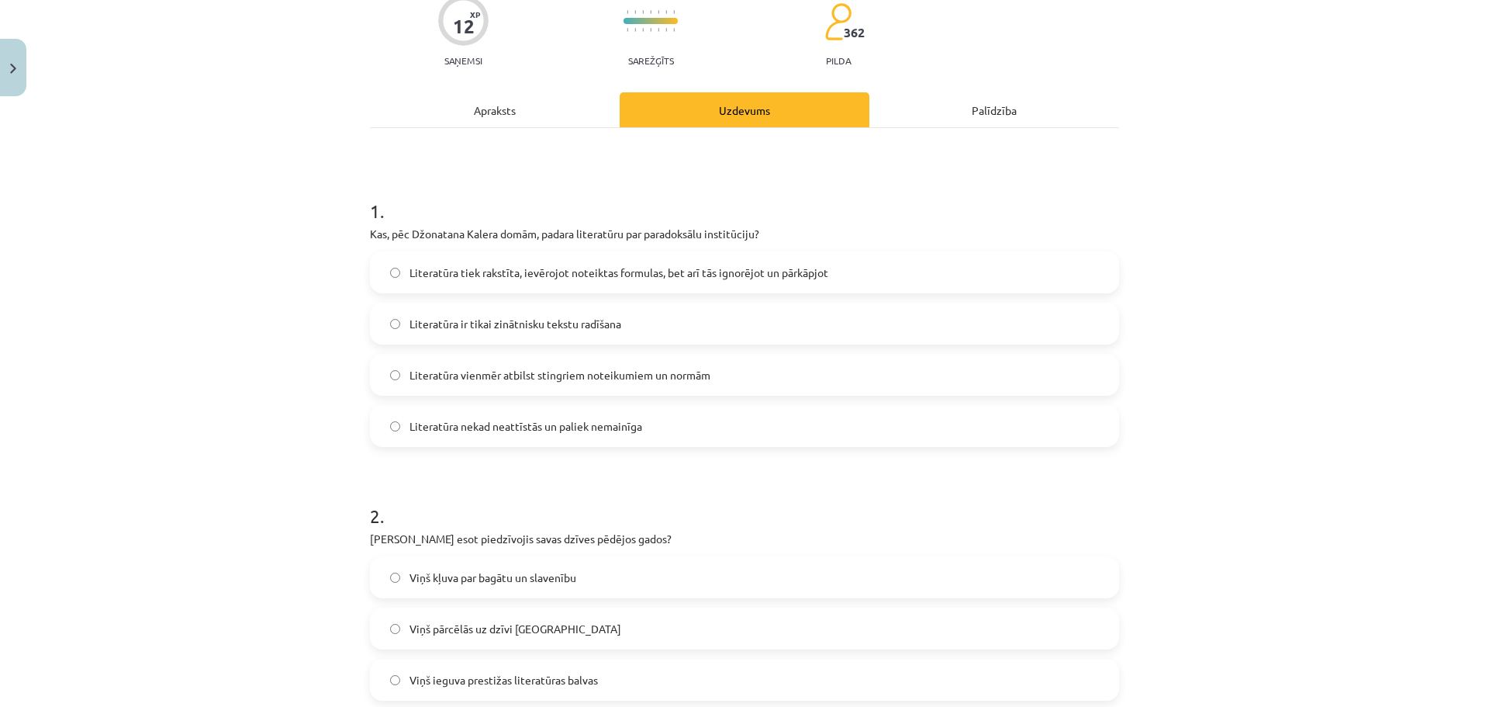
scroll to position [39, 0]
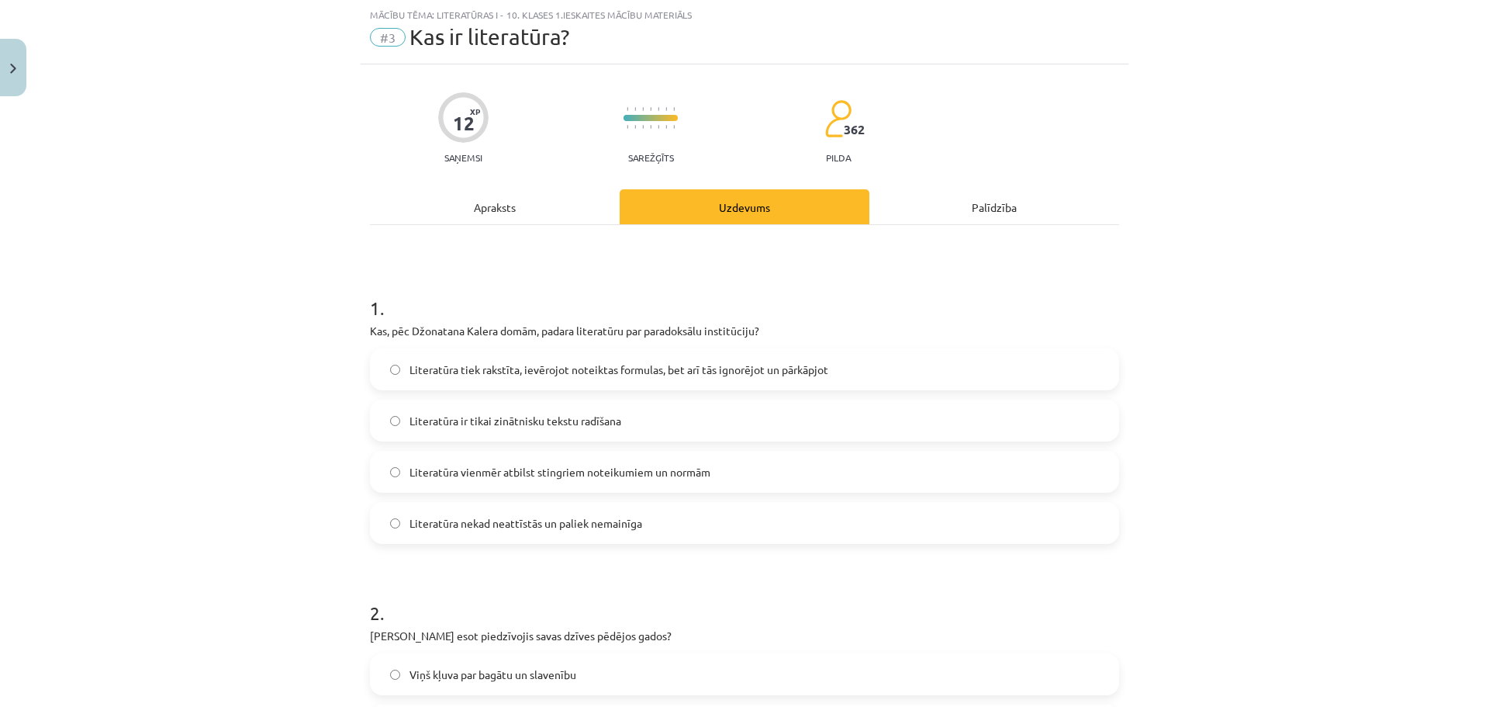
click at [530, 214] on div "Apraksts" at bounding box center [495, 206] width 250 height 35
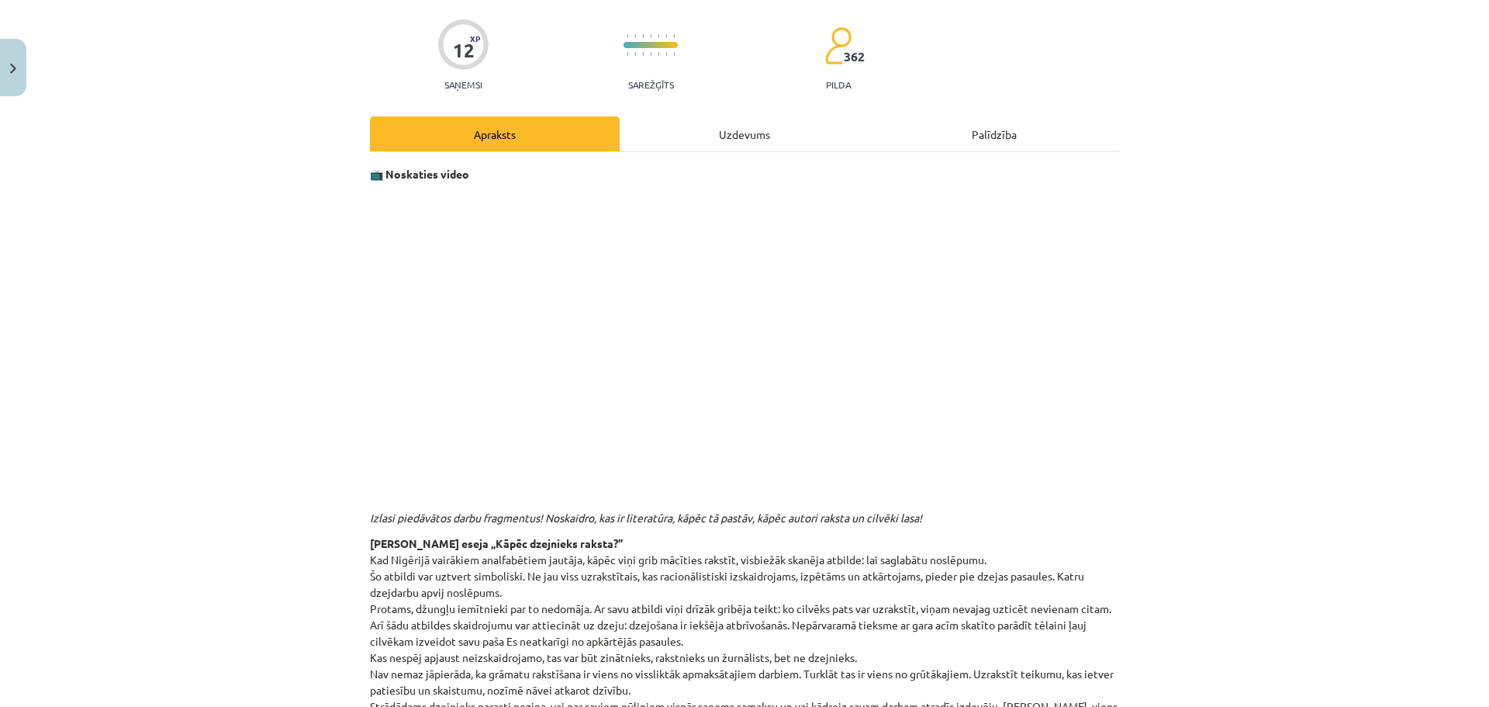
scroll to position [0, 0]
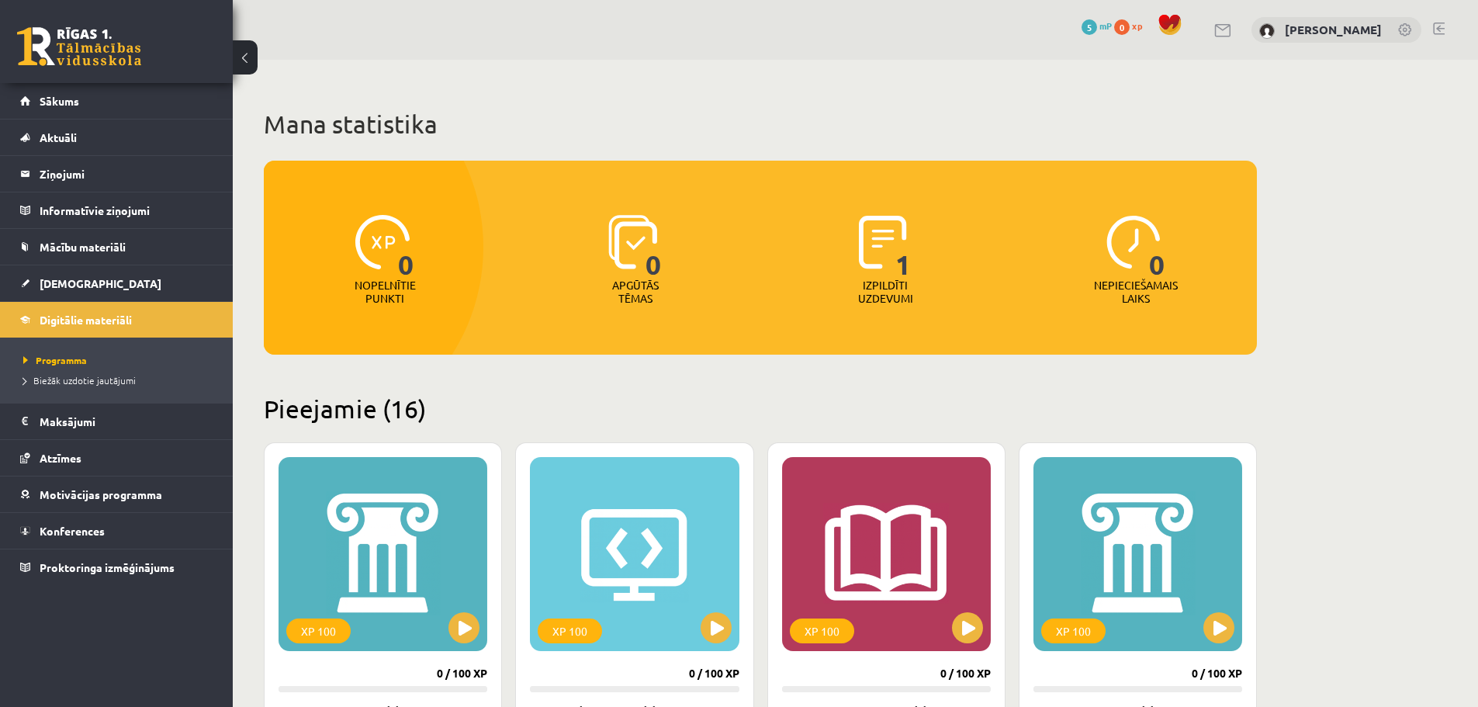
scroll to position [1164, 0]
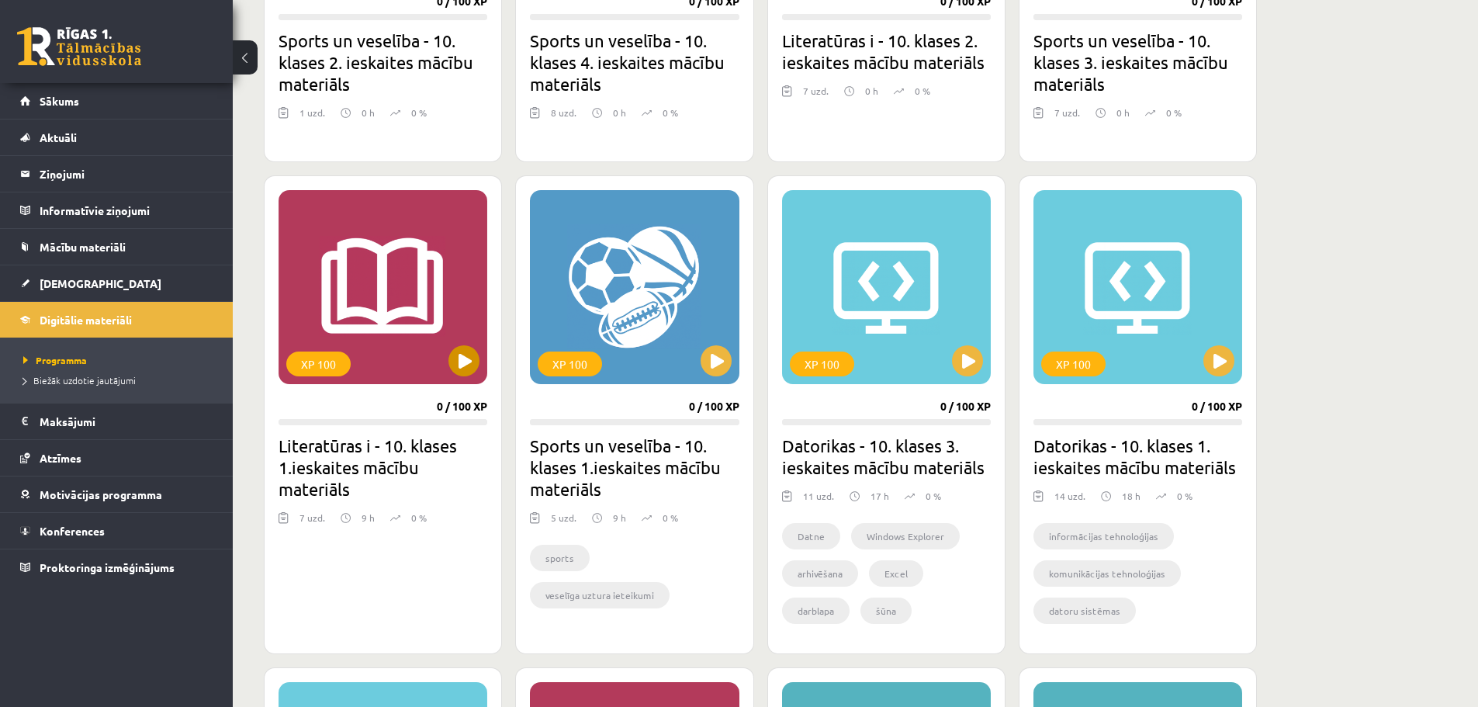
click at [467, 332] on div "XP 100" at bounding box center [382, 287] width 209 height 194
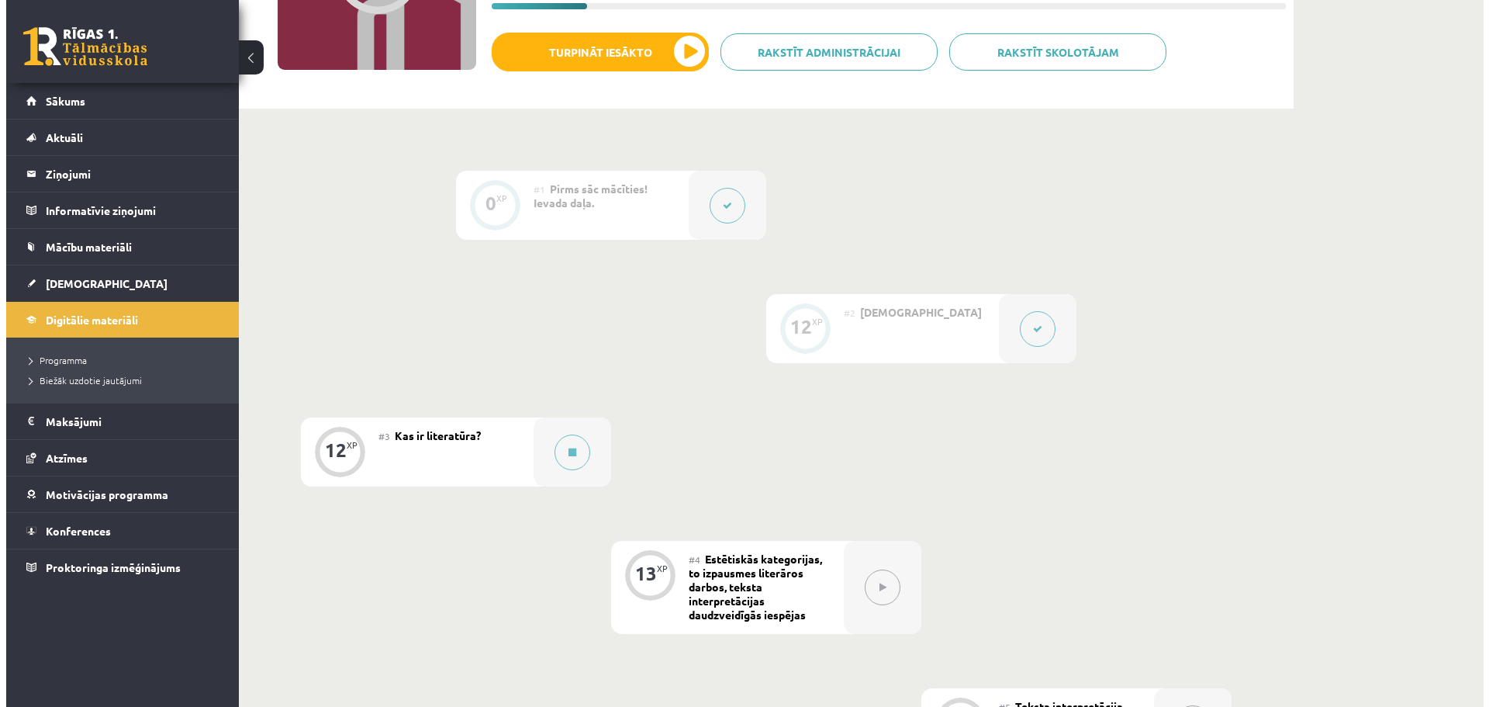
scroll to position [310, 0]
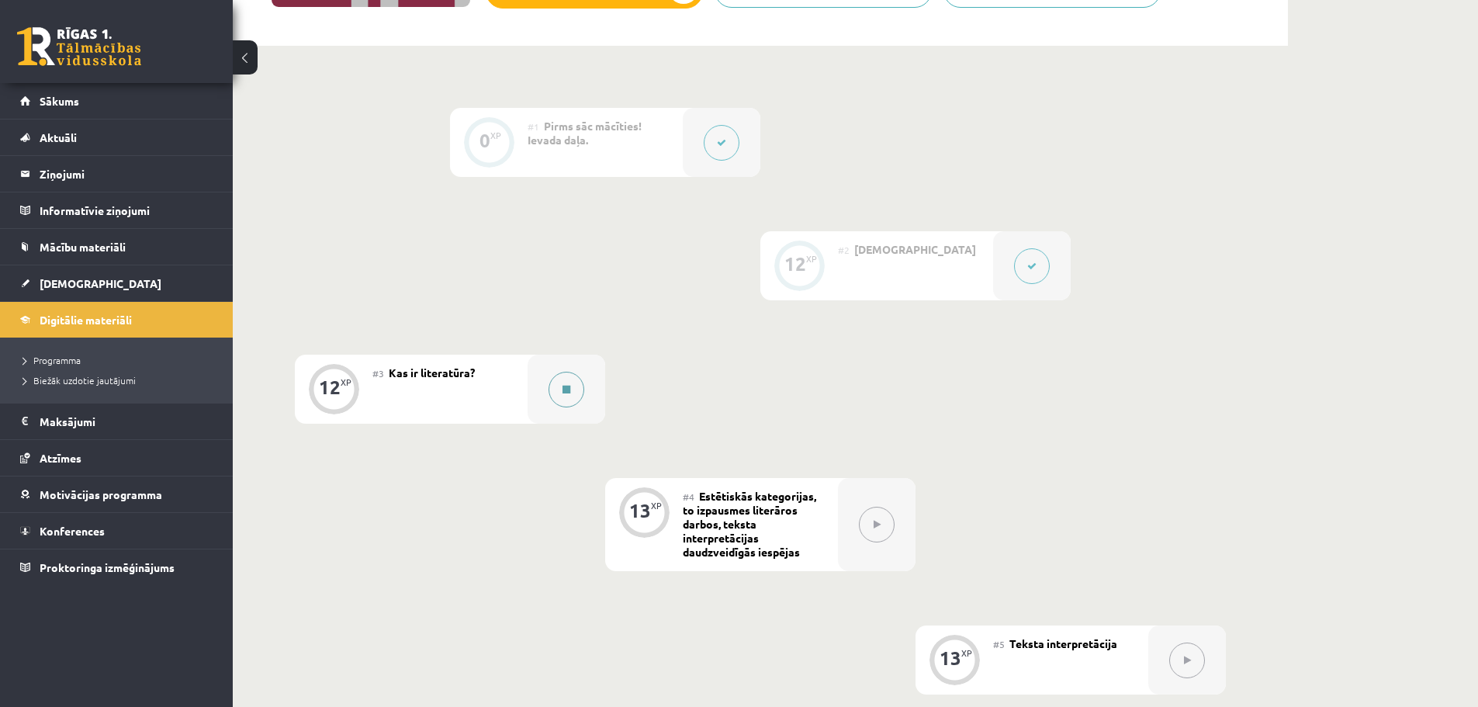
click at [546, 389] on div at bounding box center [567, 389] width 78 height 69
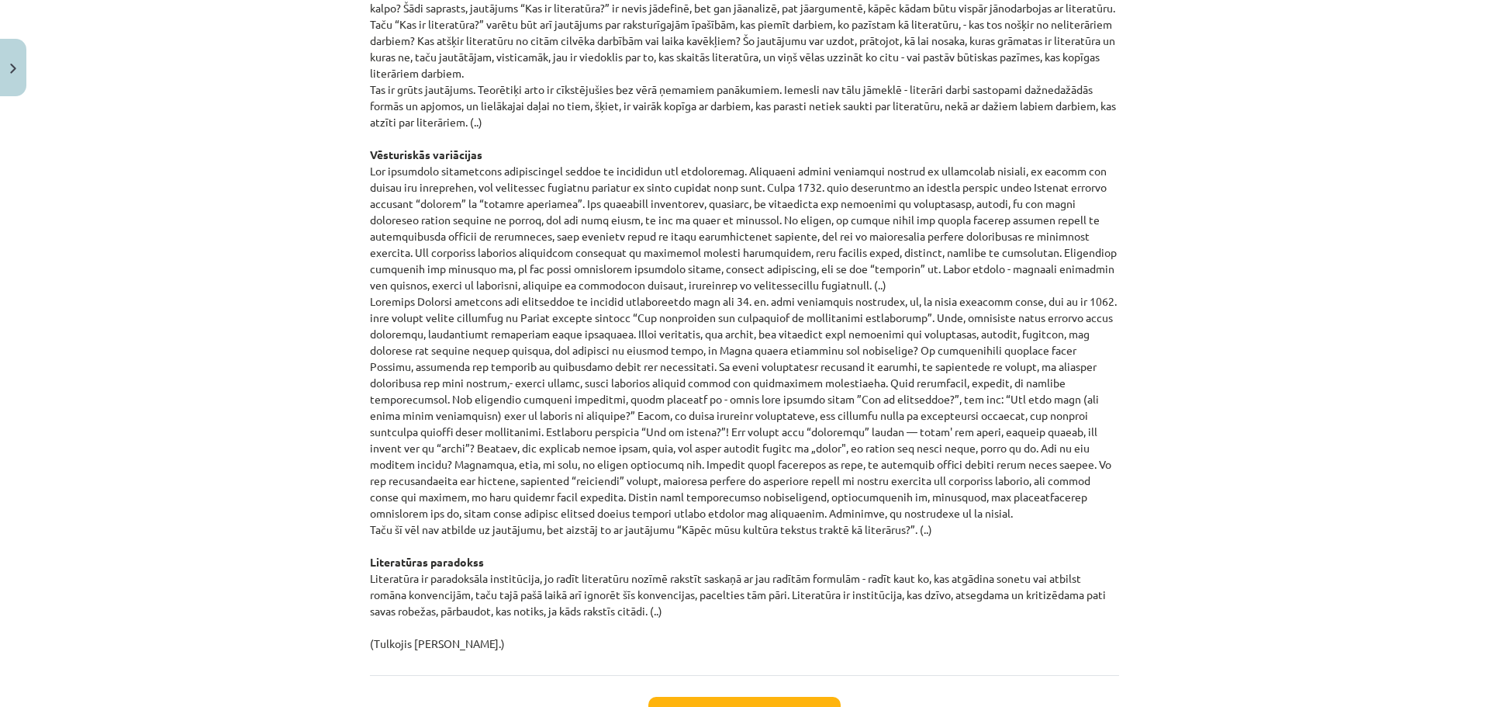
scroll to position [1428, 0]
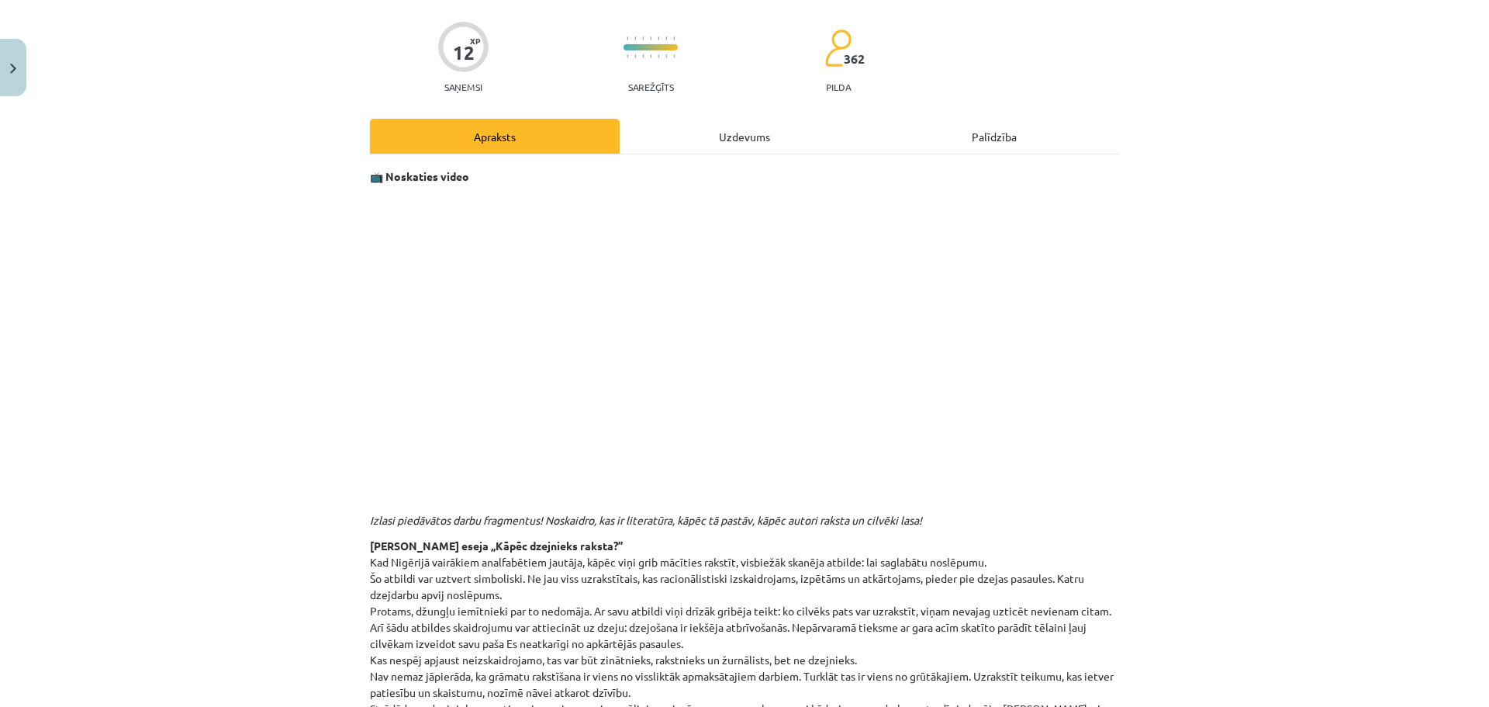
click at [747, 136] on div "Uzdevums" at bounding box center [745, 136] width 250 height 35
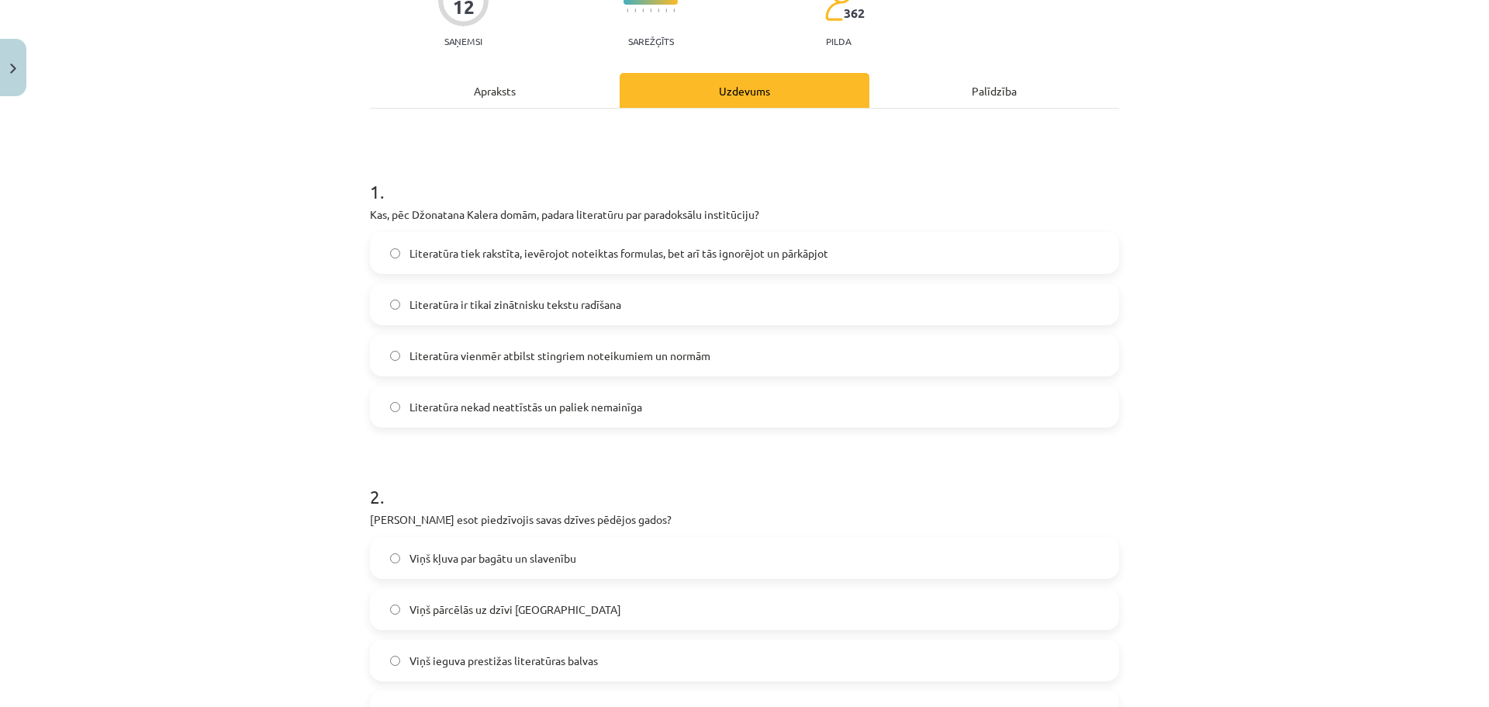
scroll to position [39, 0]
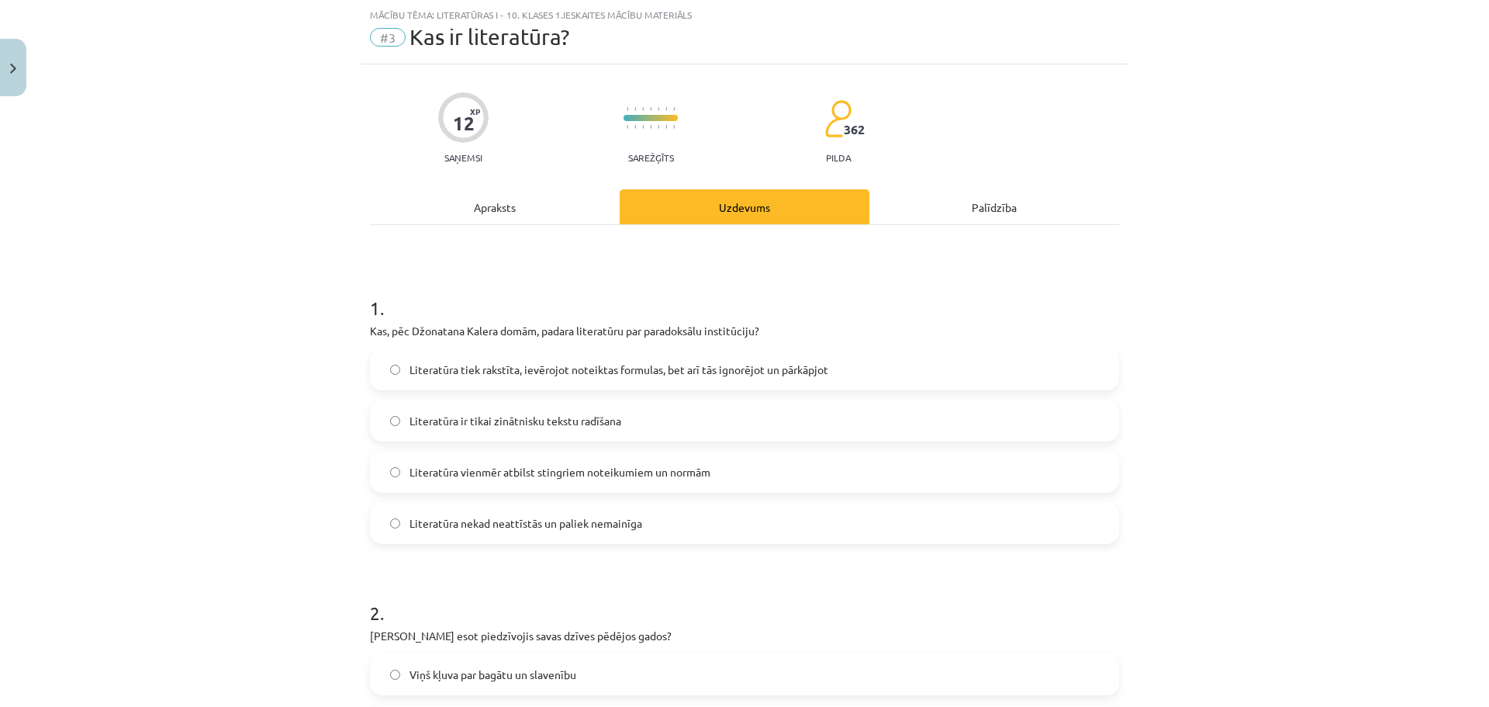
click at [512, 204] on div "Apraksts" at bounding box center [495, 206] width 250 height 35
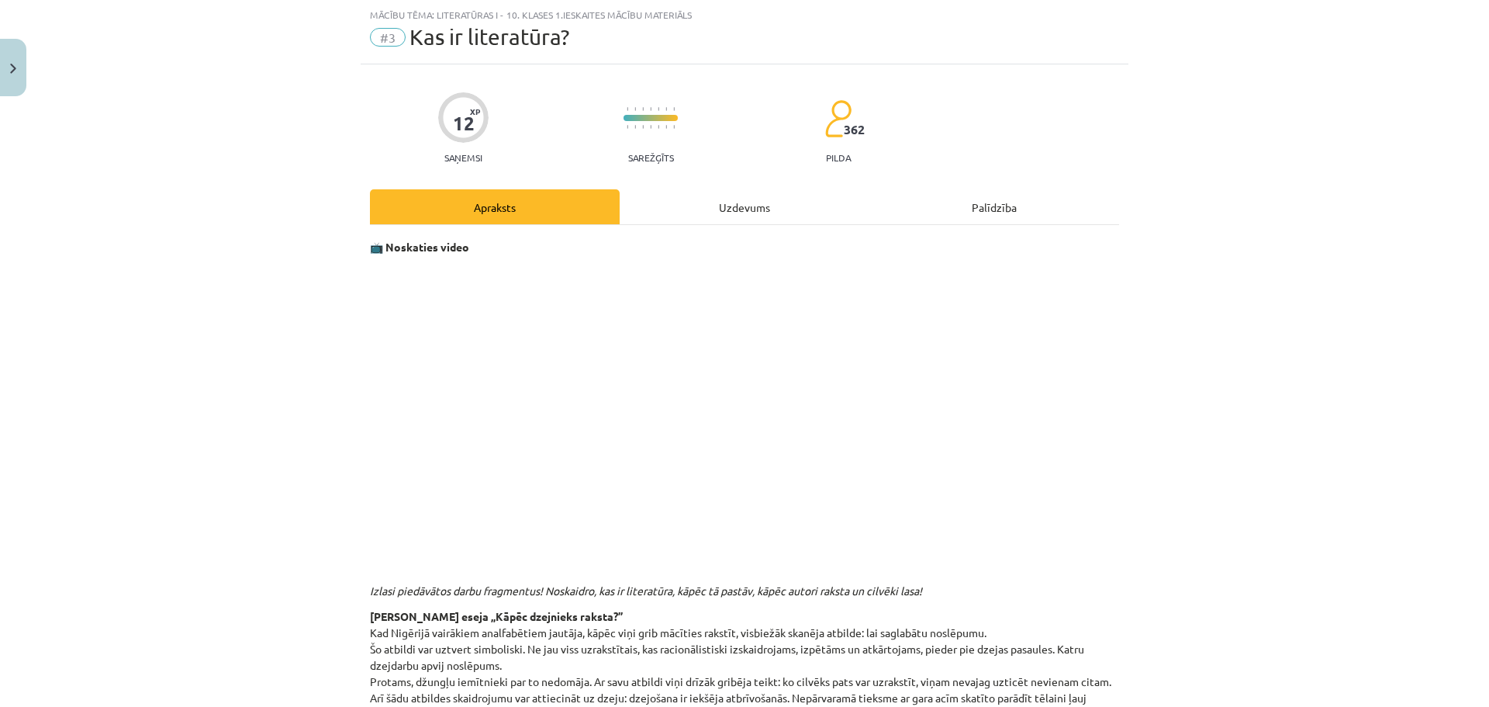
click at [717, 206] on div "Uzdevums" at bounding box center [745, 206] width 250 height 35
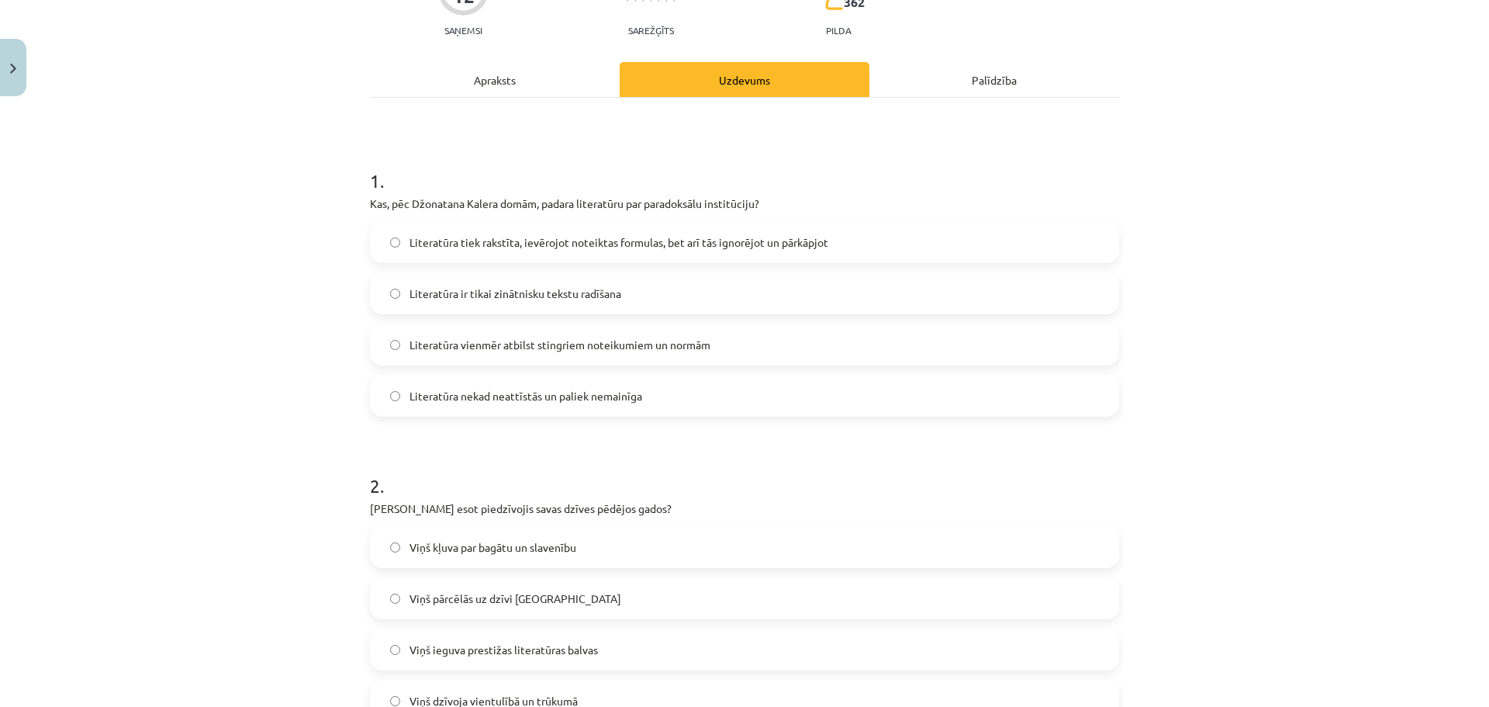
scroll to position [194, 0]
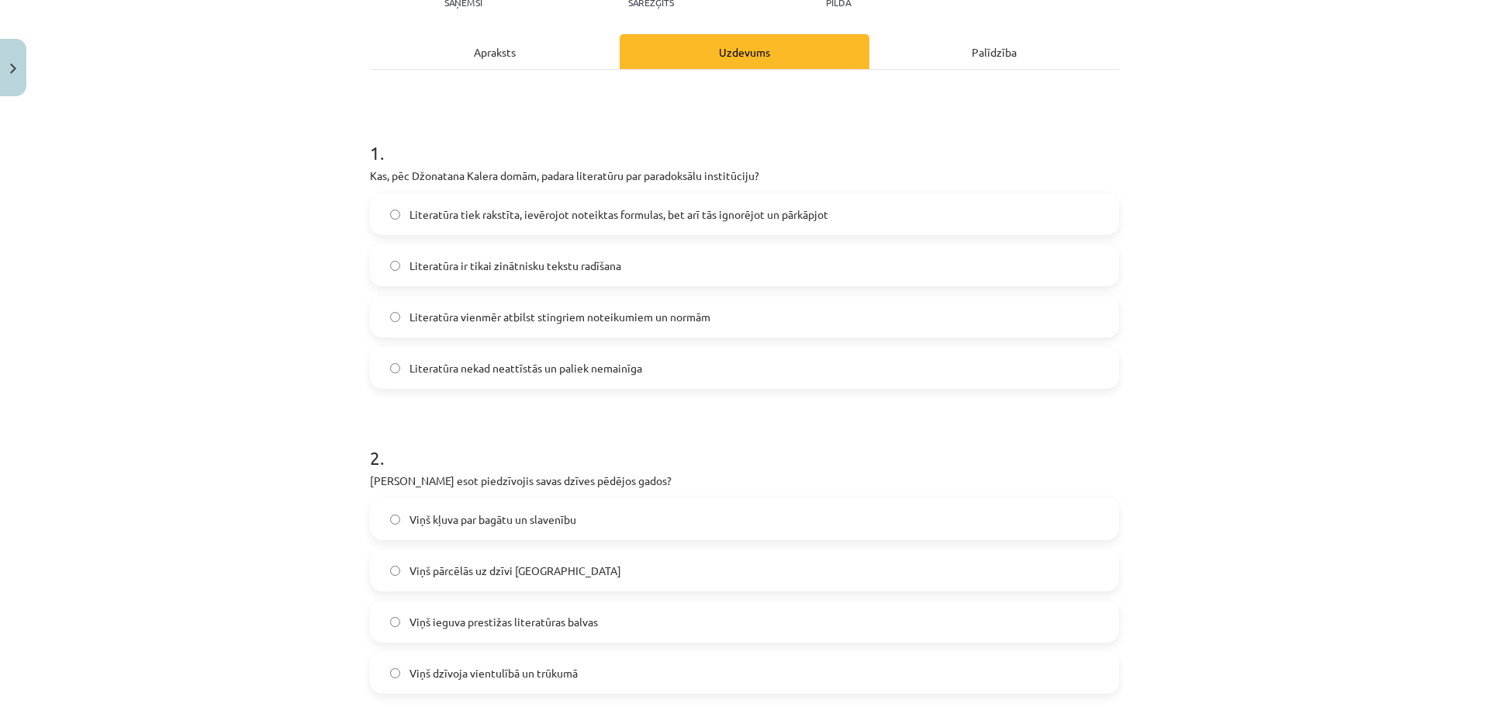
click at [513, 61] on div "Apraksts" at bounding box center [495, 51] width 250 height 35
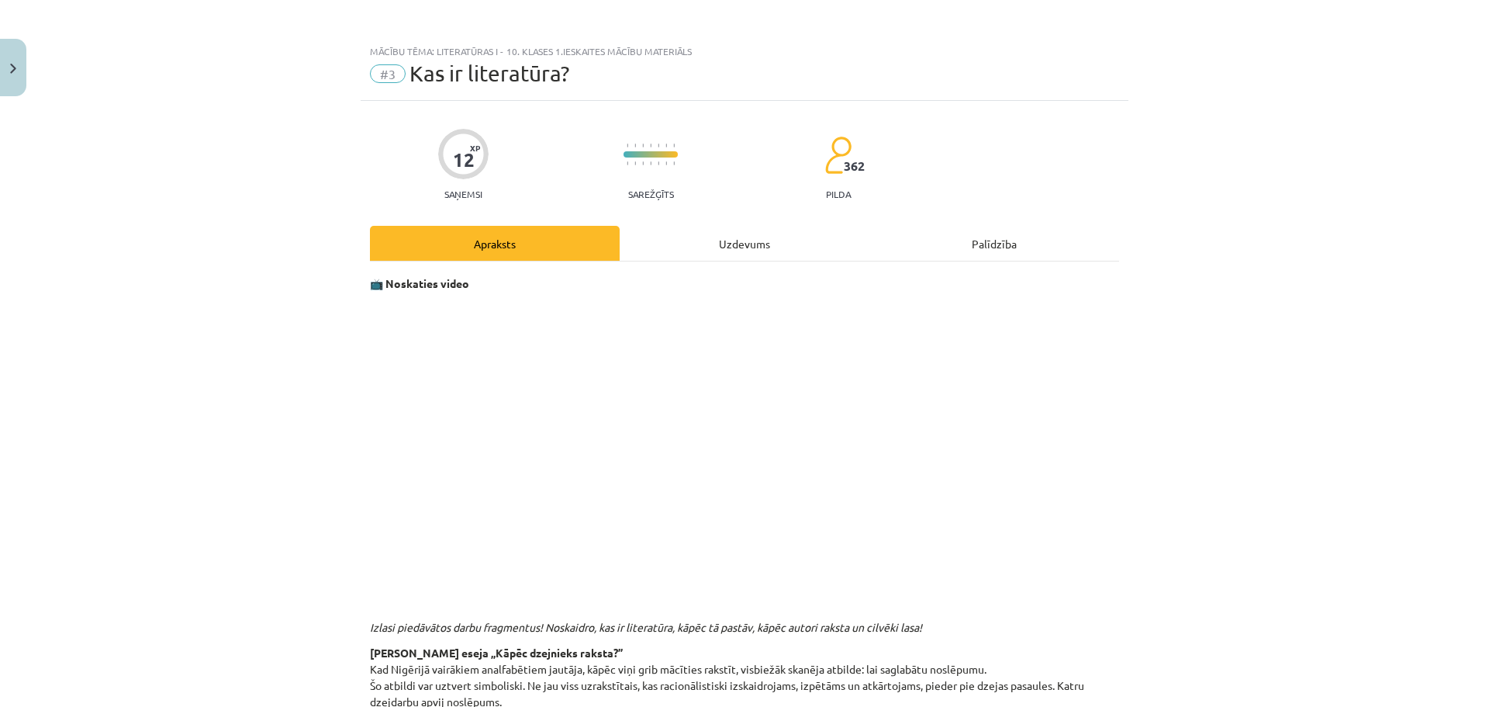
scroll to position [0, 0]
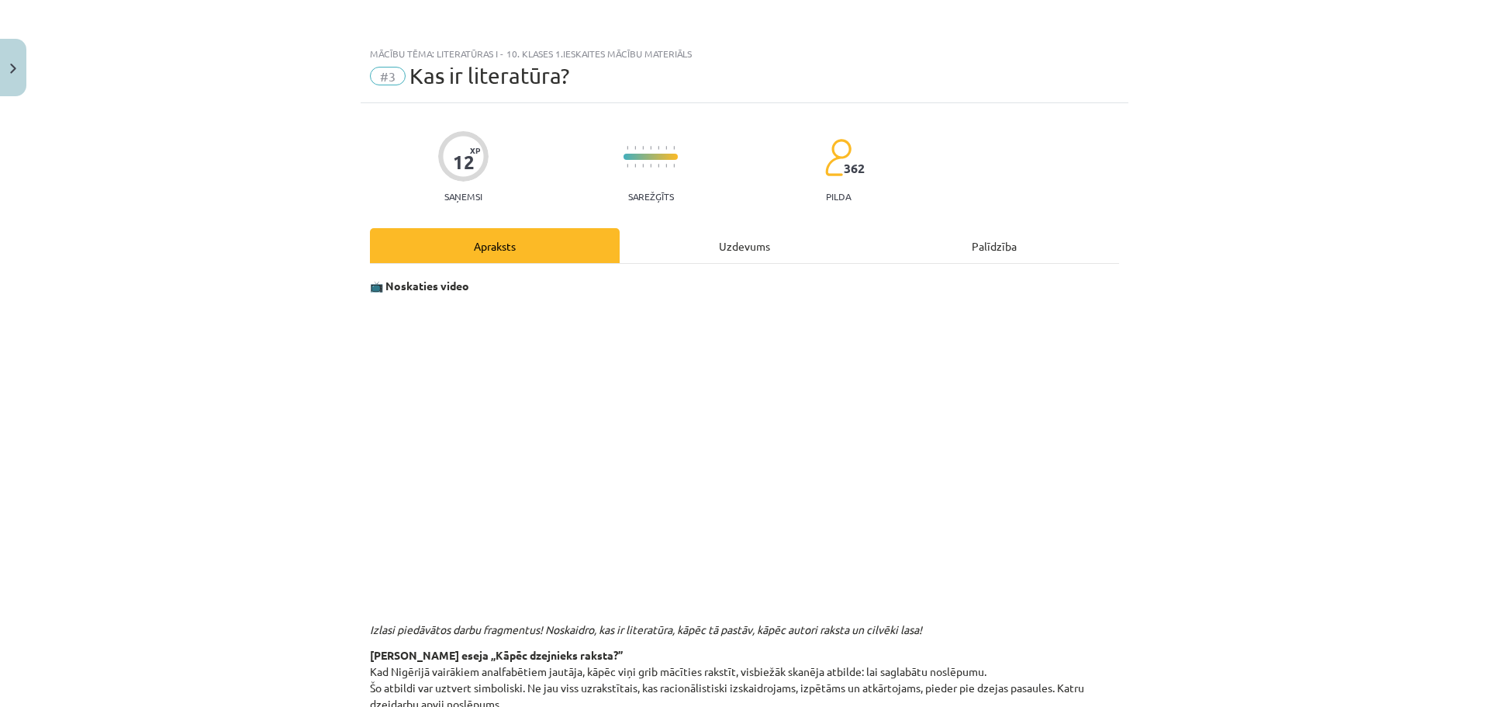
click at [756, 257] on div "Uzdevums" at bounding box center [745, 245] width 250 height 35
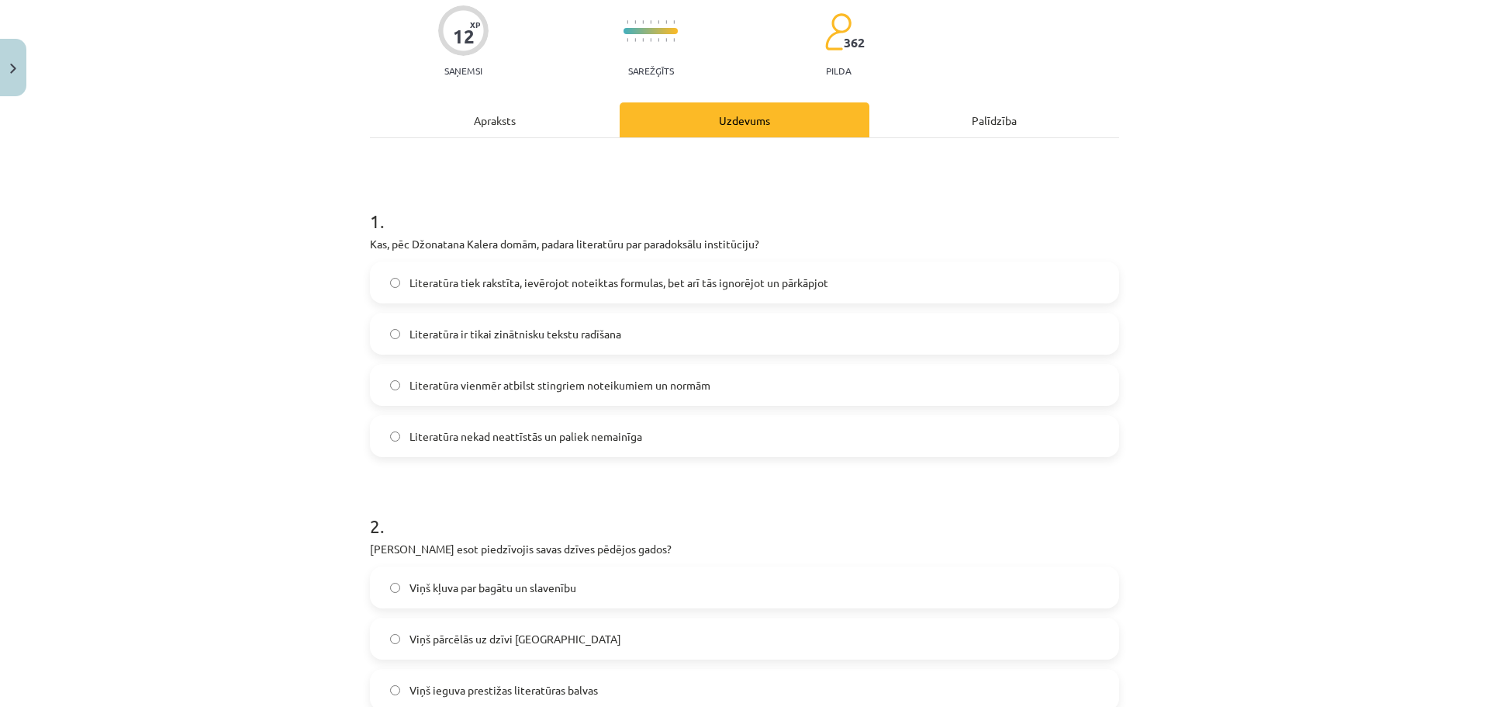
scroll to position [116, 0]
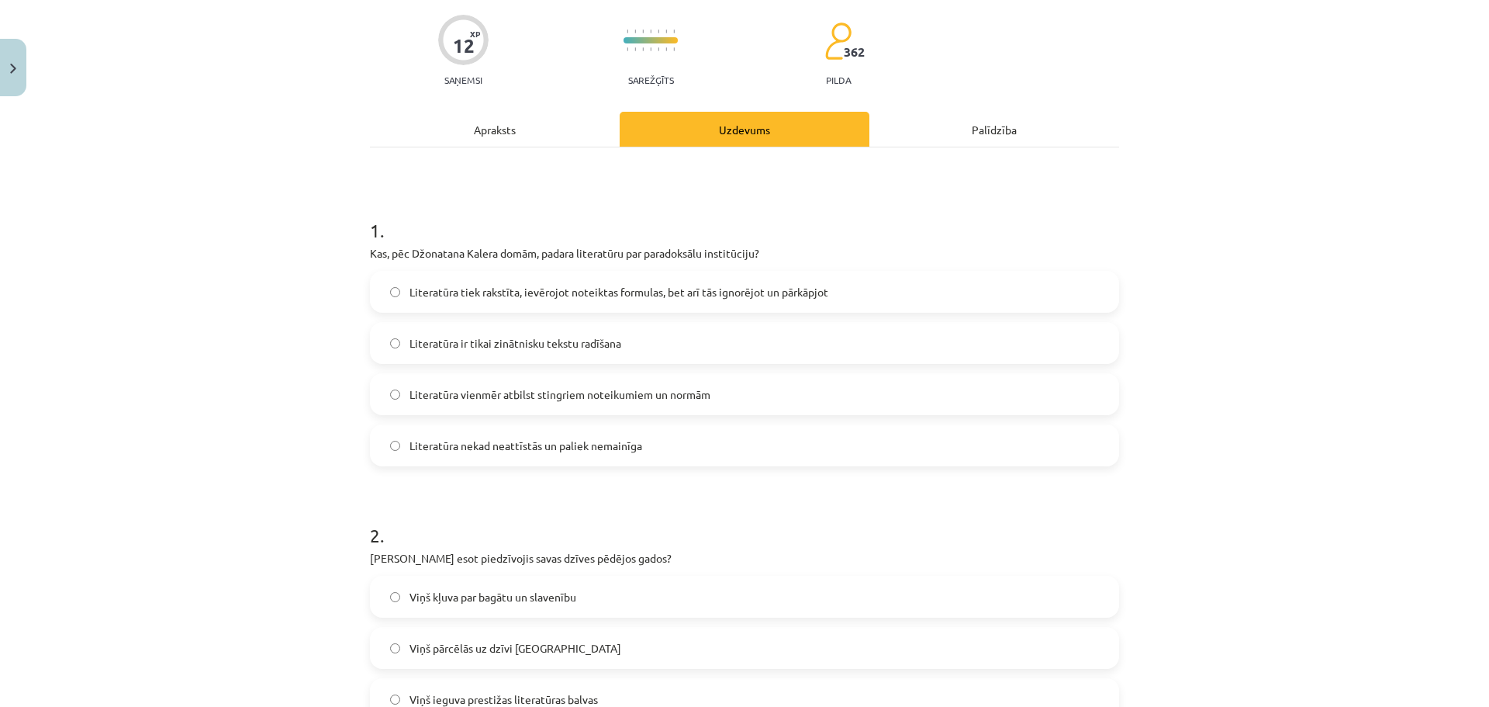
click at [510, 133] on div "Apraksts" at bounding box center [495, 129] width 250 height 35
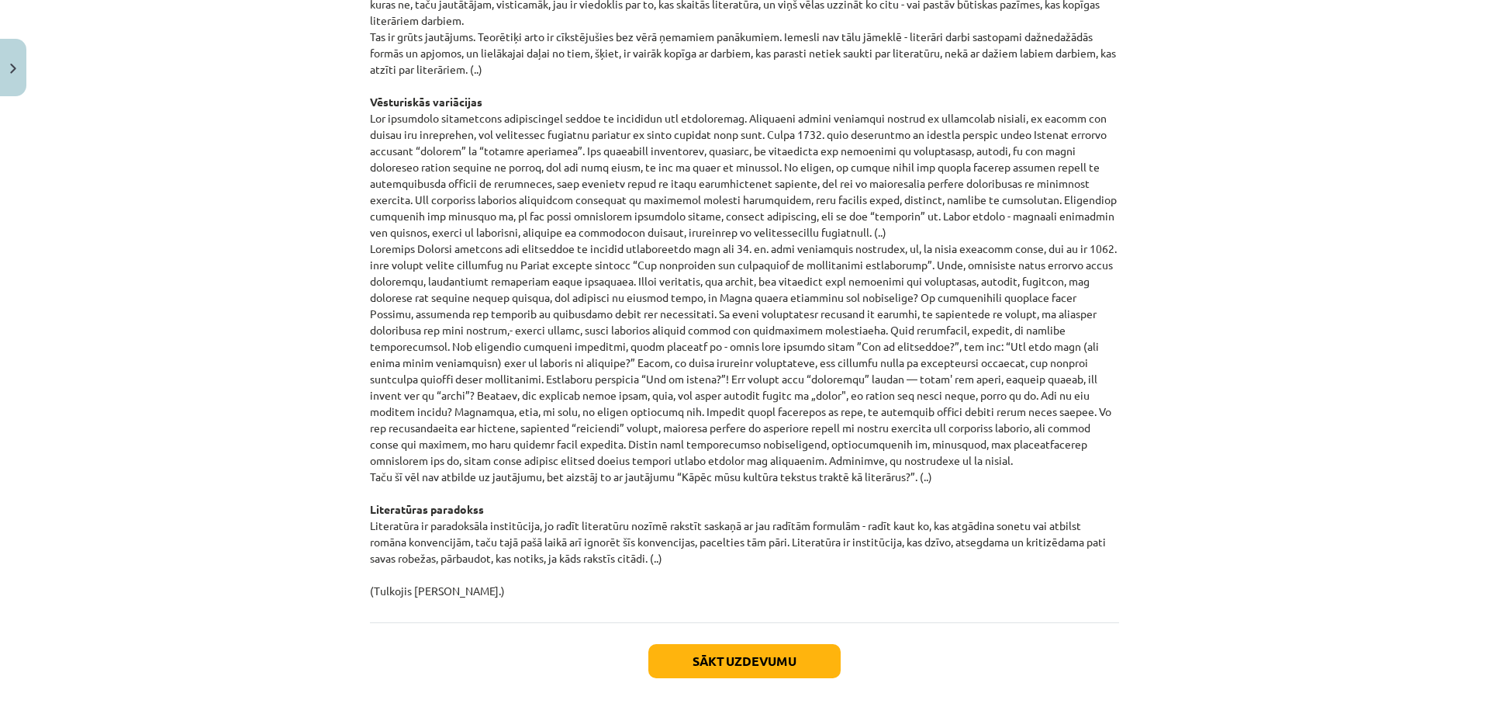
scroll to position [1506, 0]
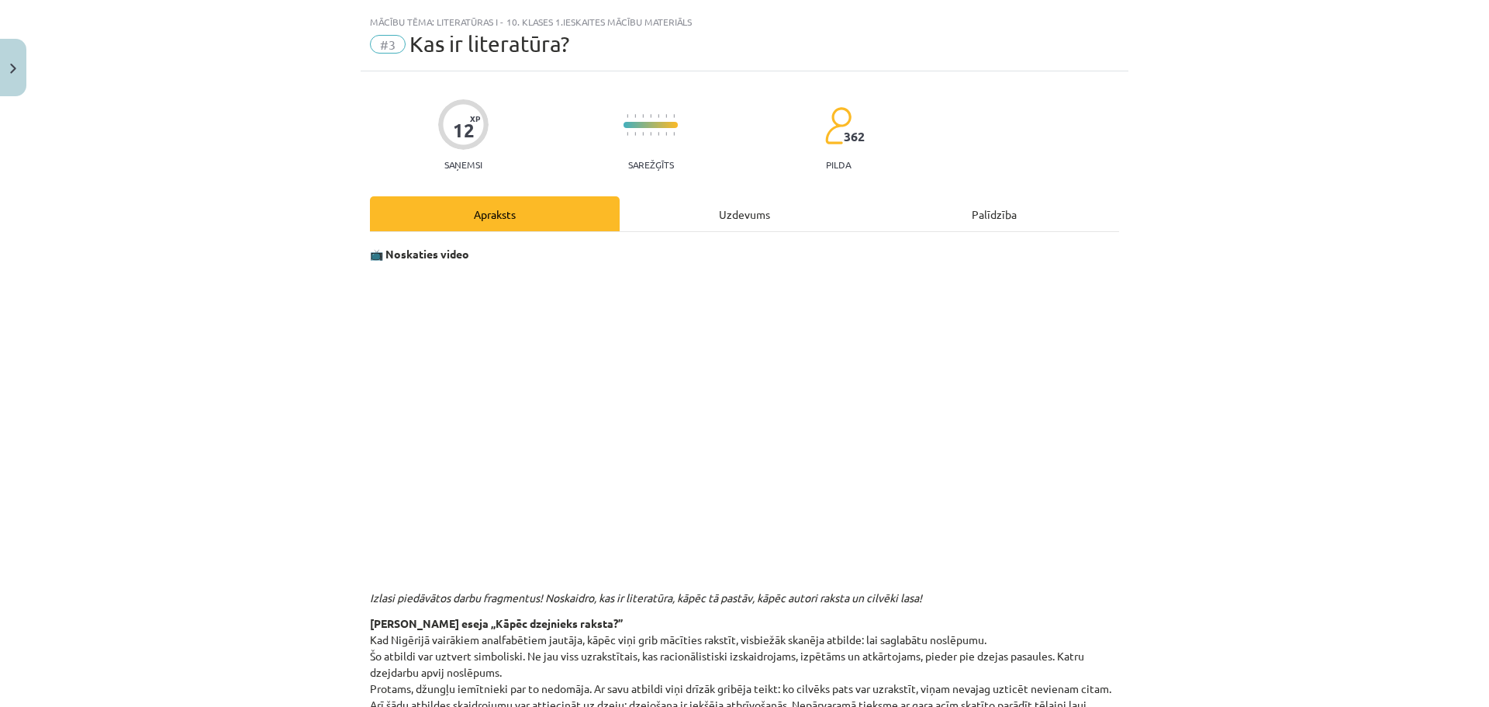
drag, startPoint x: 745, startPoint y: 195, endPoint x: 749, endPoint y: 208, distance: 13.7
click at [749, 211] on div "Uzdevums" at bounding box center [745, 213] width 250 height 35
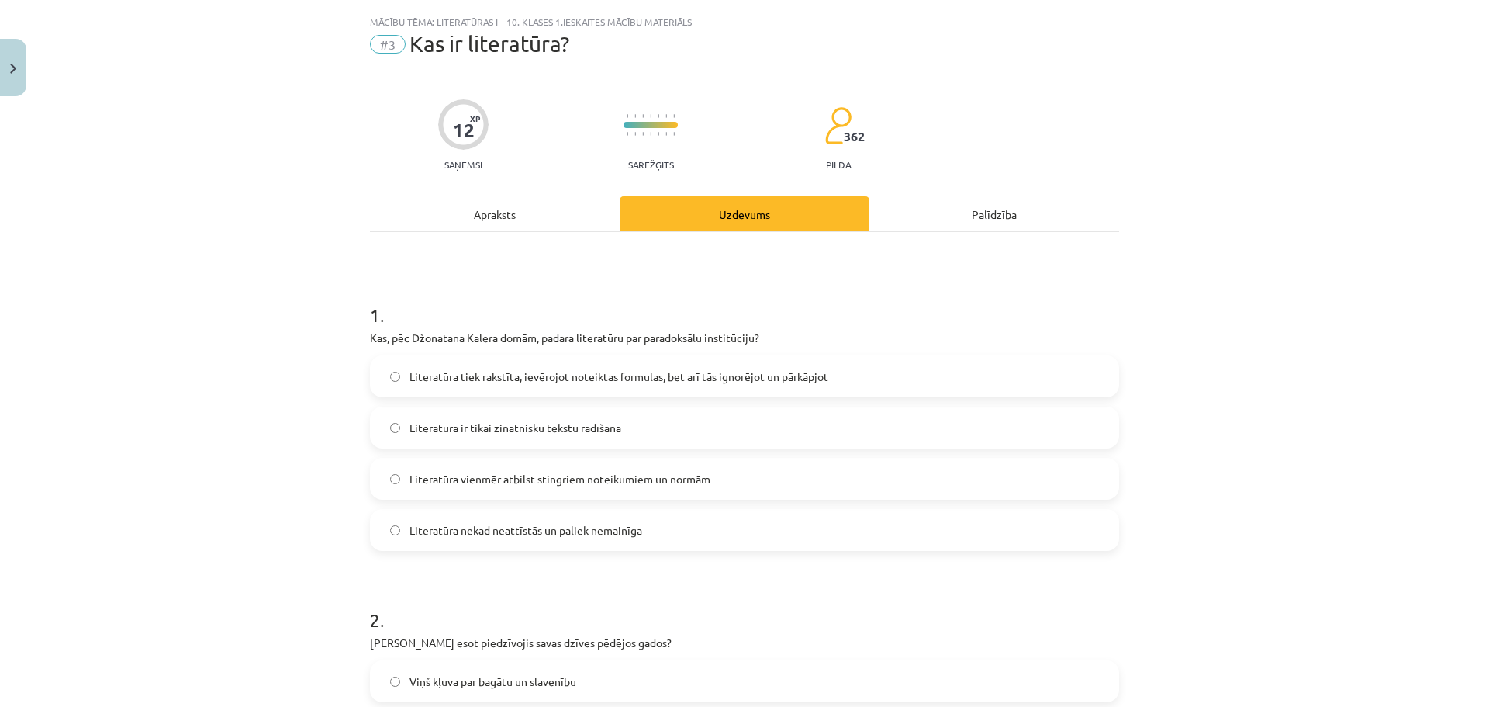
scroll to position [39, 0]
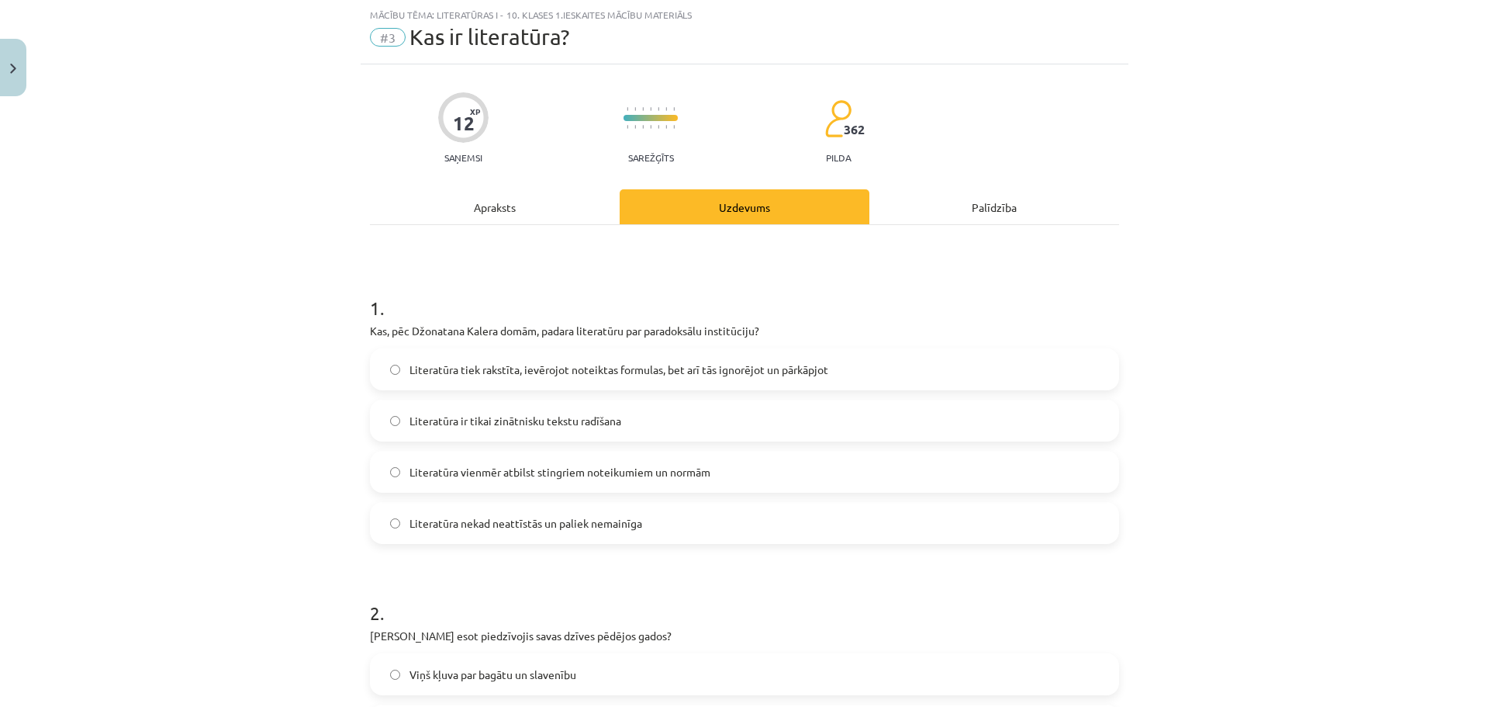
click at [495, 216] on div "Apraksts" at bounding box center [495, 206] width 250 height 35
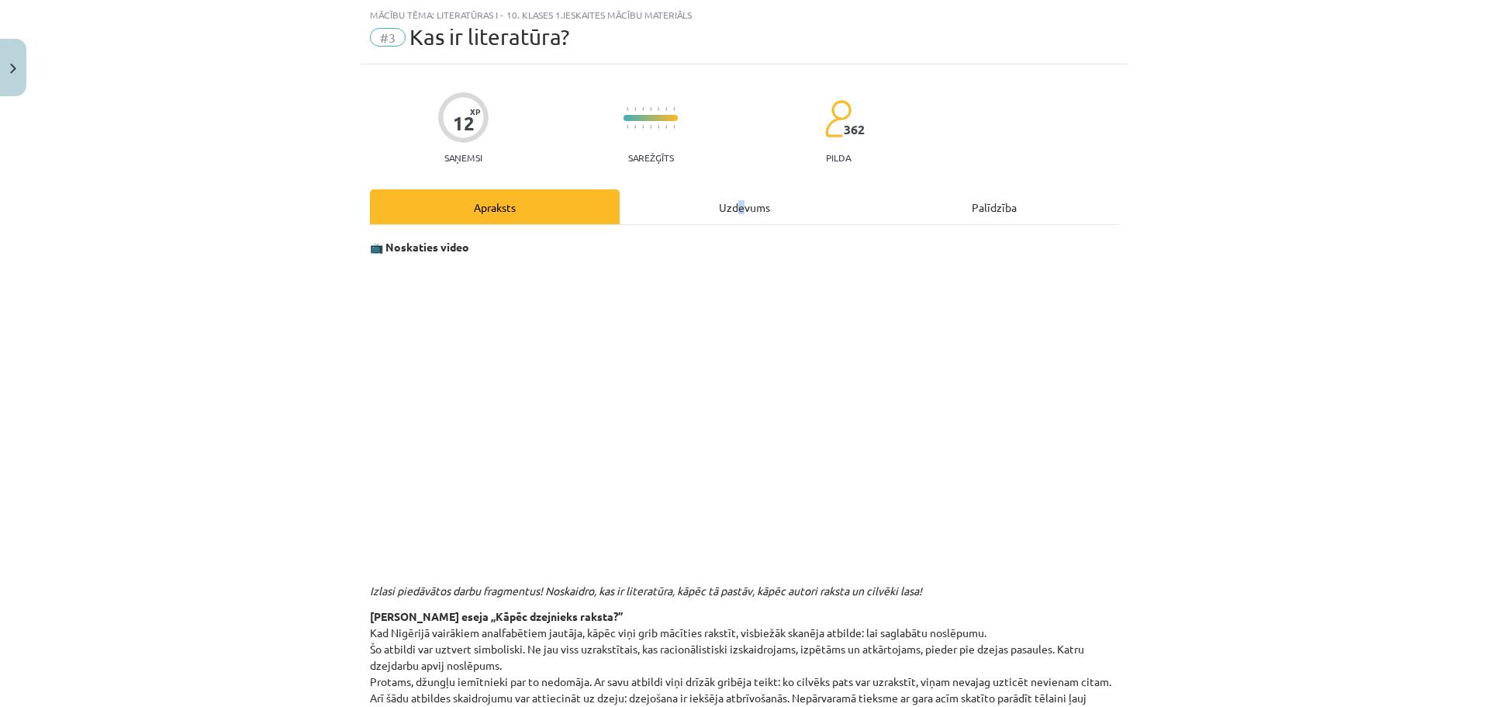
click at [735, 210] on div "Uzdevums" at bounding box center [745, 206] width 250 height 35
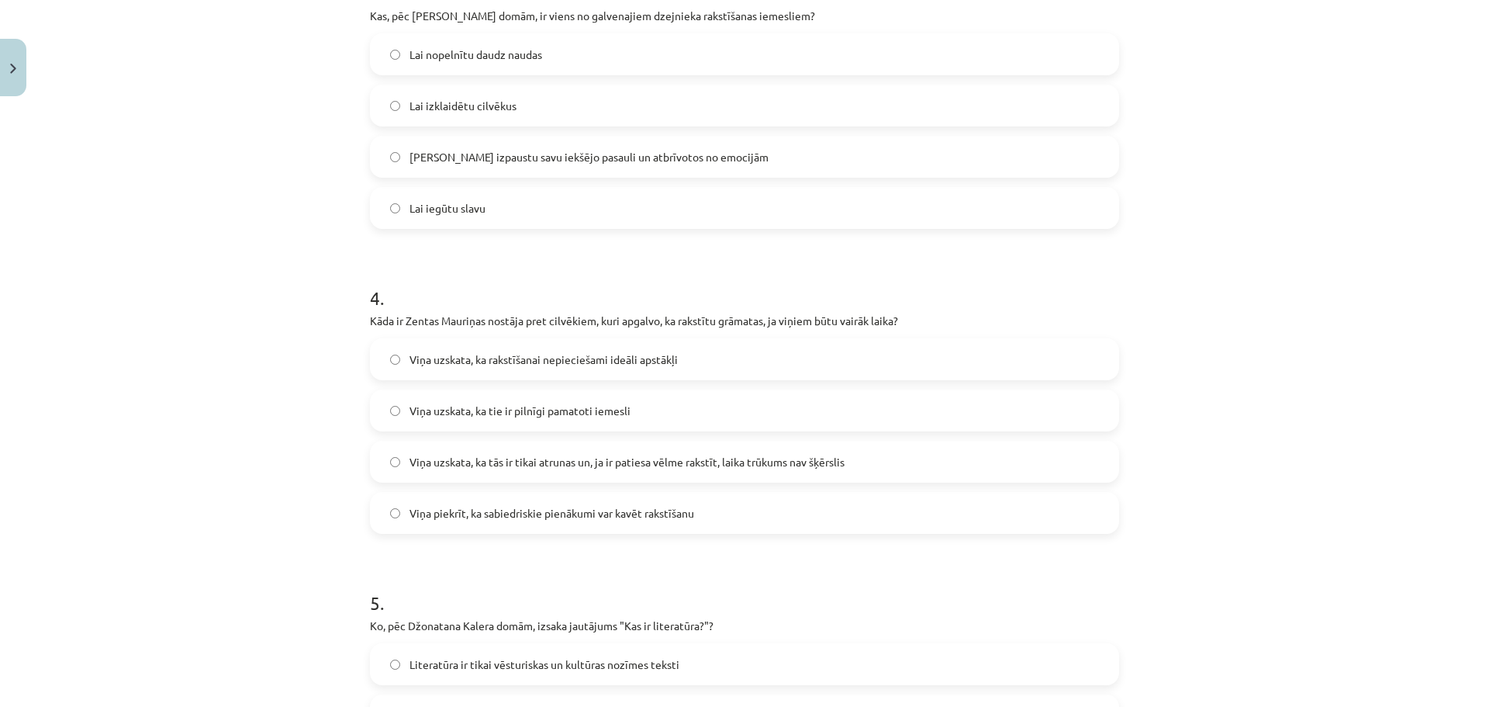
scroll to position [970, 0]
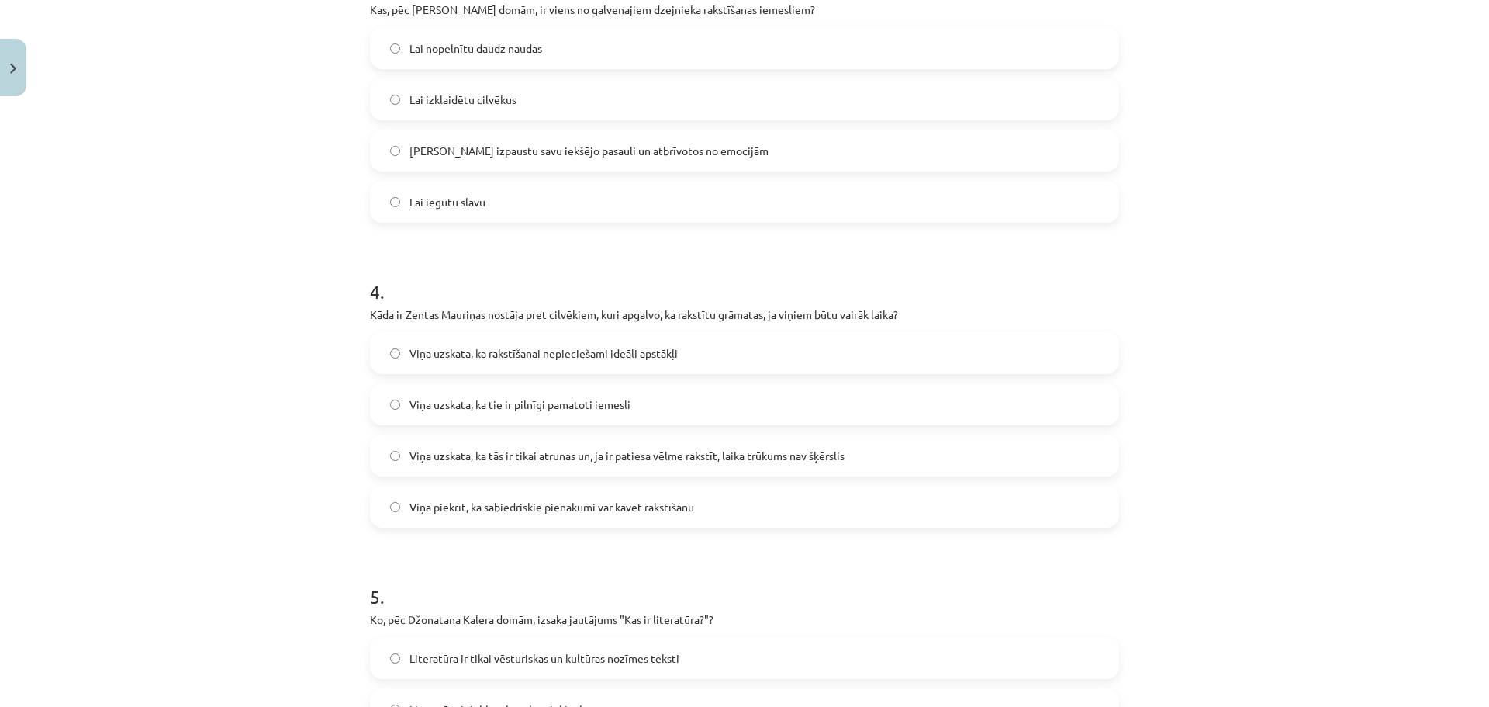
click at [389, 462] on label "Viņa uzskata, ka tās ir tikai atrunas un, ja ir patiesa vēlme rakstīt, laika tr…" at bounding box center [745, 455] width 746 height 39
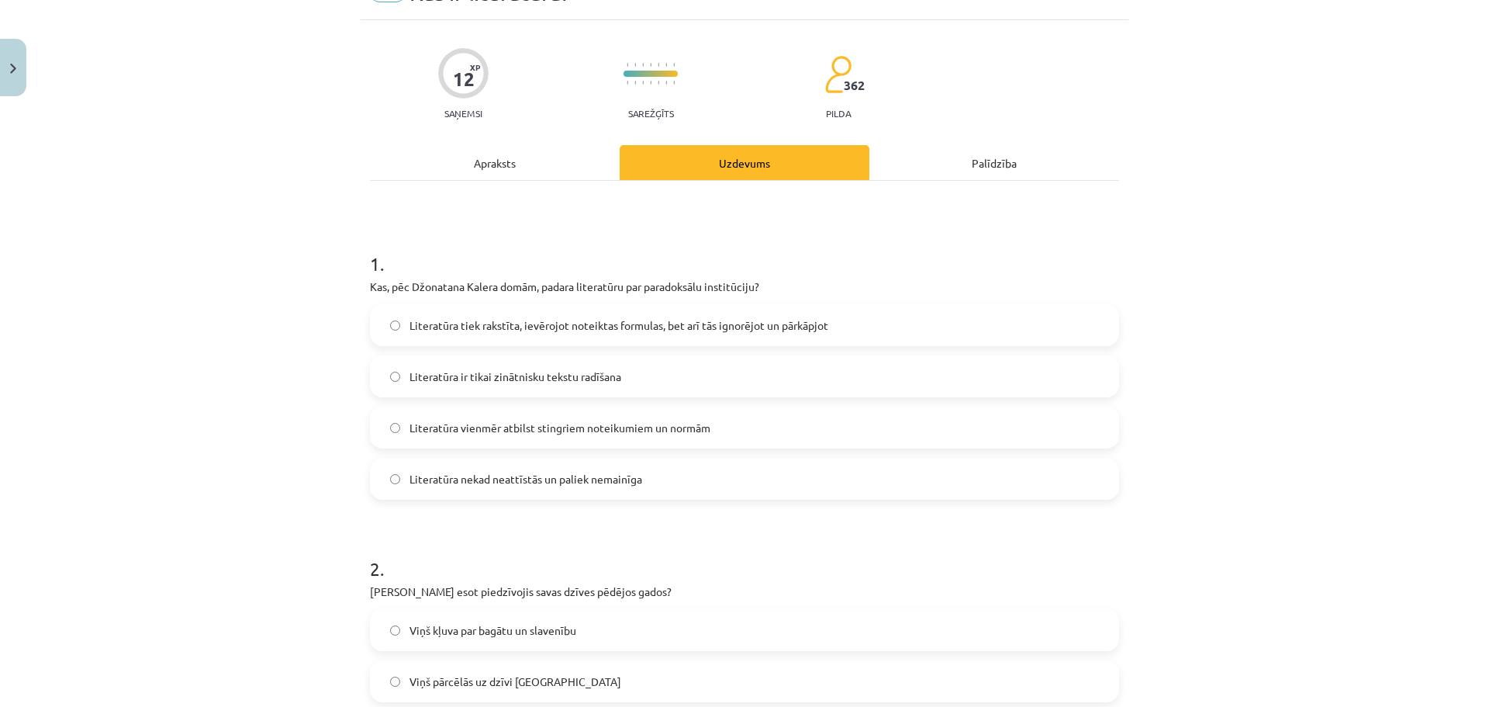
scroll to position [0, 0]
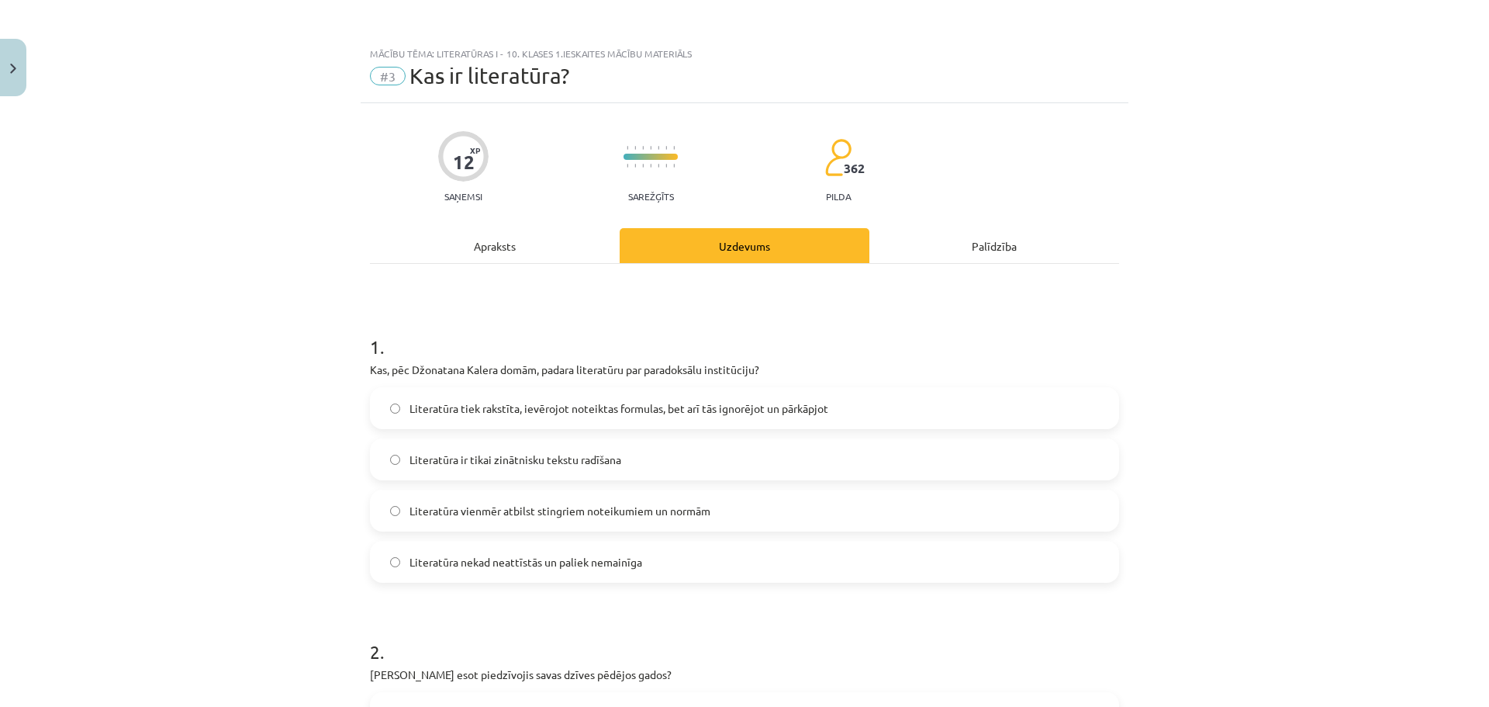
click at [481, 254] on div "Apraksts" at bounding box center [495, 245] width 250 height 35
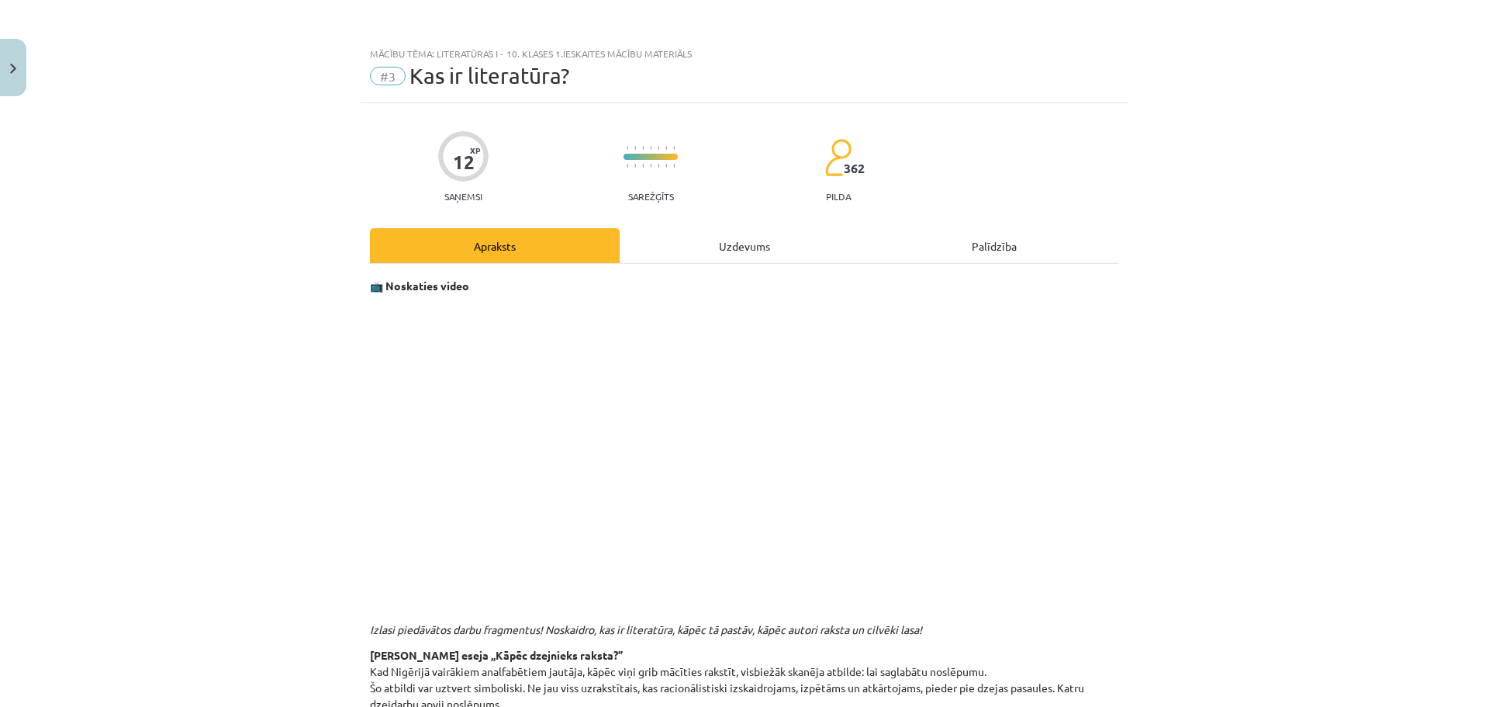
click at [764, 251] on div "Uzdevums" at bounding box center [745, 245] width 250 height 35
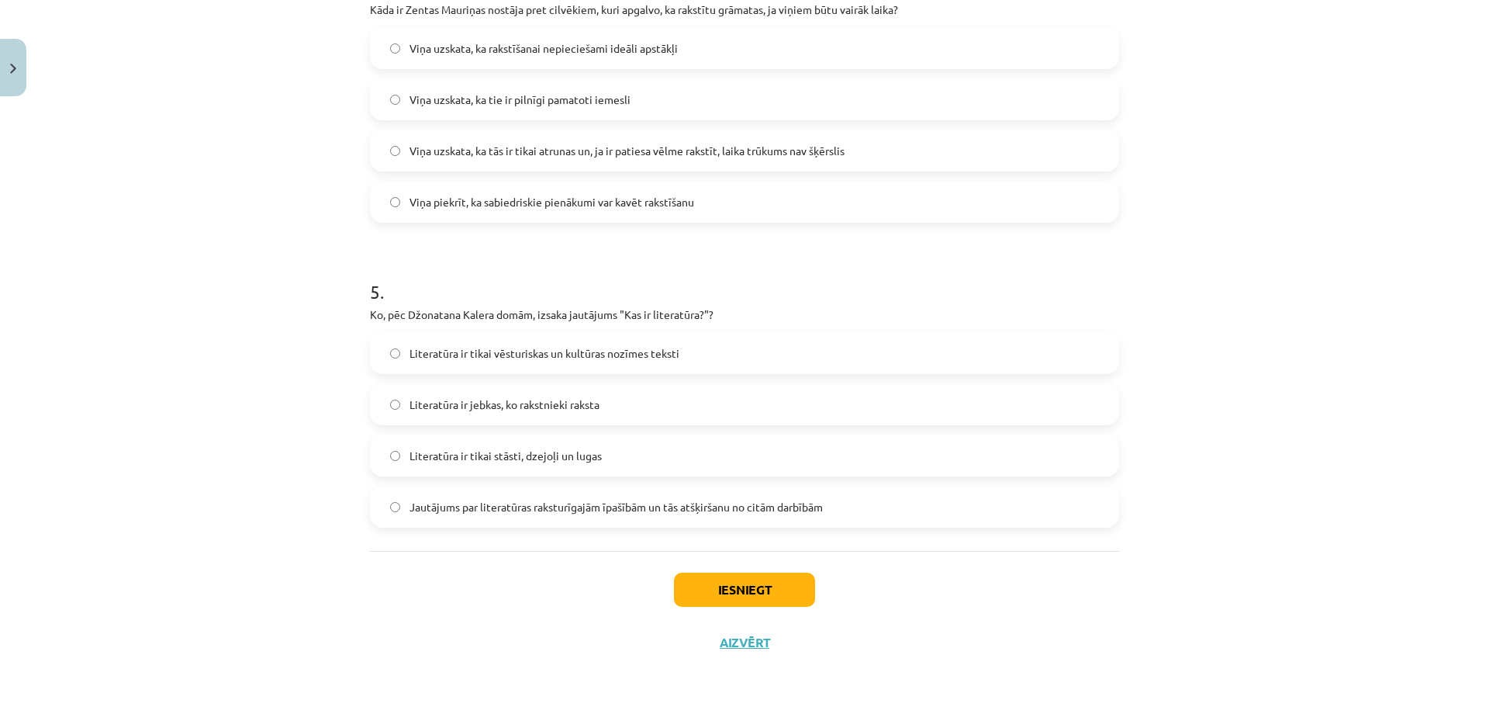
scroll to position [1275, 0]
click at [390, 514] on label "Jautājums par literatūras raksturīgajām īpašībām un tās atšķiršanu no citām dar…" at bounding box center [745, 505] width 746 height 39
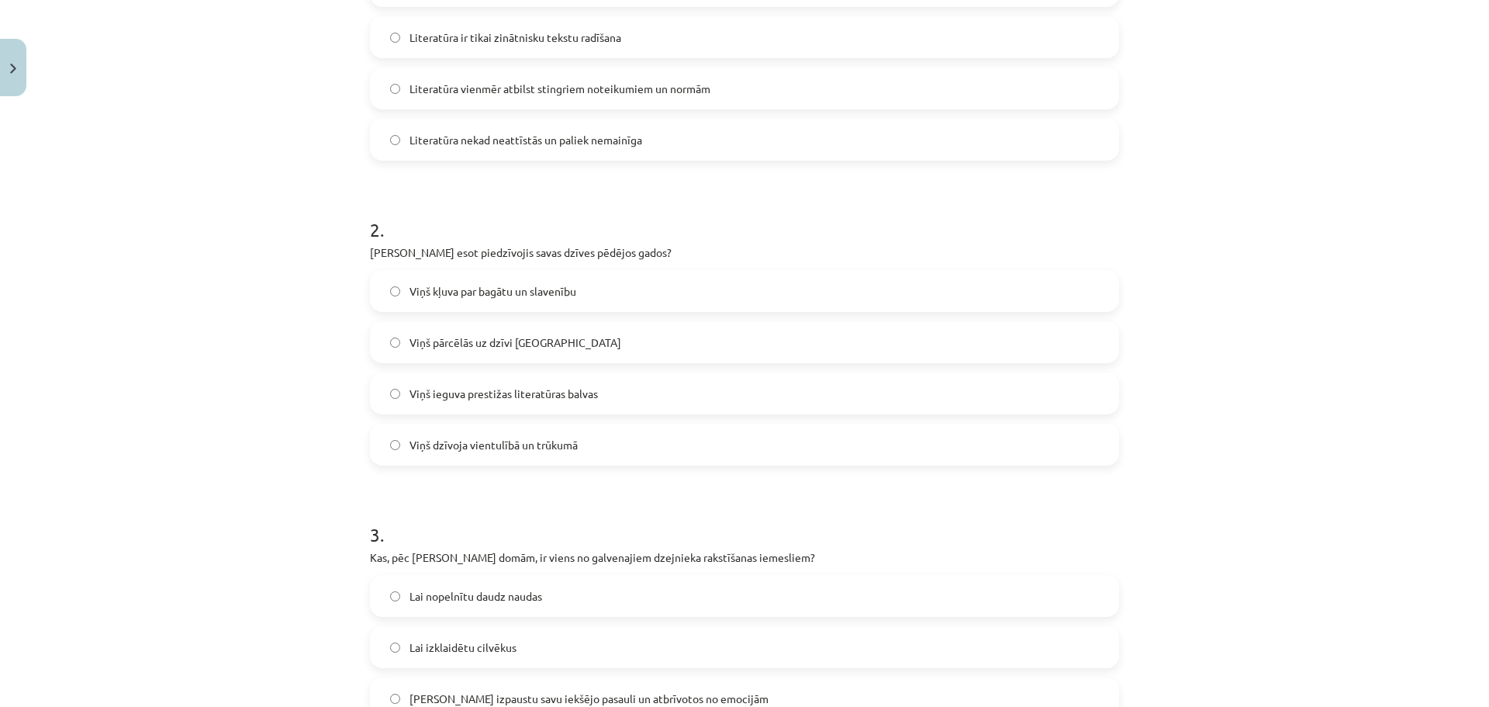
scroll to position [0, 0]
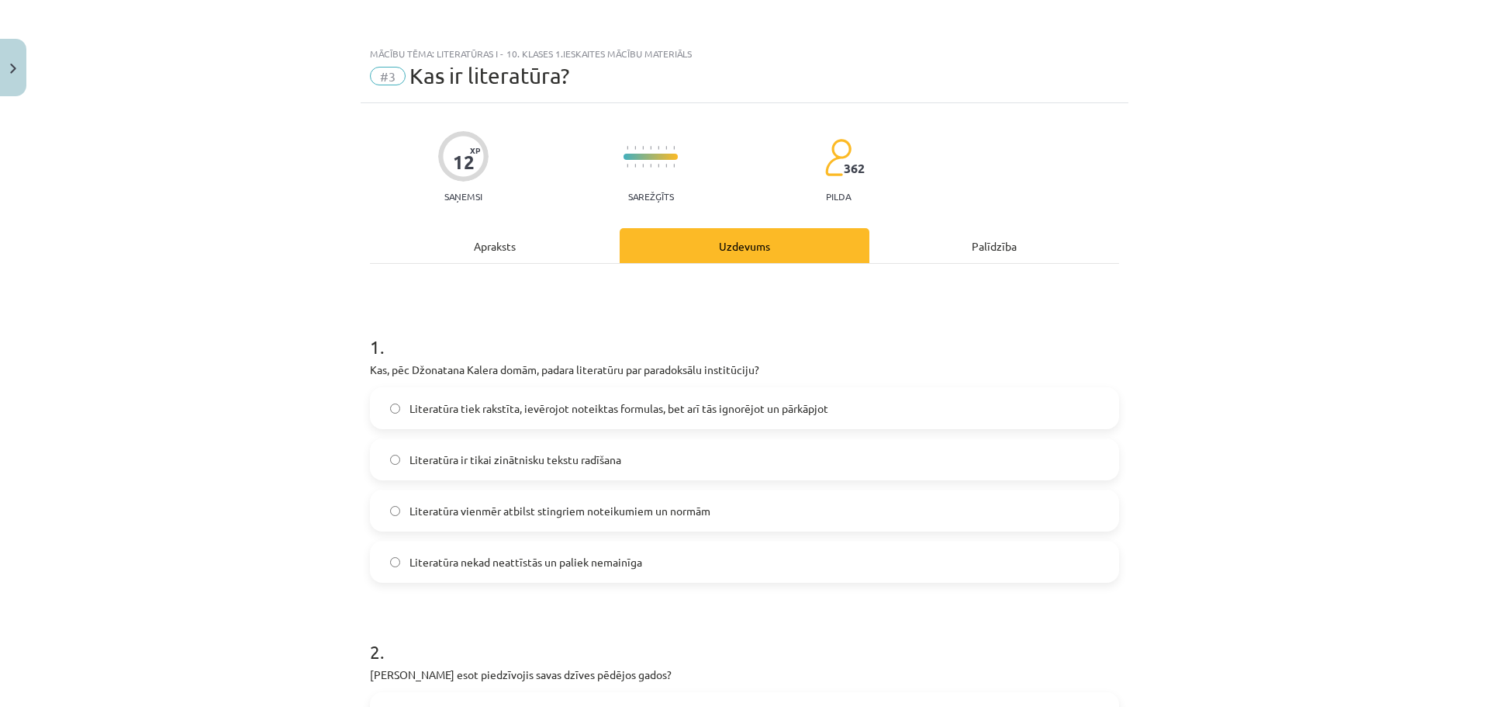
click at [462, 249] on div "Apraksts" at bounding box center [495, 245] width 250 height 35
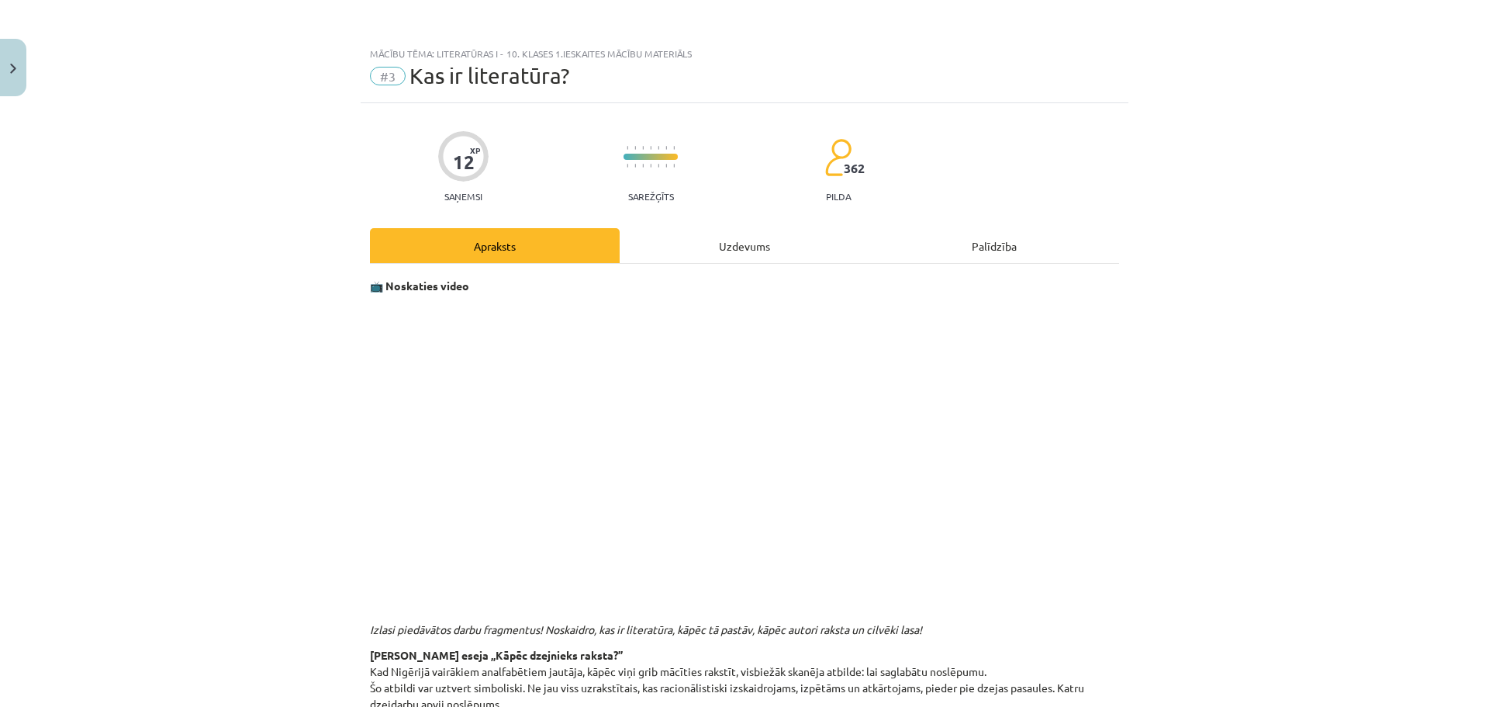
click at [772, 254] on div "Uzdevums" at bounding box center [745, 245] width 250 height 35
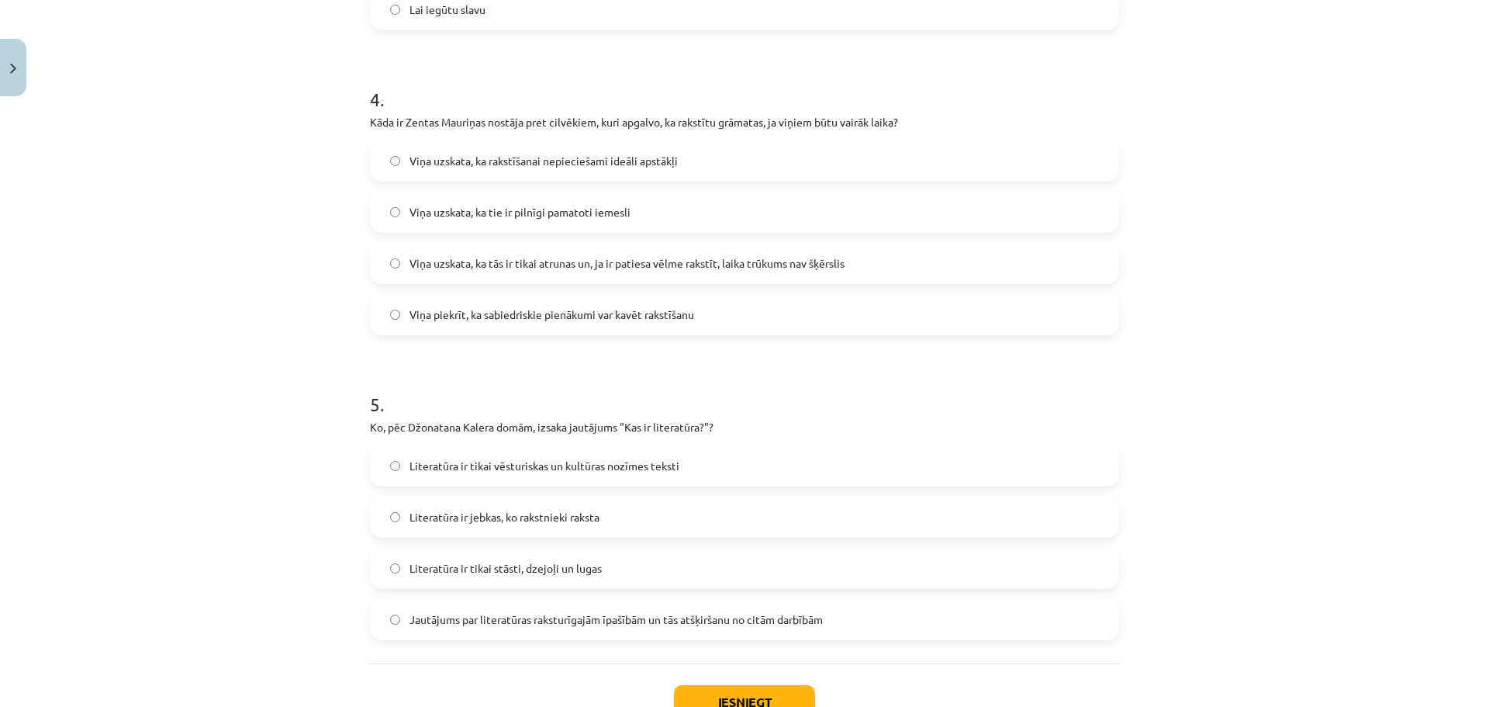
scroll to position [1275, 0]
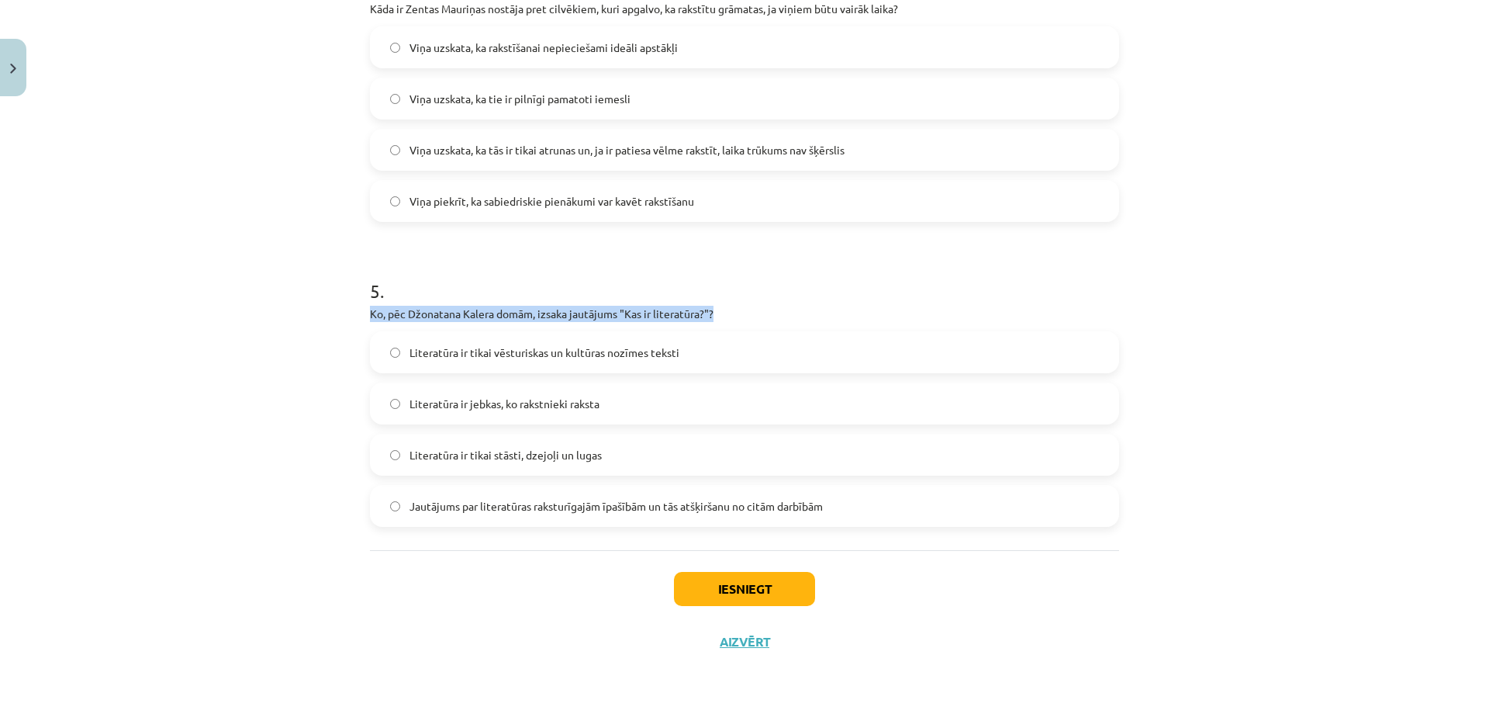
drag, startPoint x: 366, startPoint y: 312, endPoint x: 745, endPoint y: 307, distance: 378.6
click at [745, 307] on p "Ko, pēc Džonatana Kalera domām, izsaka jautājums "Kas ir literatūra?"?" at bounding box center [744, 314] width 749 height 16
copy p "Ko, pēc Džonatana Kalera domām, izsaka jautājums "Kas ir literatūra?"?"
click at [1007, 400] on label "Literatūra ir jebkas, ko rakstnieki raksta" at bounding box center [745, 403] width 746 height 39
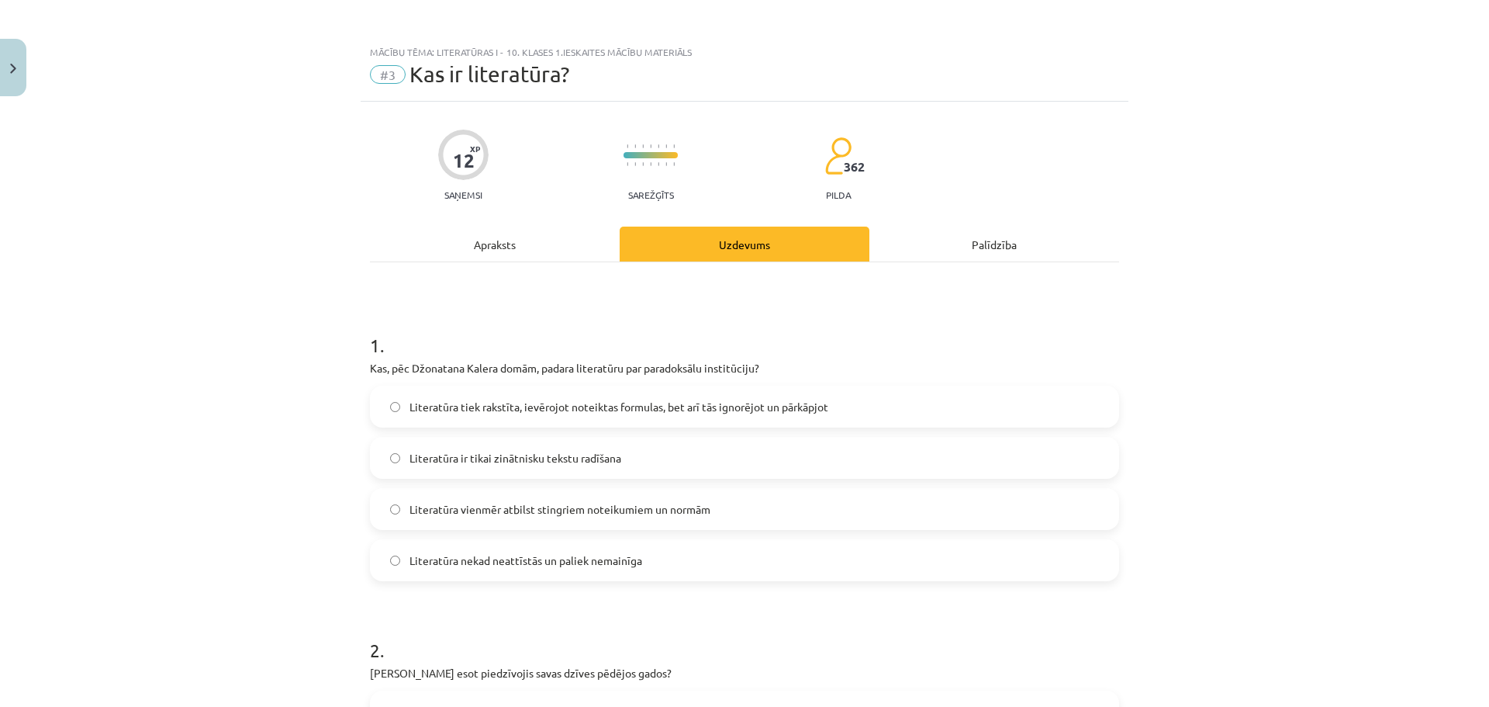
scroll to position [0, 0]
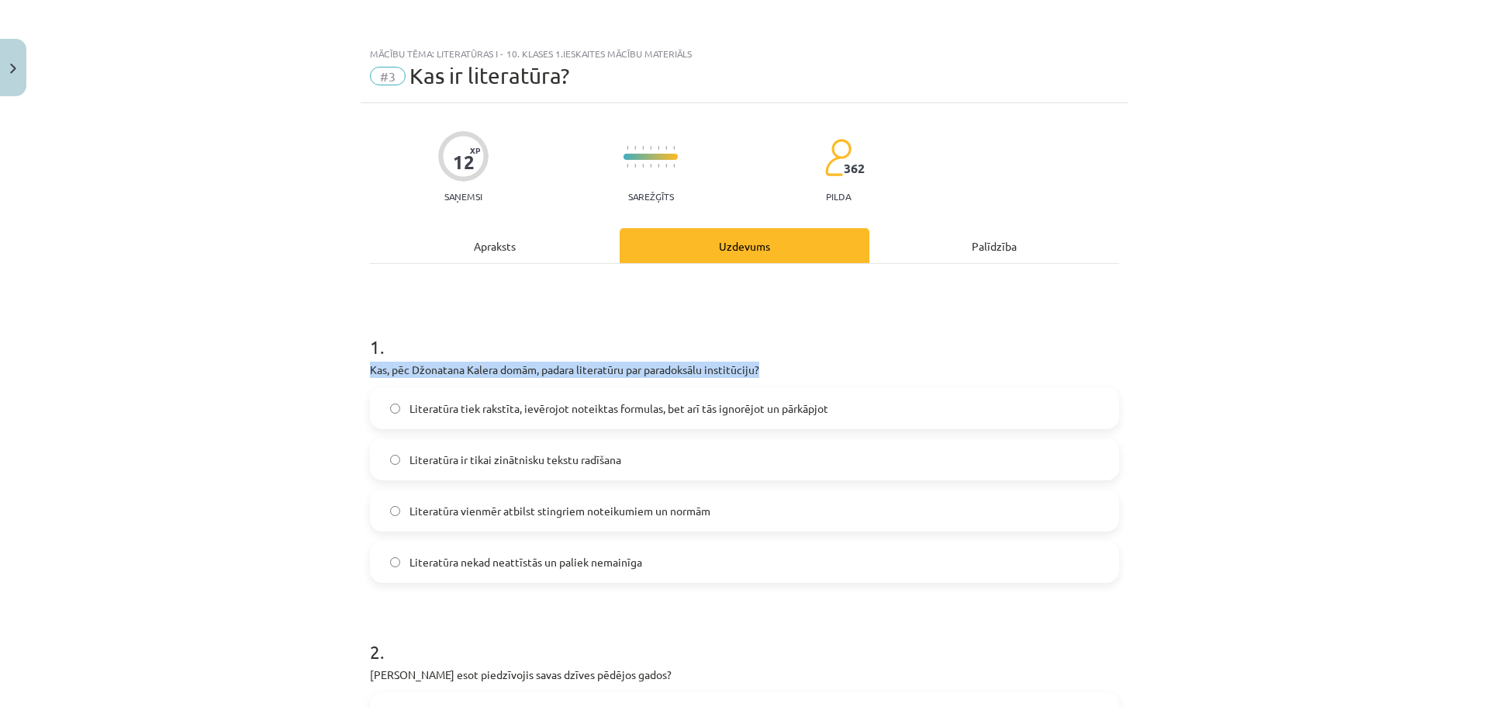
drag, startPoint x: 363, startPoint y: 368, endPoint x: 784, endPoint y: 366, distance: 420.5
copy p "Kas, pēc Džonatana Kalera domām, padara literatūru par paradoksālu institūciju?"
click at [494, 249] on div "Apraksts" at bounding box center [495, 245] width 250 height 35
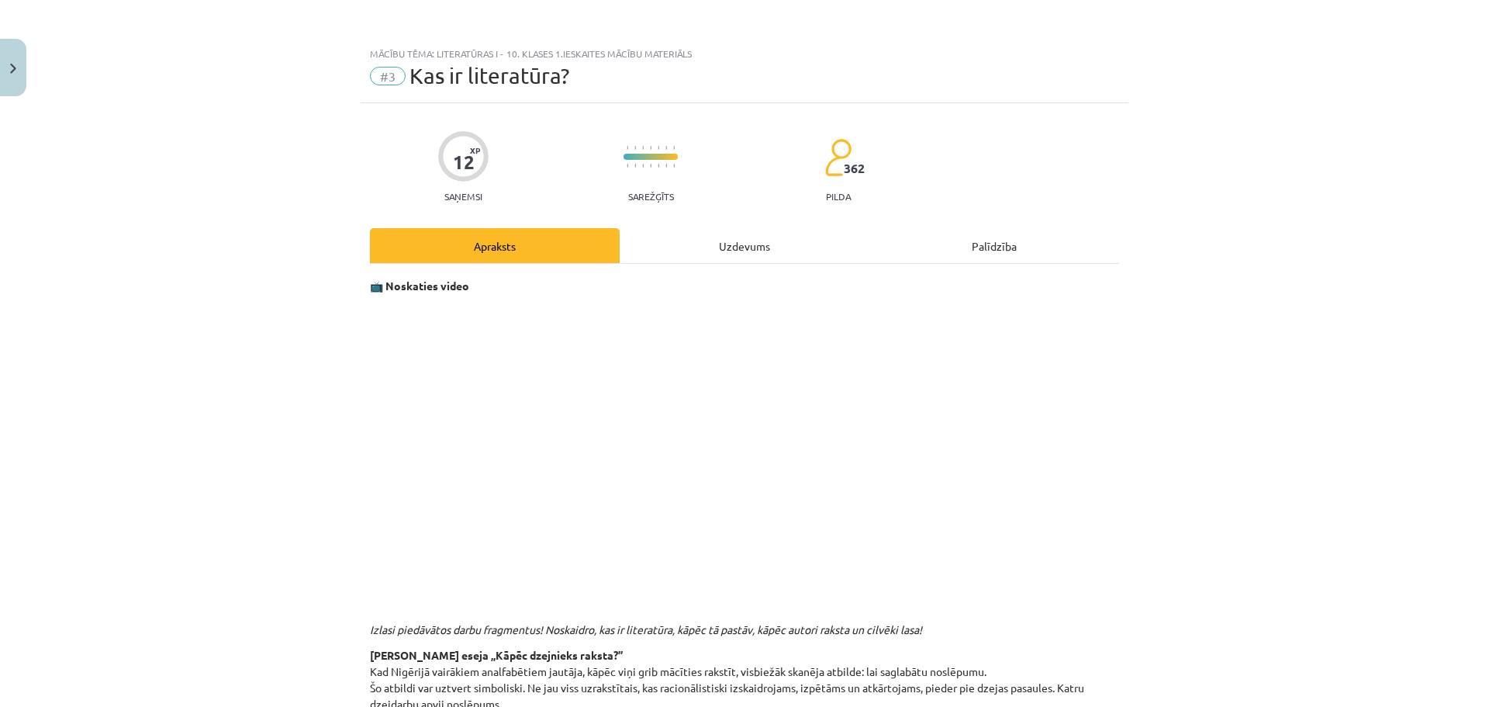
click at [706, 231] on div "Uzdevums" at bounding box center [745, 245] width 250 height 35
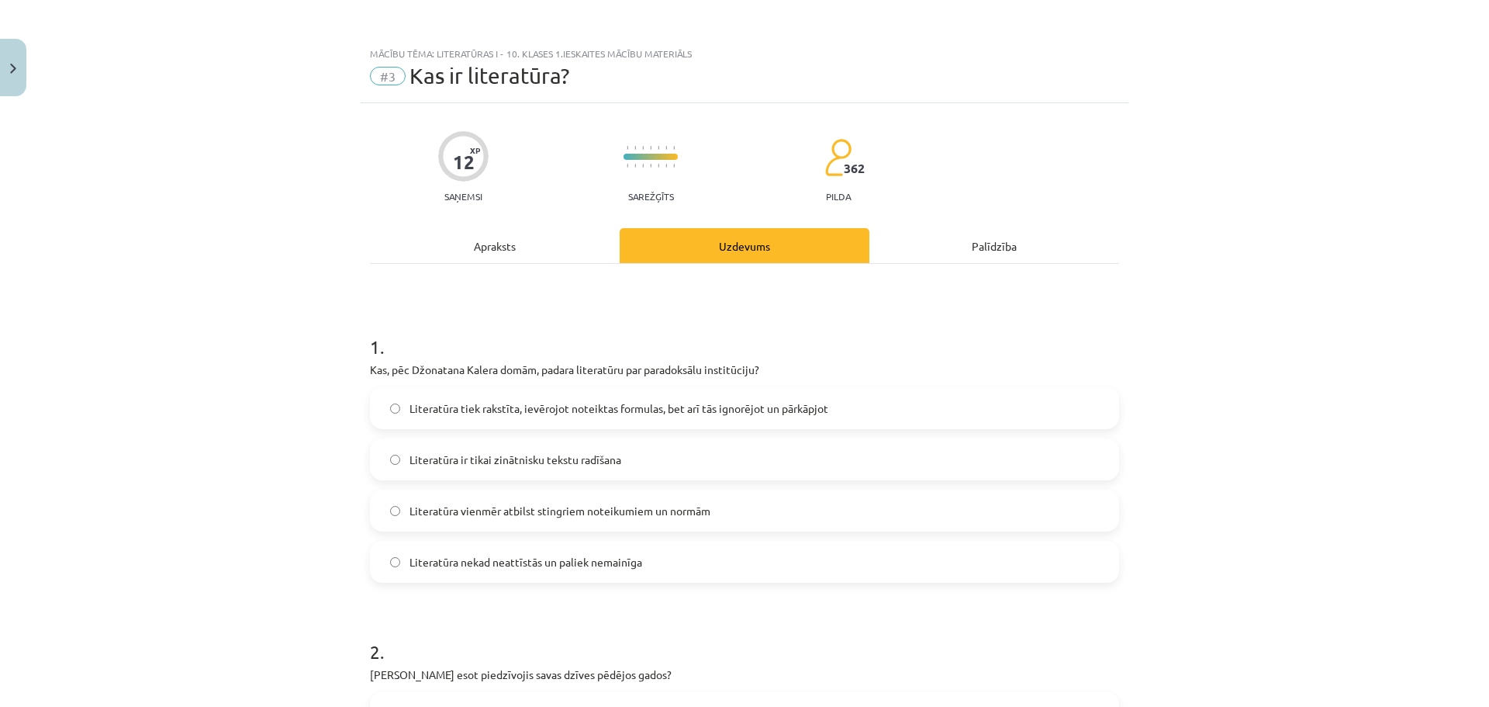
click at [538, 243] on div "Apraksts" at bounding box center [495, 245] width 250 height 35
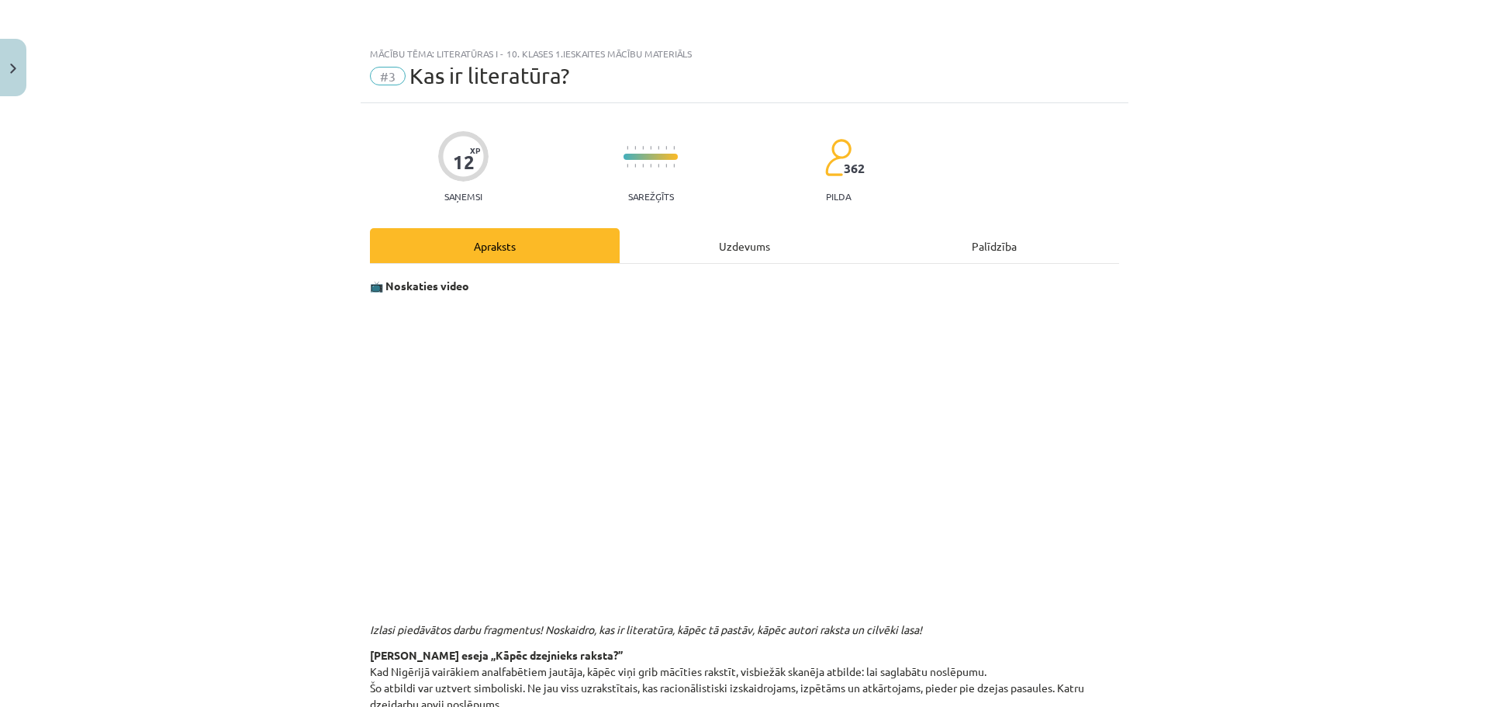
click at [704, 257] on div "Uzdevums" at bounding box center [745, 245] width 250 height 35
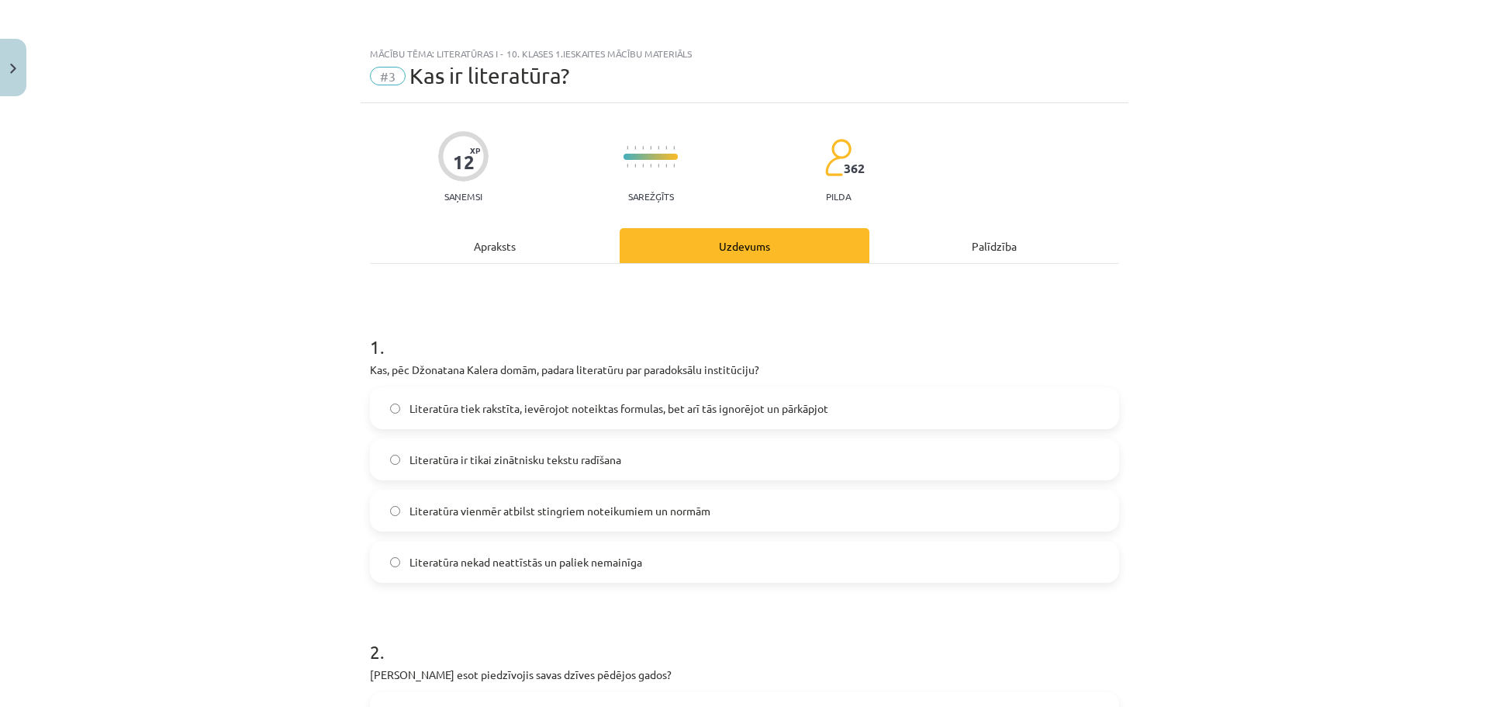
click at [466, 242] on div "Apraksts" at bounding box center [495, 245] width 250 height 35
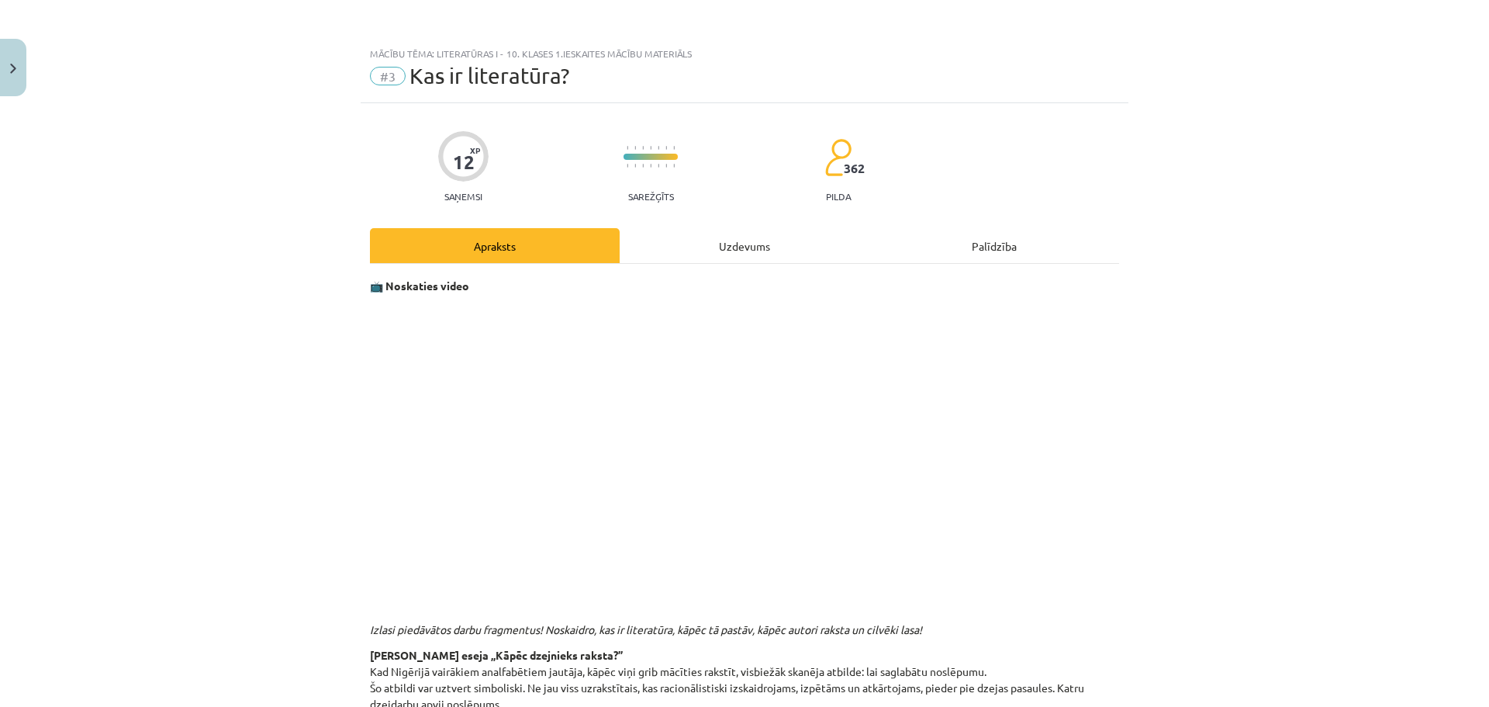
click at [719, 252] on div "Uzdevums" at bounding box center [745, 245] width 250 height 35
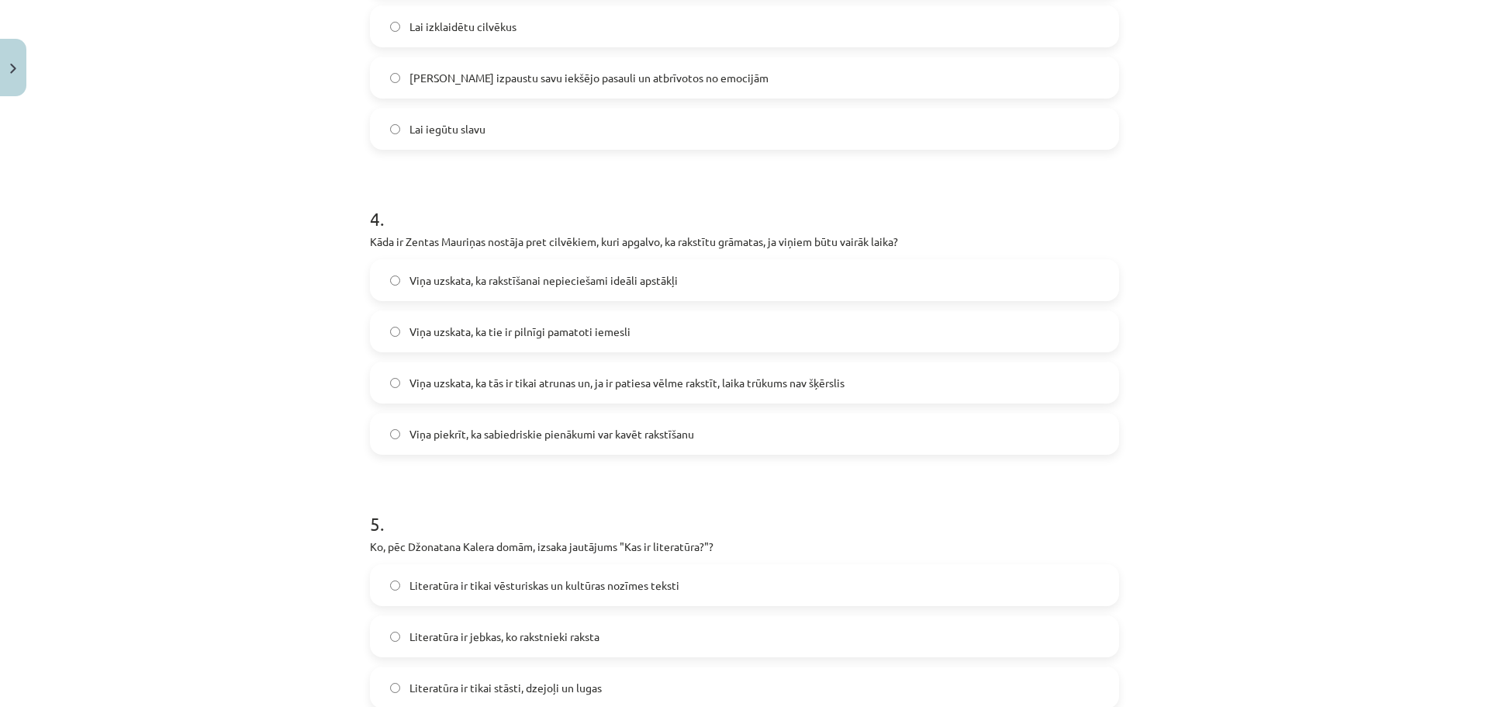
scroll to position [1275, 0]
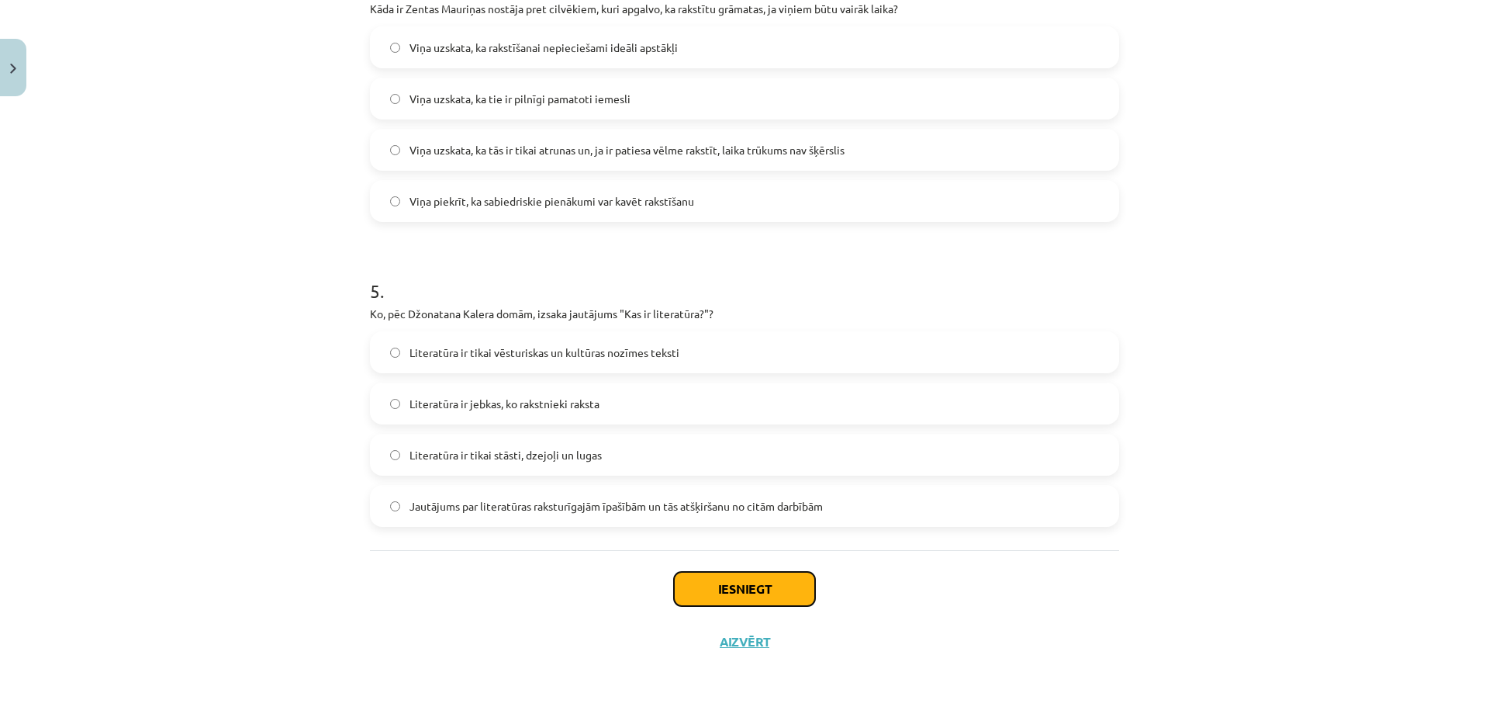
click at [756, 593] on button "Iesniegt" at bounding box center [744, 589] width 141 height 34
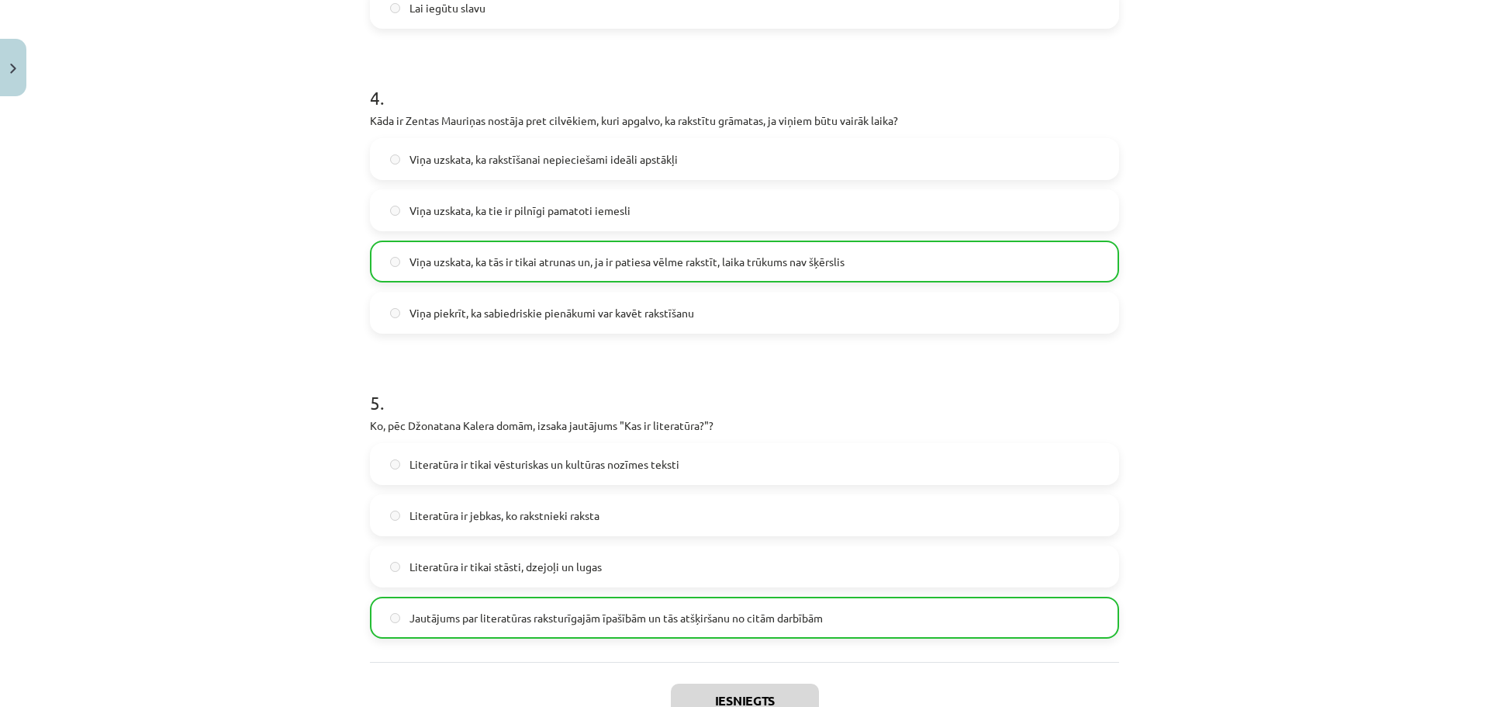
scroll to position [1325, 0]
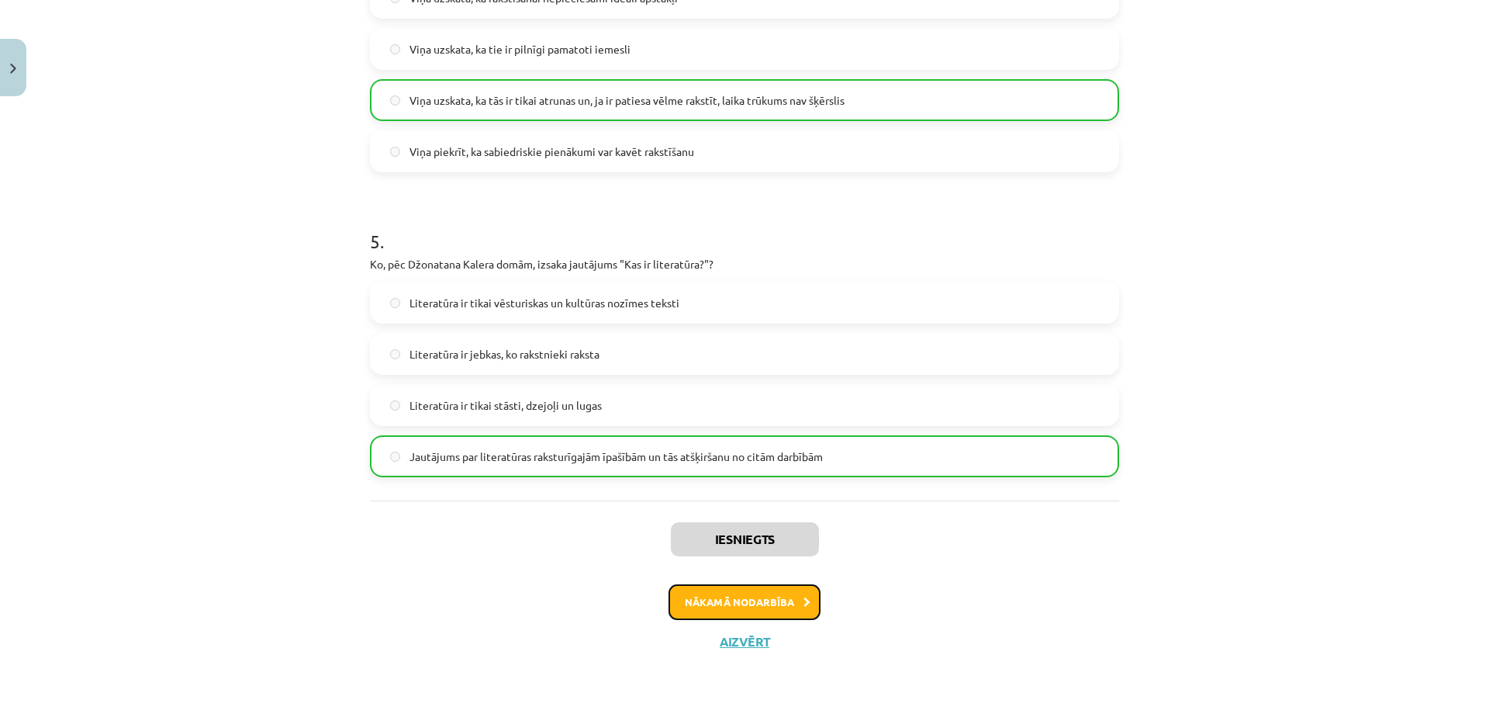
click at [767, 589] on button "Nākamā nodarbība" at bounding box center [745, 602] width 152 height 36
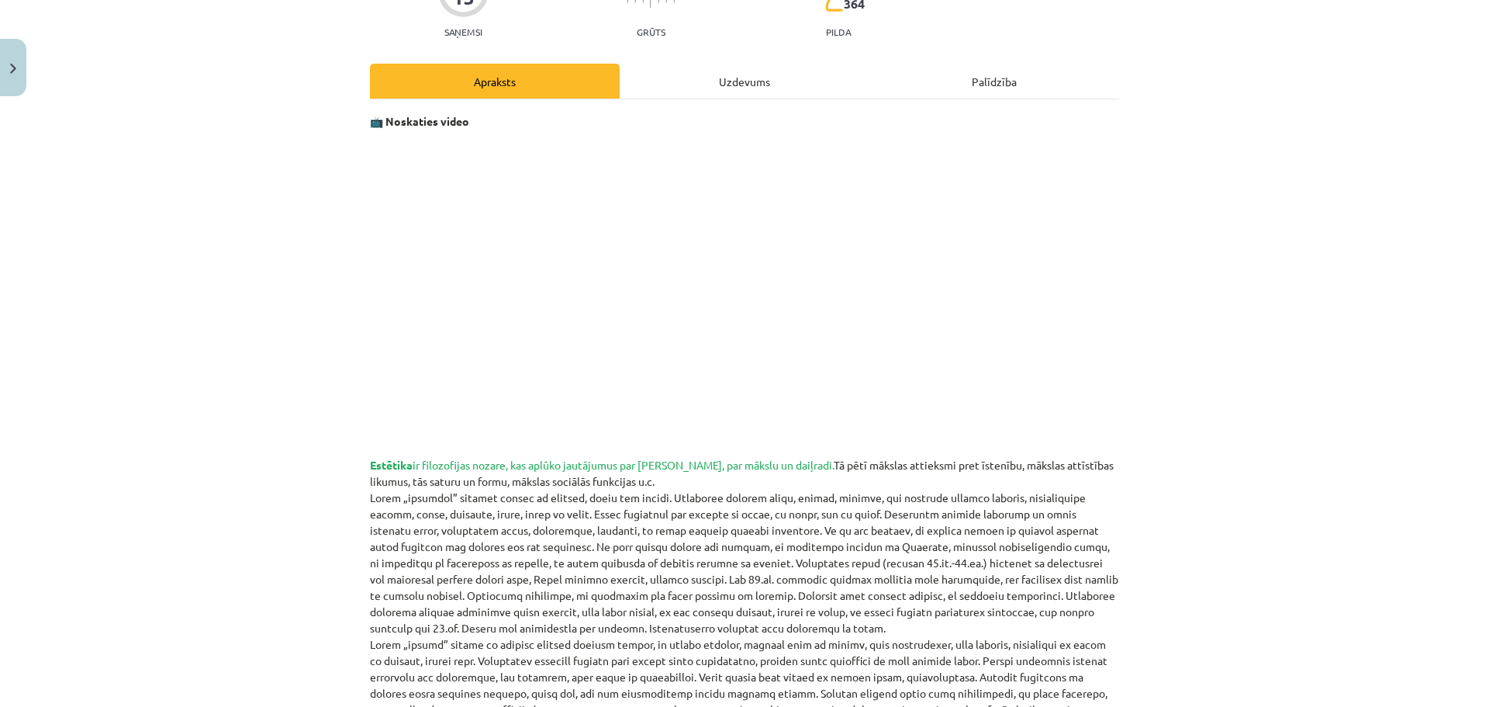
scroll to position [0, 0]
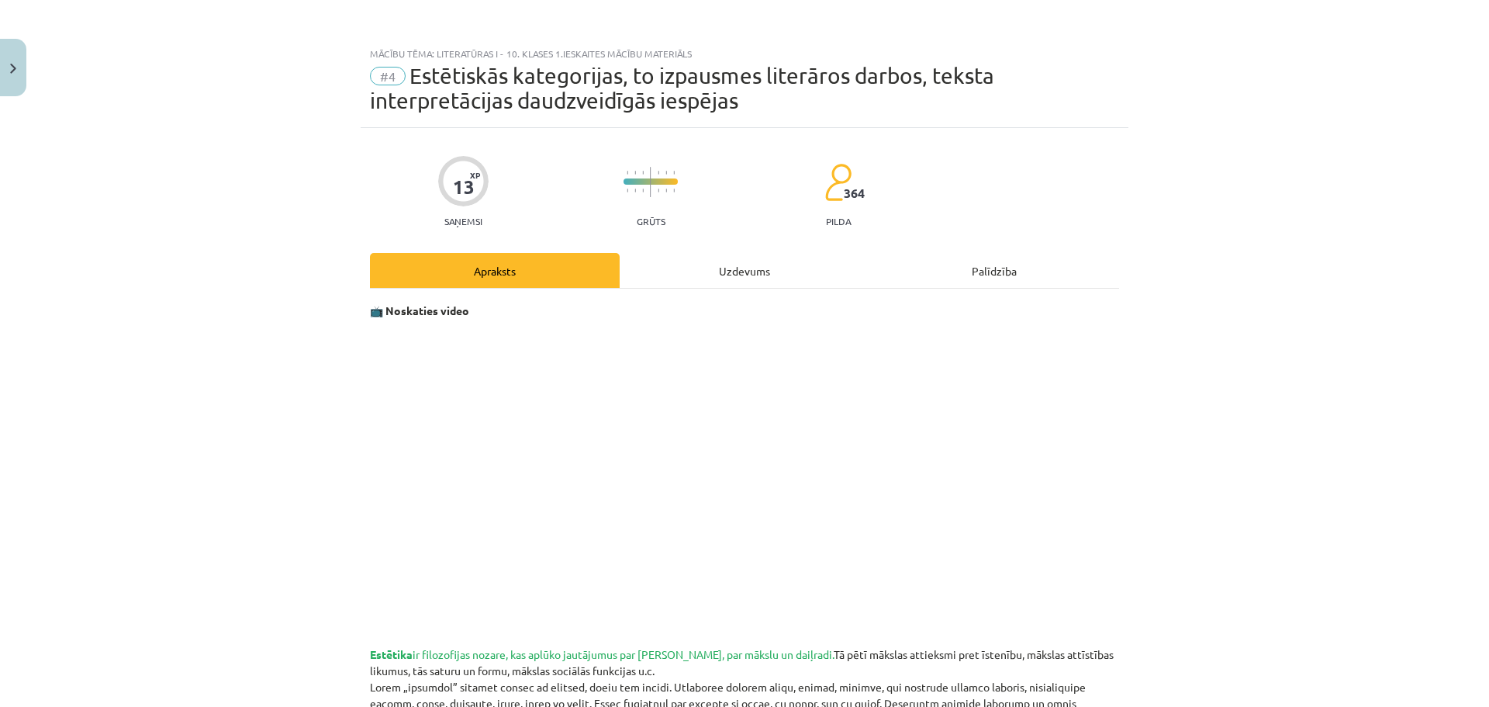
click at [775, 279] on div "Uzdevums" at bounding box center [745, 270] width 250 height 35
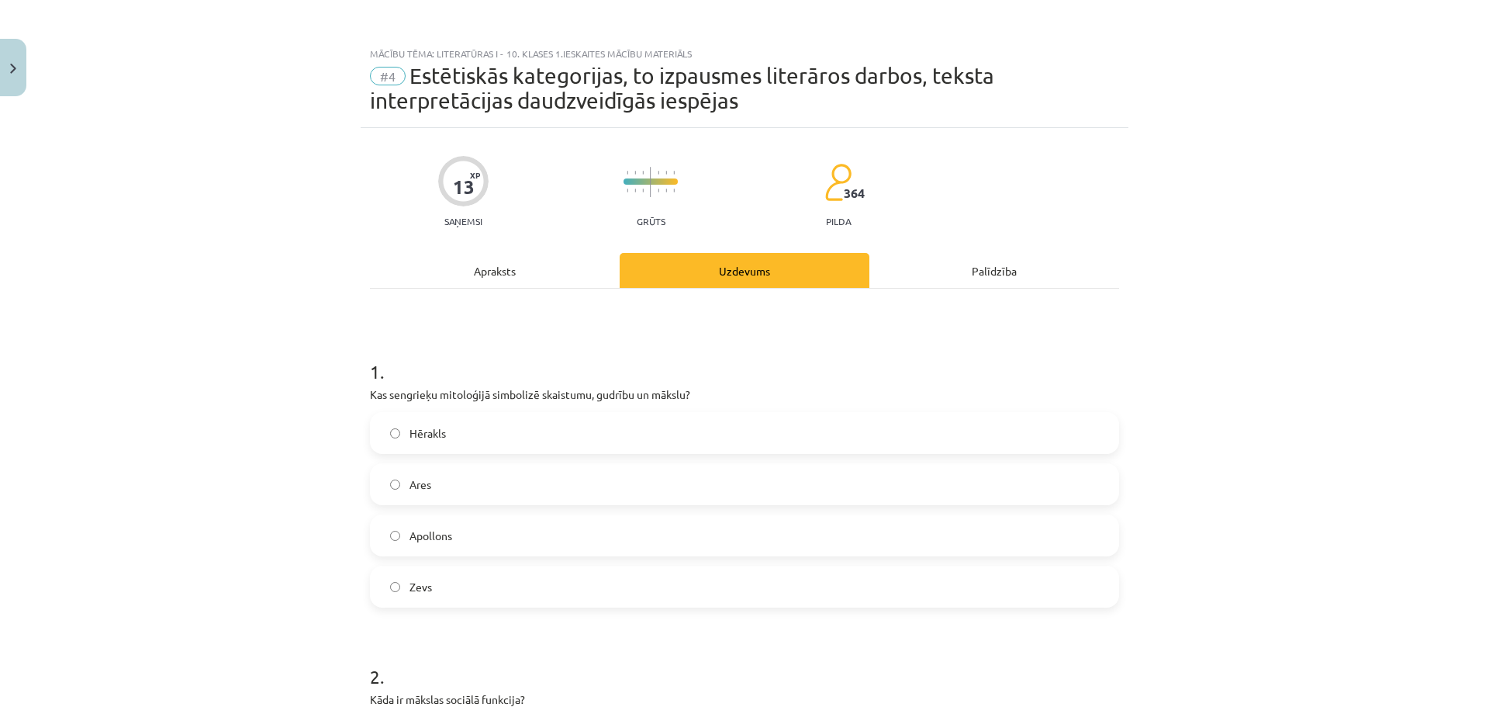
scroll to position [39, 0]
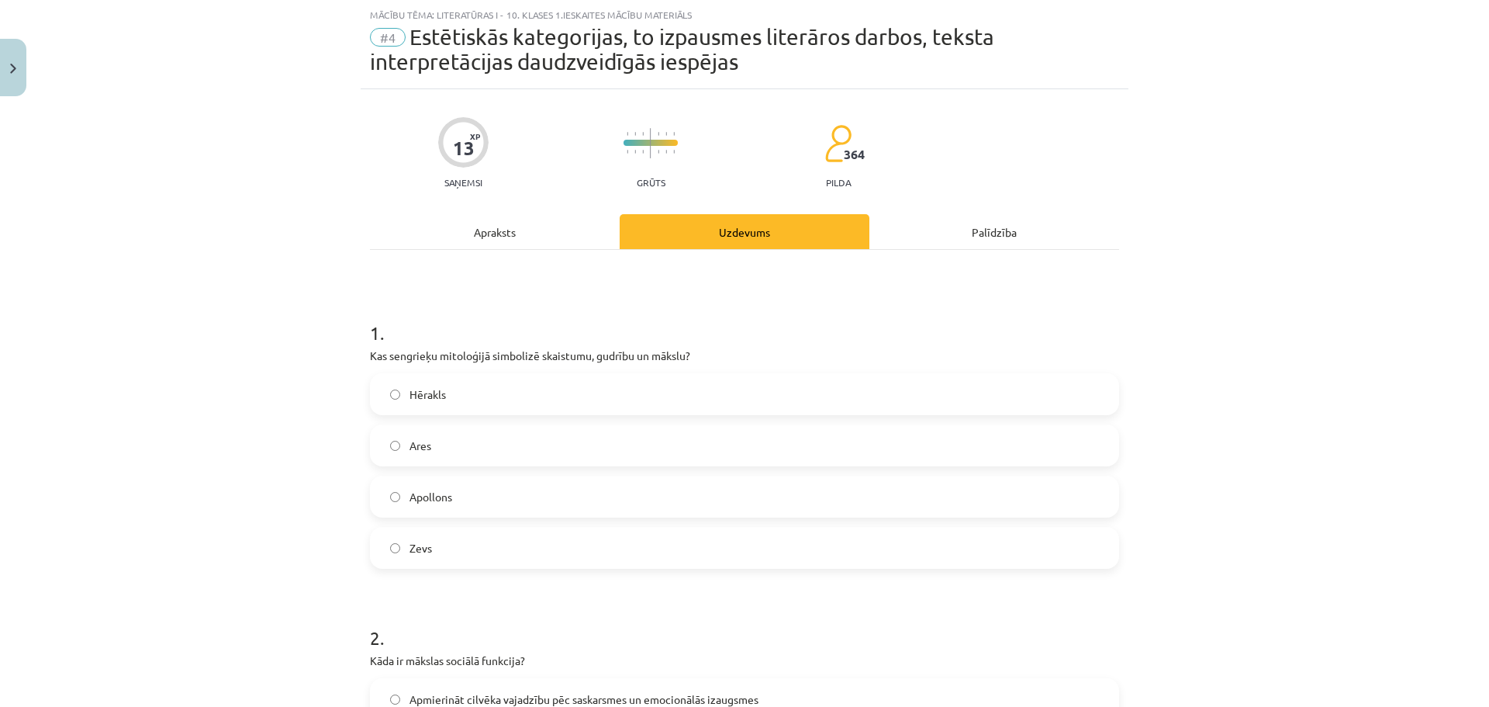
click at [469, 230] on div "Apraksts" at bounding box center [495, 231] width 250 height 35
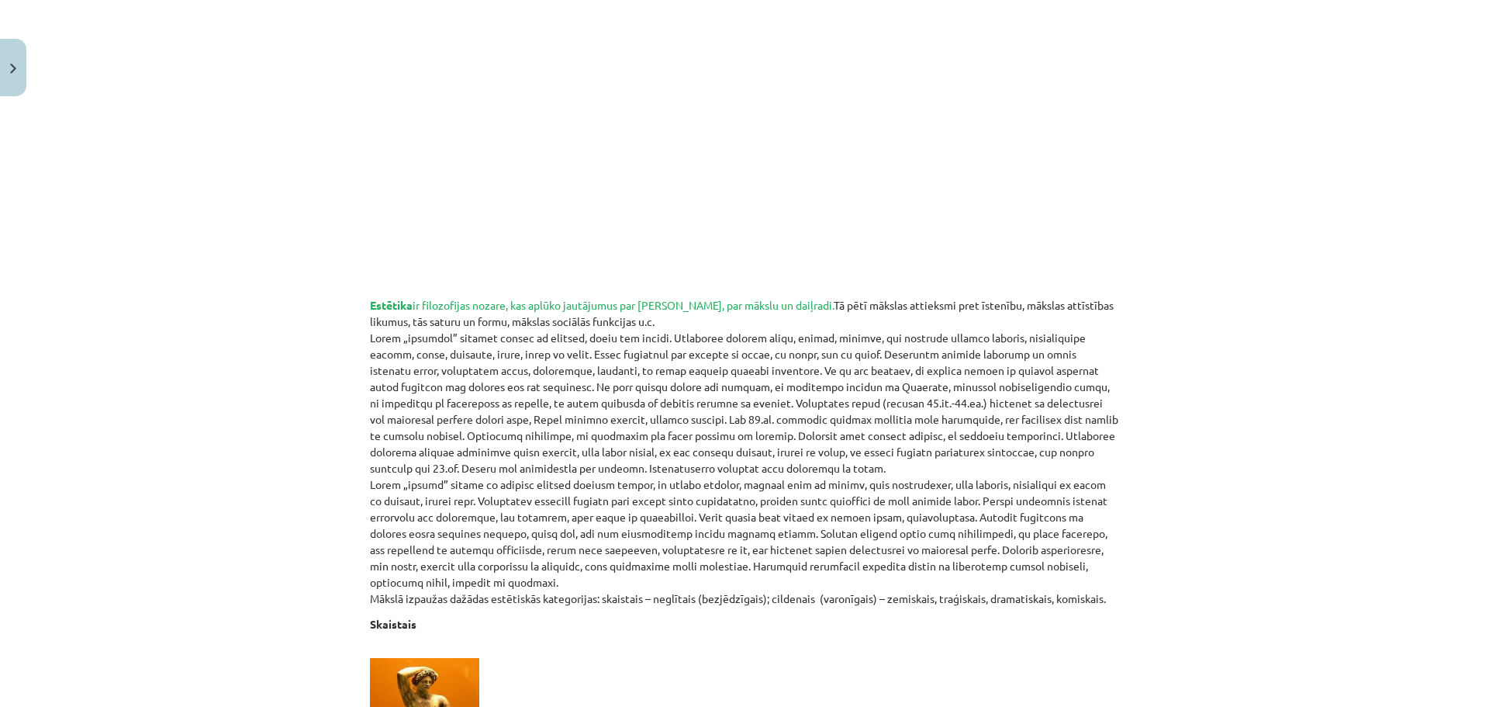
scroll to position [0, 0]
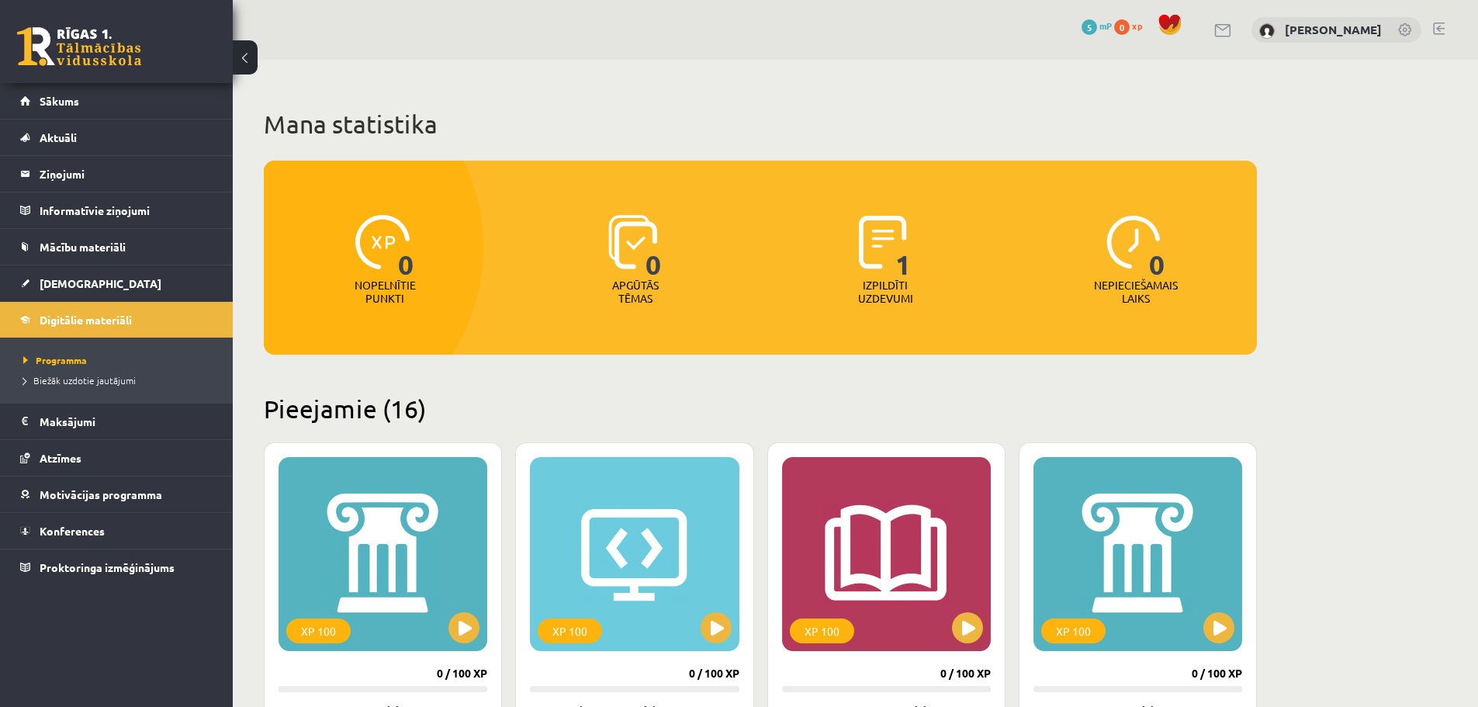
scroll to position [1164, 0]
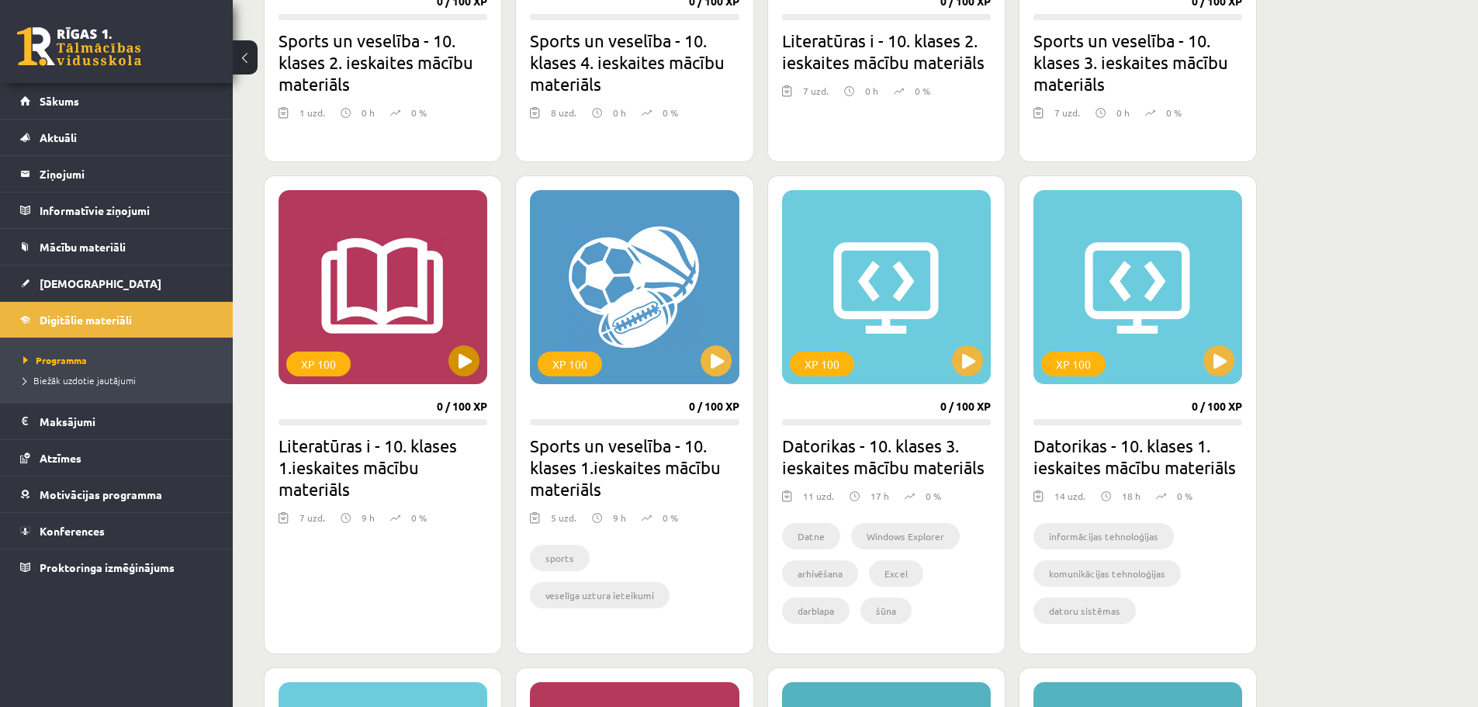
click at [341, 360] on div "XP 100" at bounding box center [318, 363] width 64 height 25
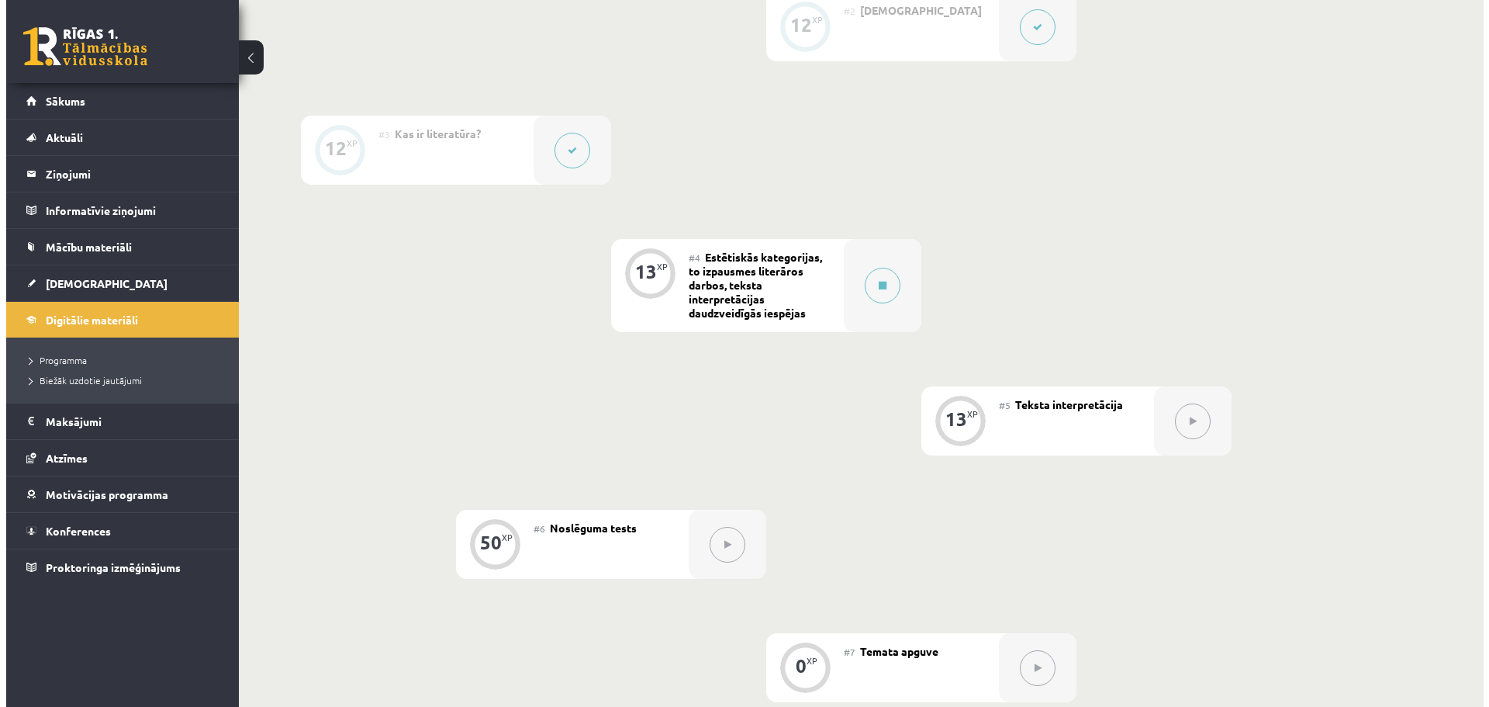
scroll to position [388, 0]
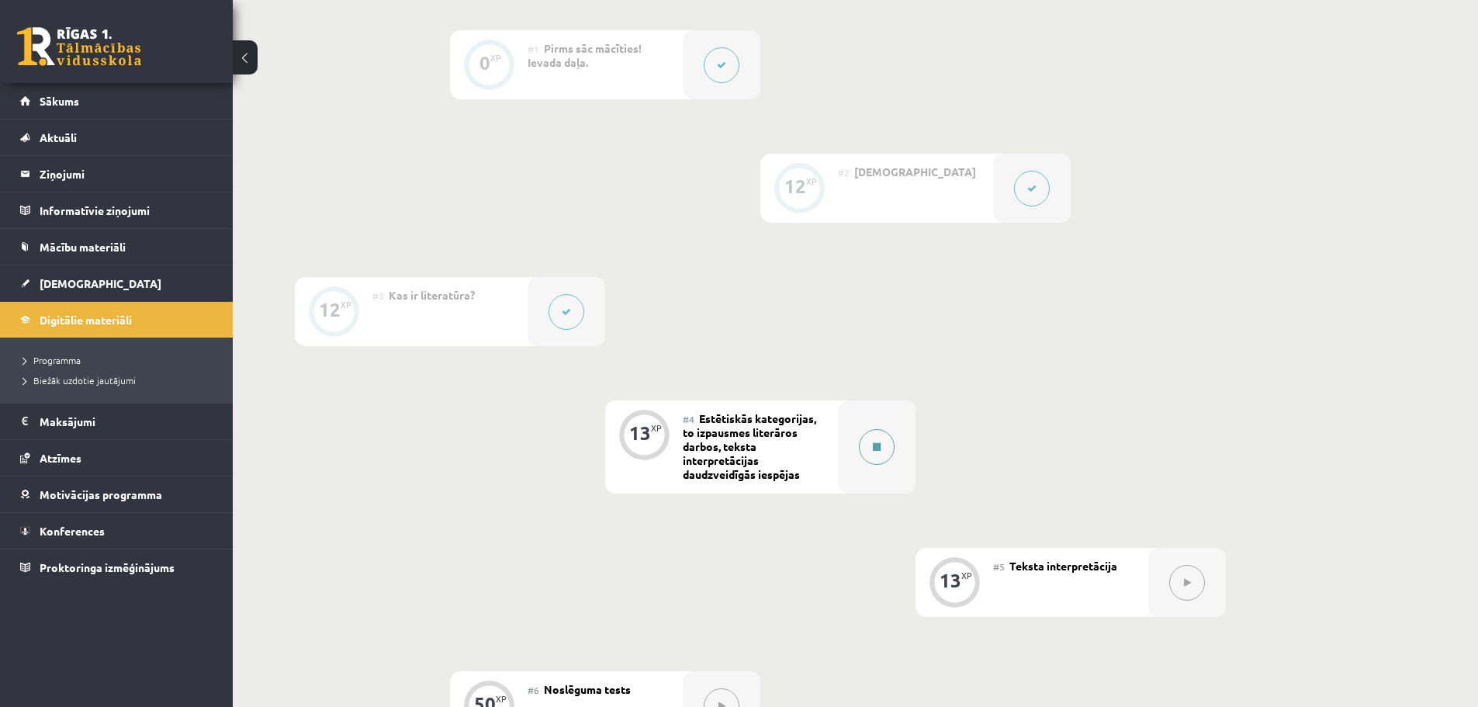
click at [856, 449] on div at bounding box center [877, 446] width 78 height 93
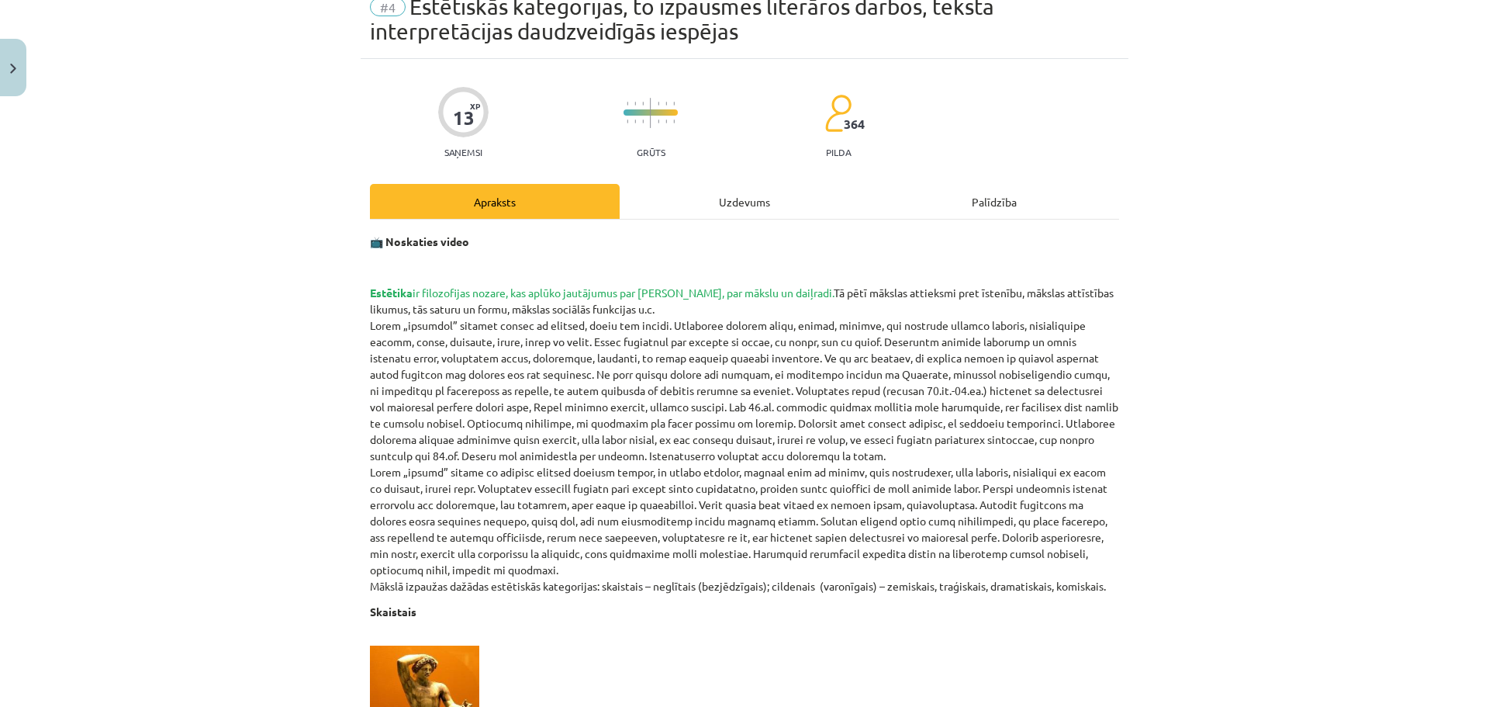
scroll to position [0, 0]
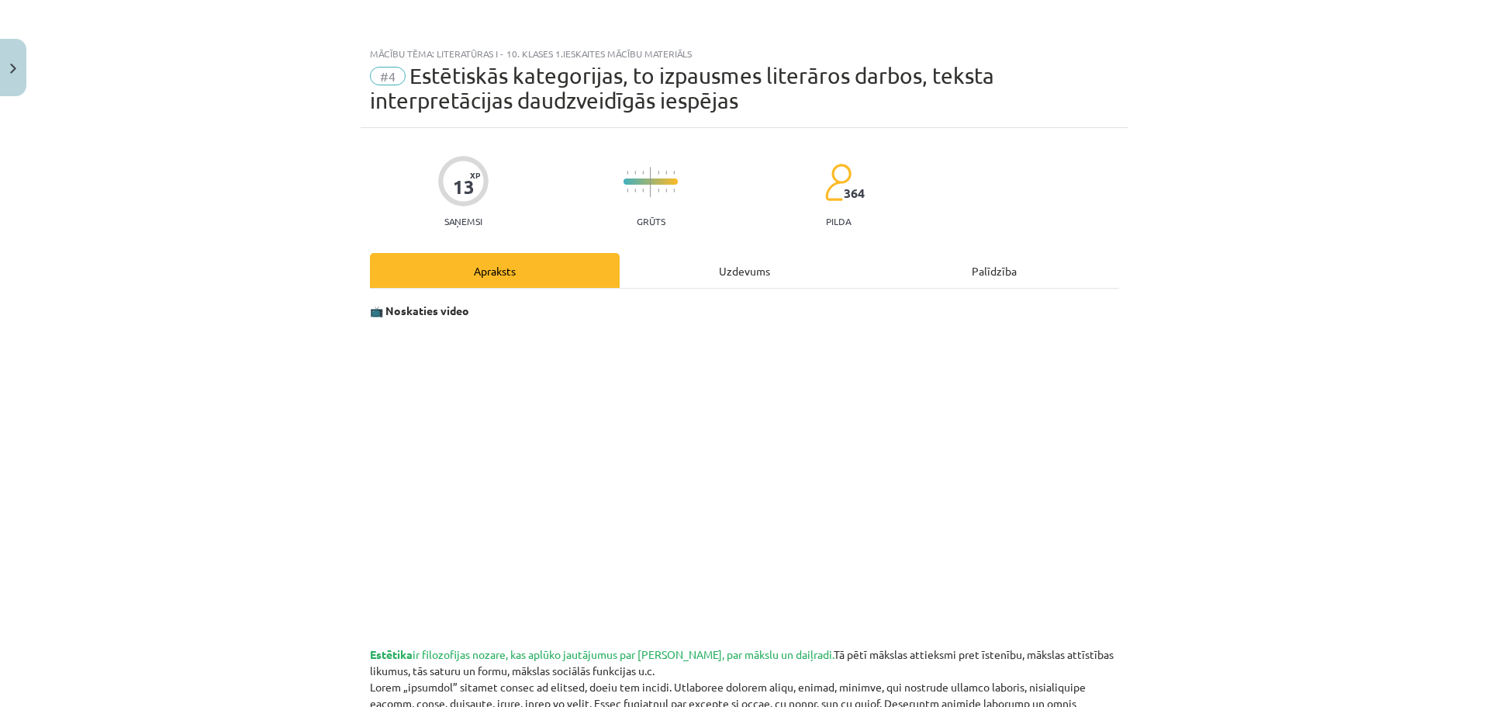
click at [777, 278] on div "Uzdevums" at bounding box center [745, 270] width 250 height 35
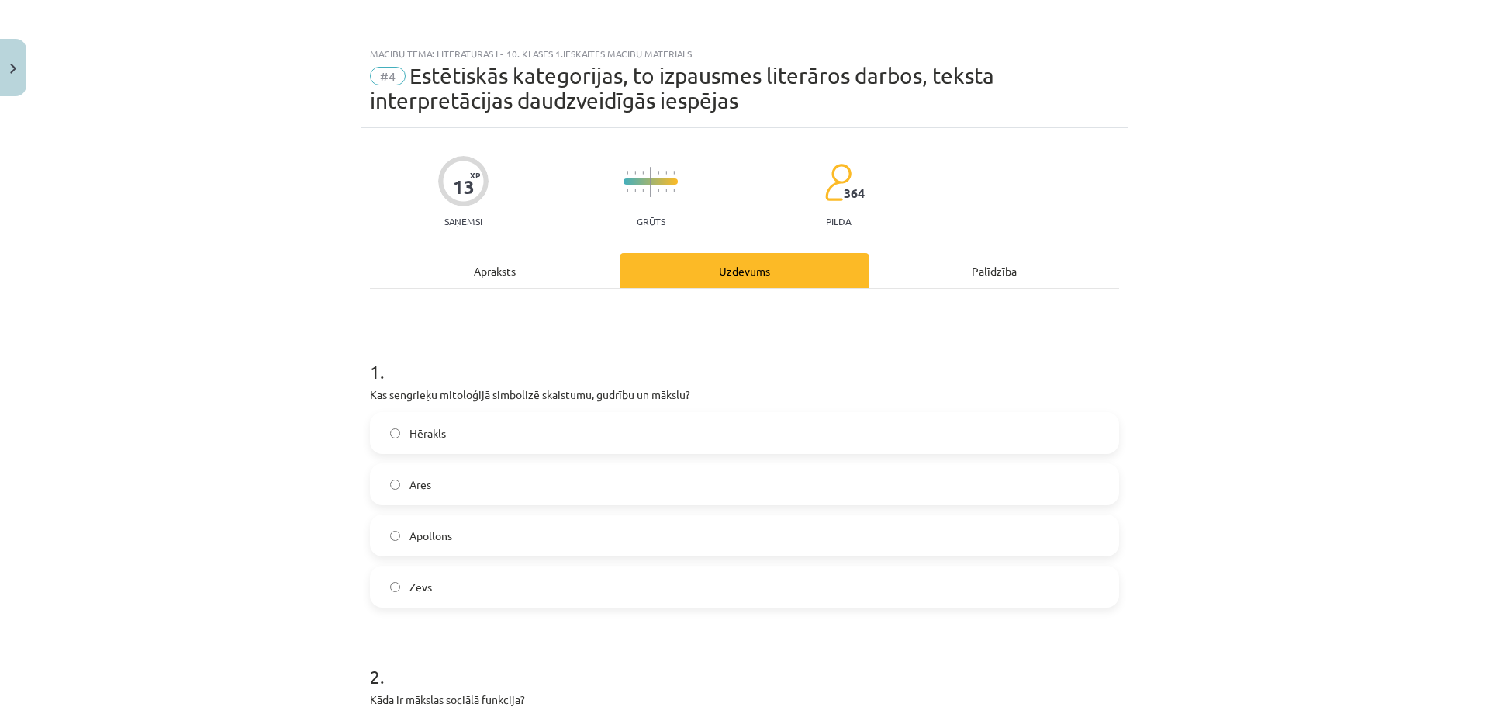
scroll to position [39, 0]
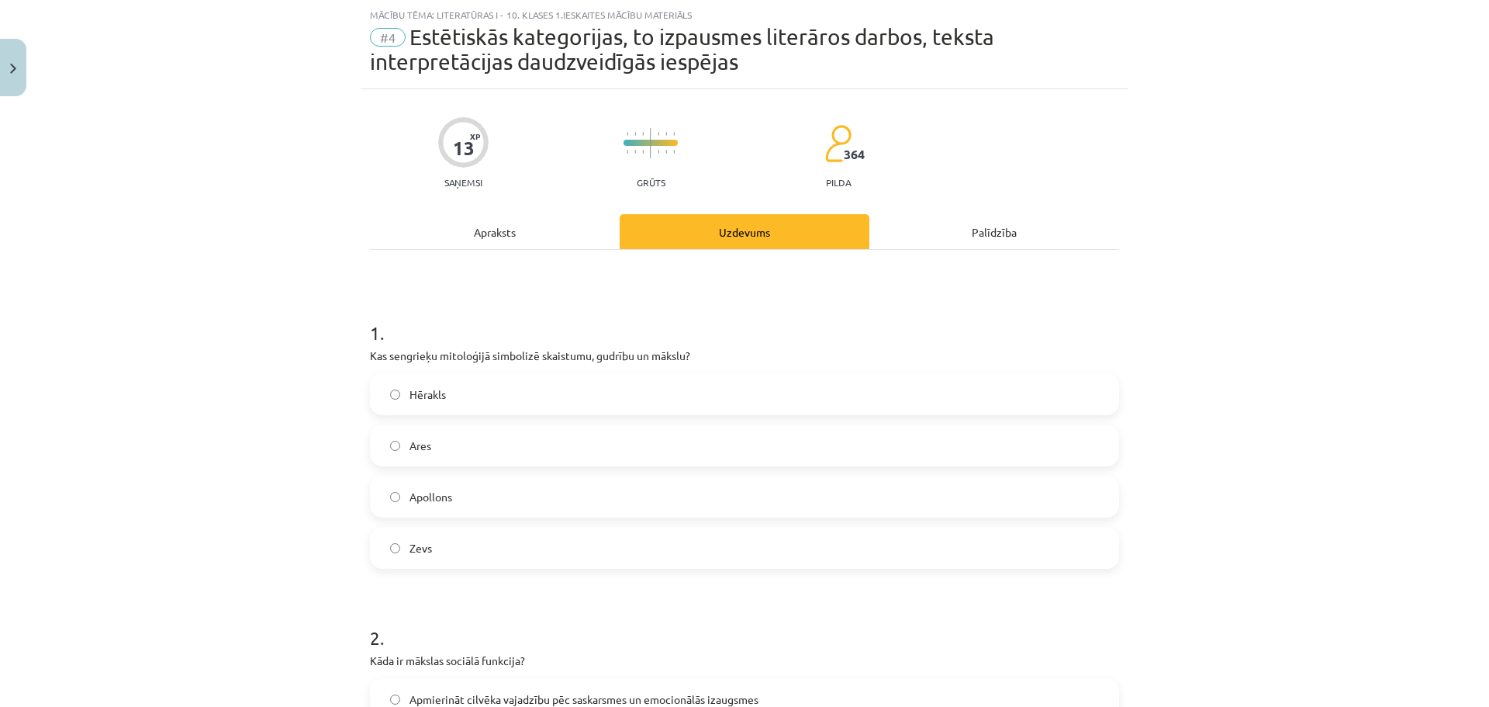
click at [396, 499] on label "Apollons" at bounding box center [745, 496] width 746 height 39
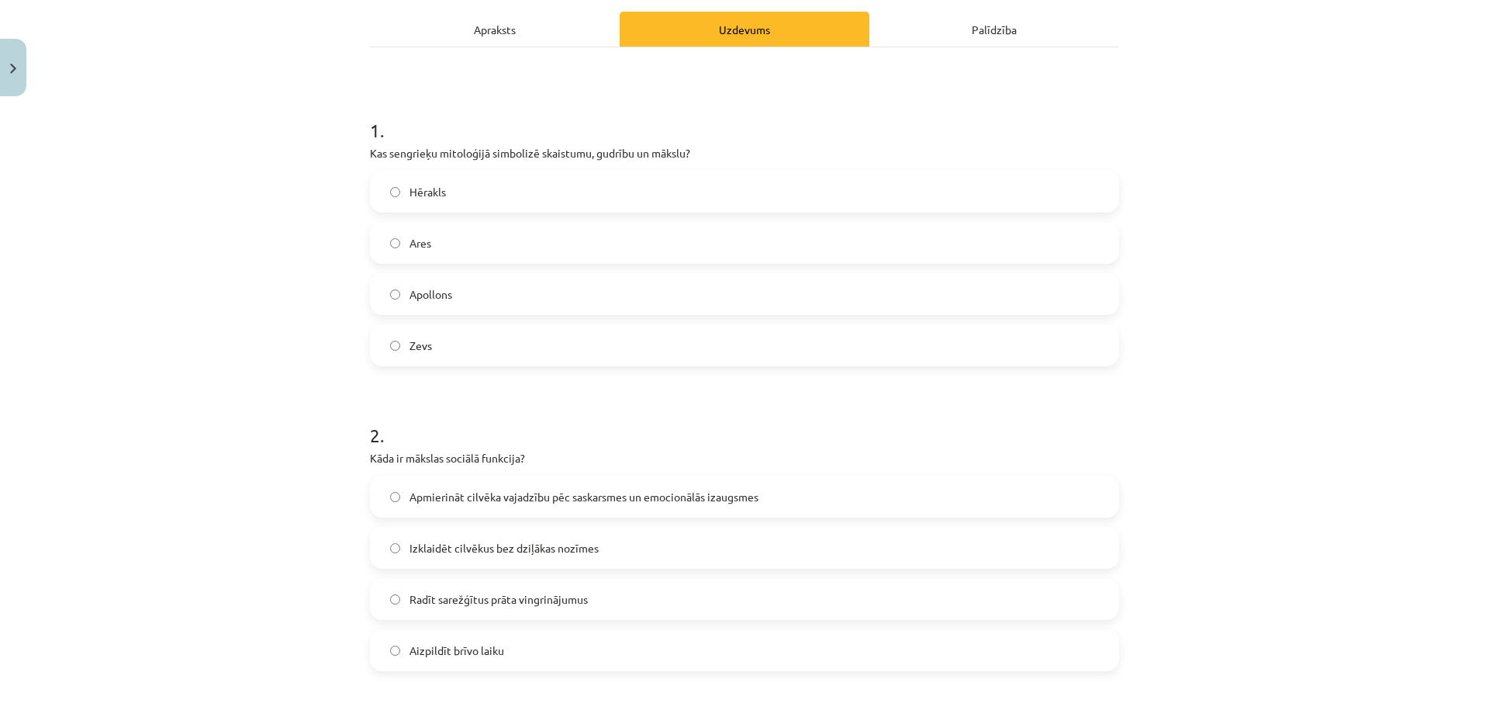
scroll to position [349, 0]
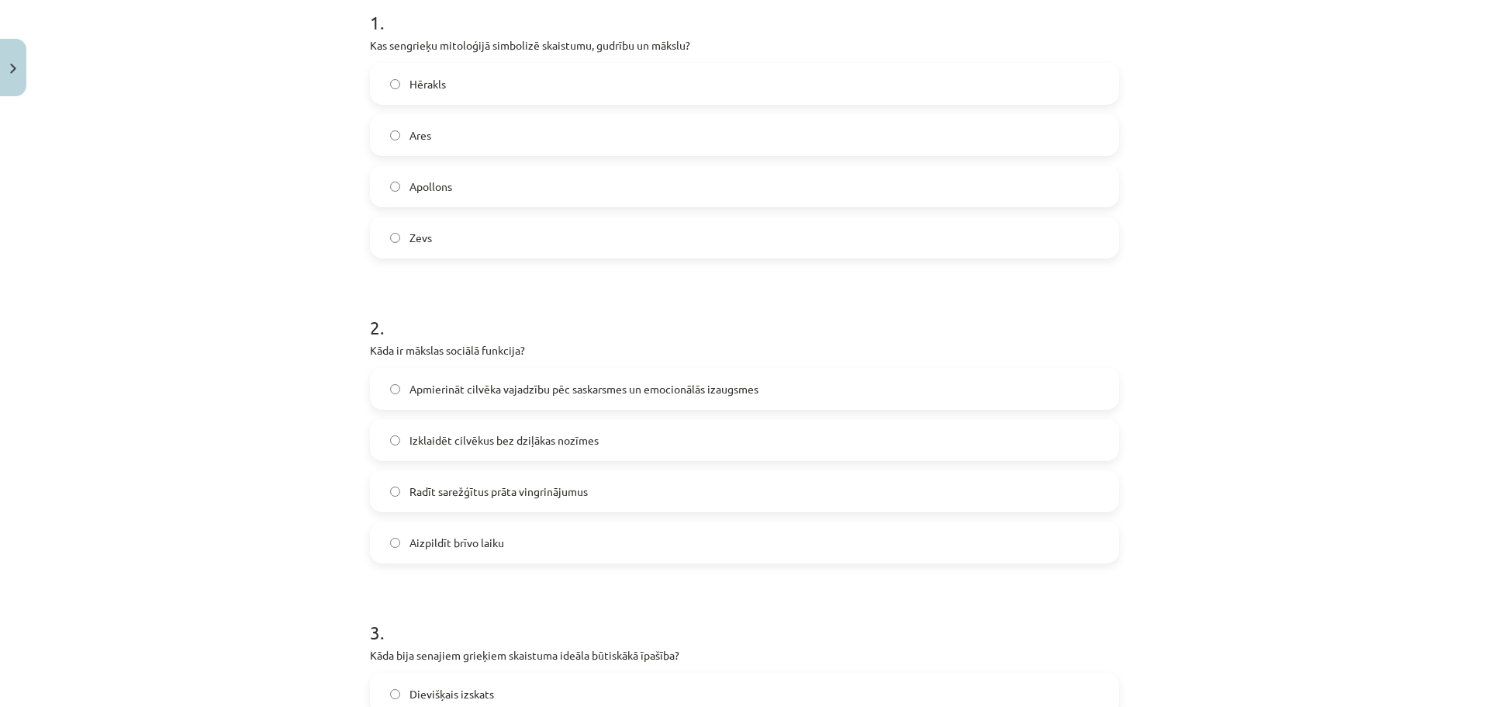
click at [399, 393] on label "Apmierināt cilvēka vajadzību pēc saskarsmes un emocionālās izaugsmes" at bounding box center [745, 388] width 746 height 39
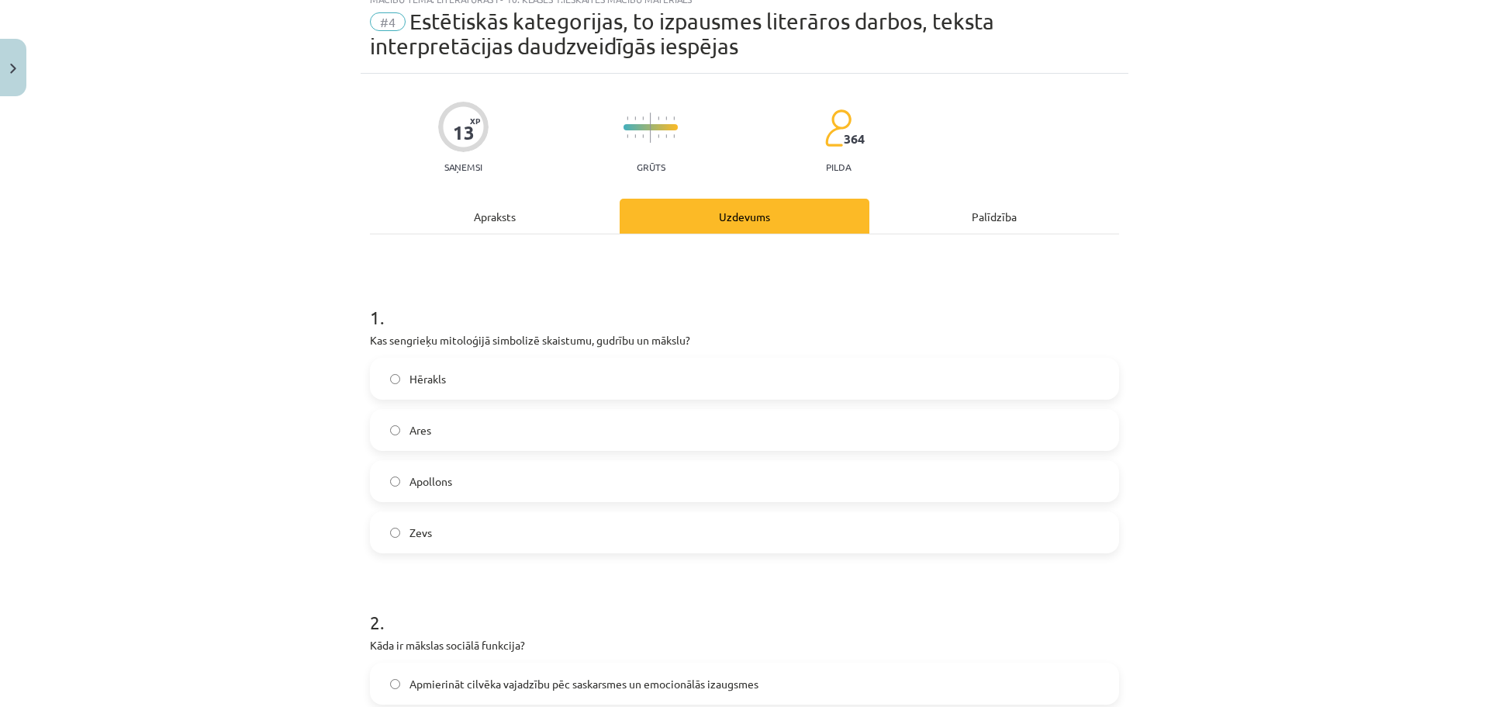
scroll to position [0, 0]
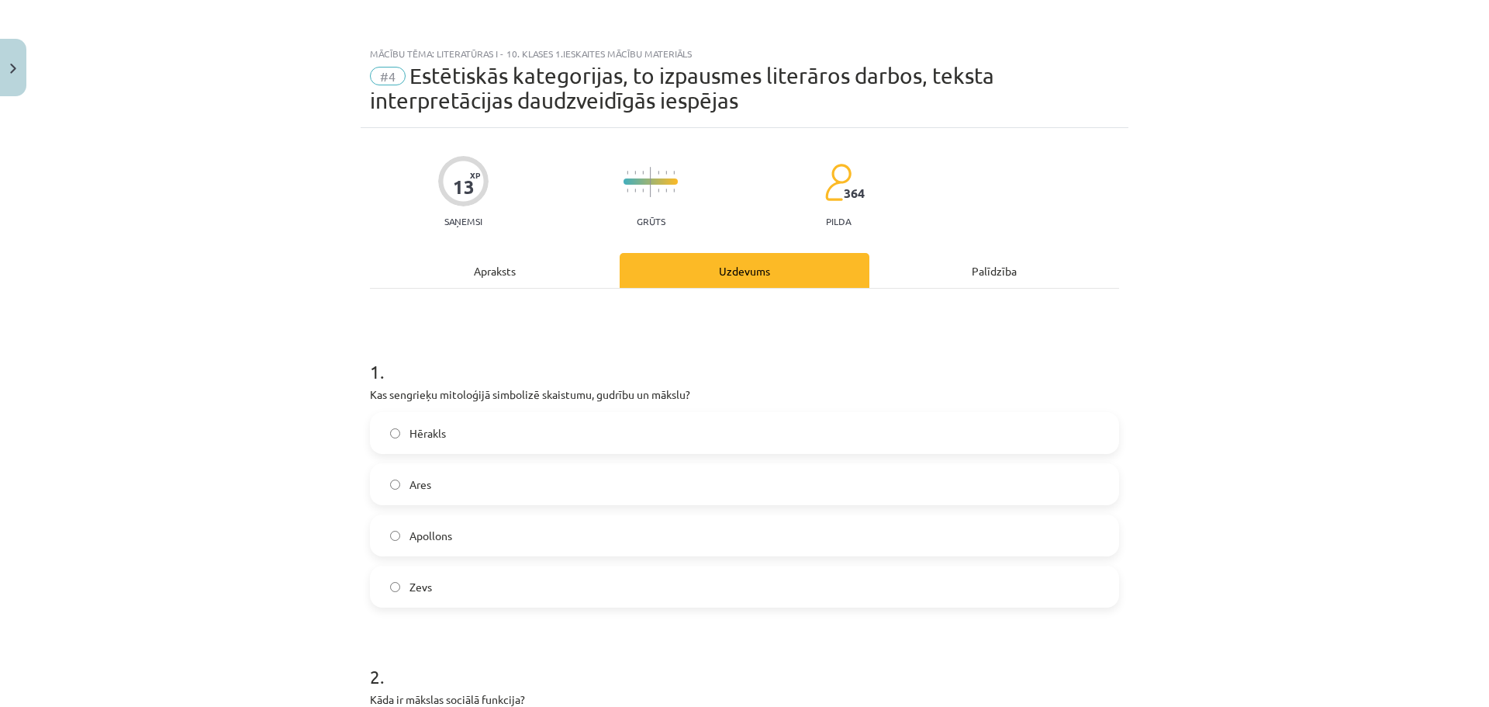
click at [475, 276] on div "Apraksts" at bounding box center [495, 270] width 250 height 35
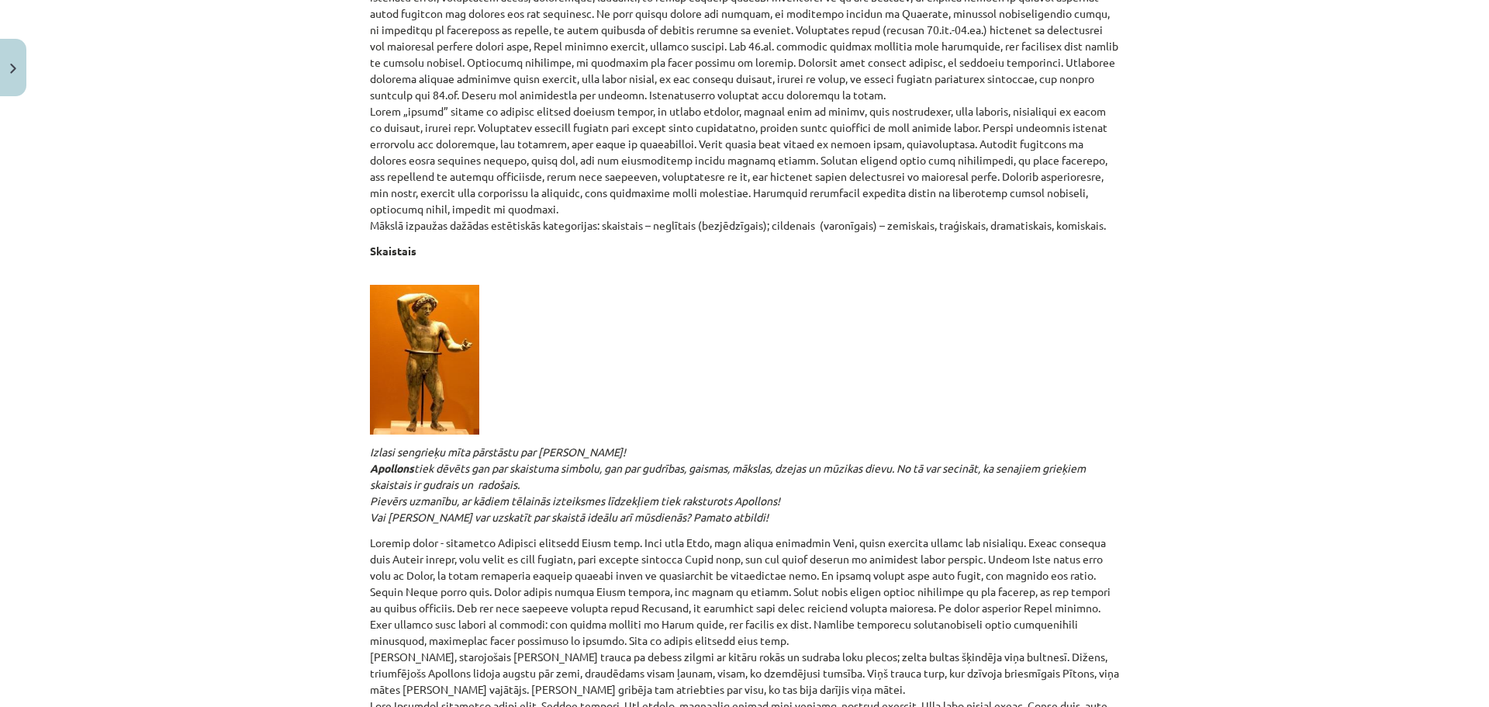
scroll to position [504, 0]
